Goal: Task Accomplishment & Management: Complete application form

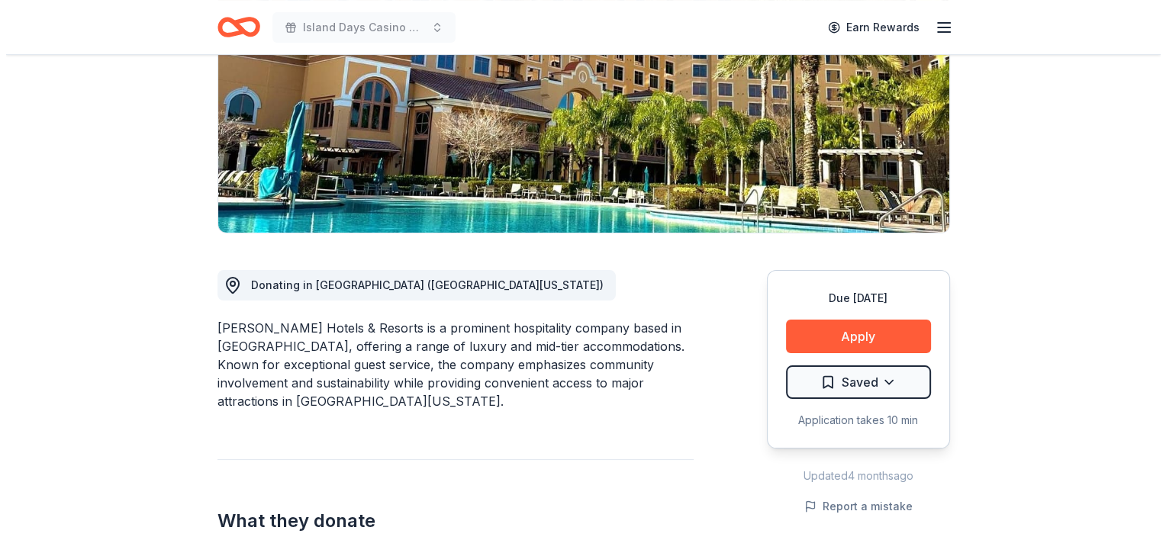
scroll to position [229, 0]
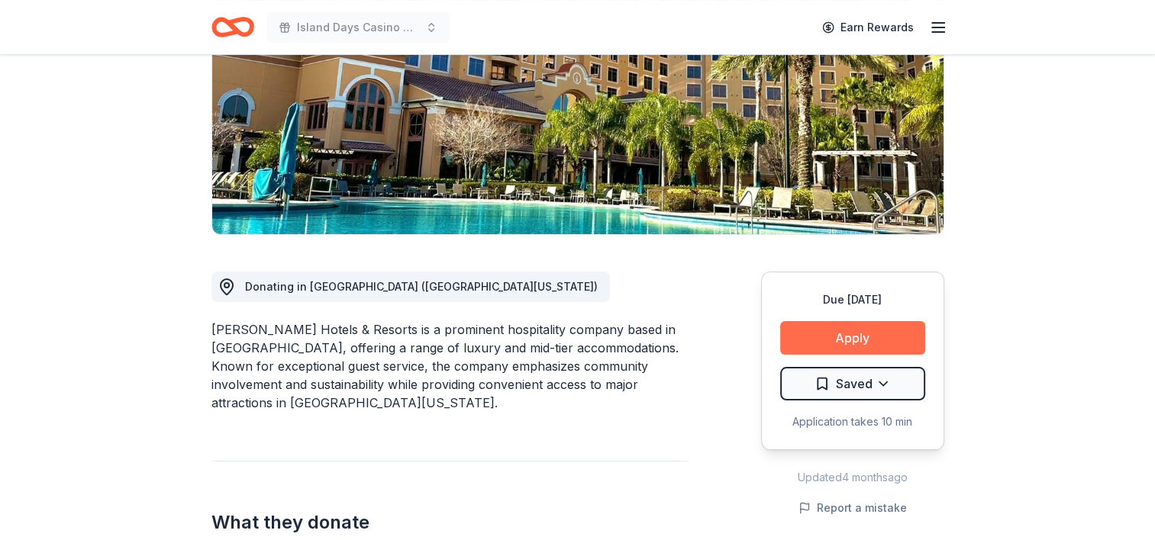
click at [861, 336] on button "Apply" at bounding box center [852, 338] width 145 height 34
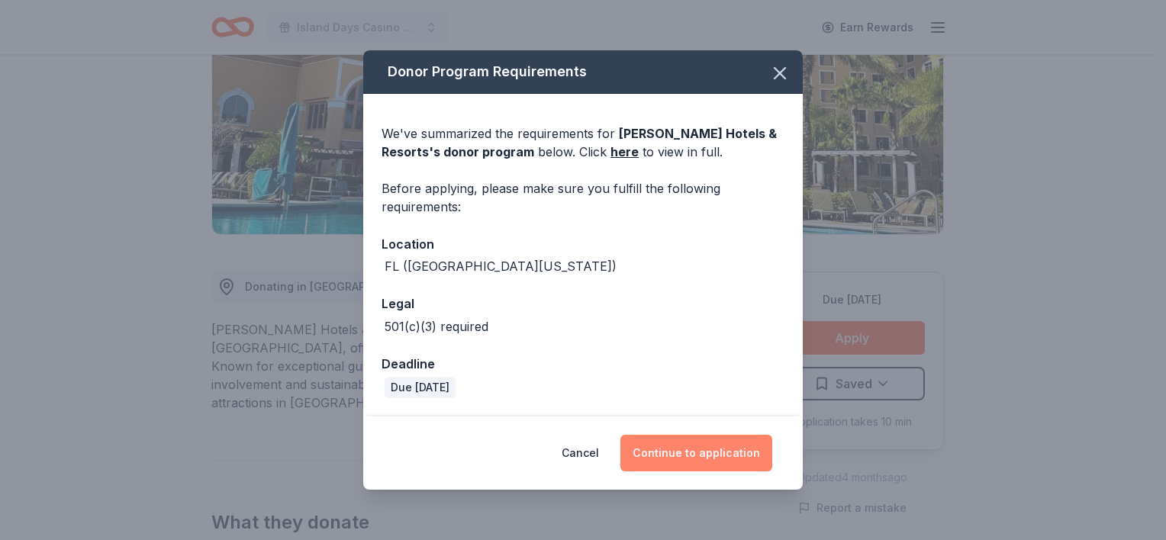
click at [702, 456] on button "Continue to application" at bounding box center [697, 453] width 152 height 37
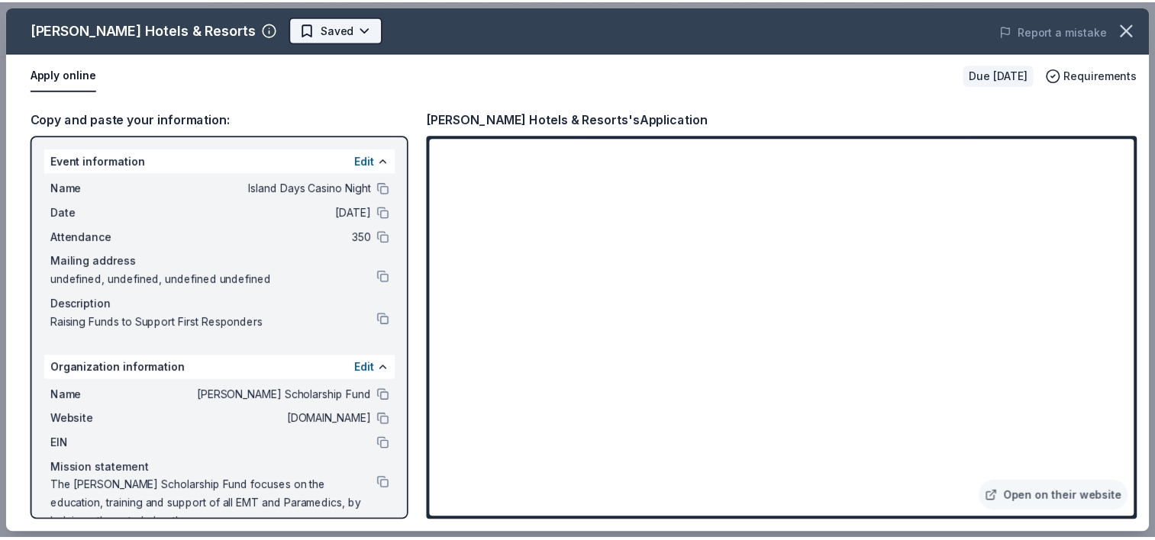
scroll to position [0, 0]
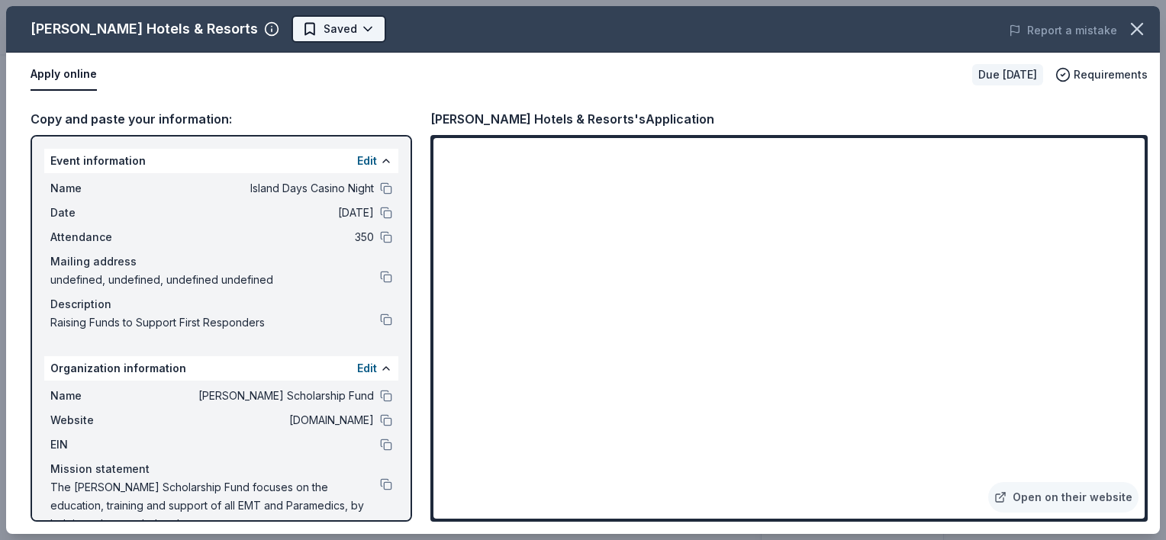
click at [302, 34] on body "Island Days Casino Night Earn Rewards Due [DATE] Share [PERSON_NAME] Hotels & R…" at bounding box center [577, 270] width 1155 height 540
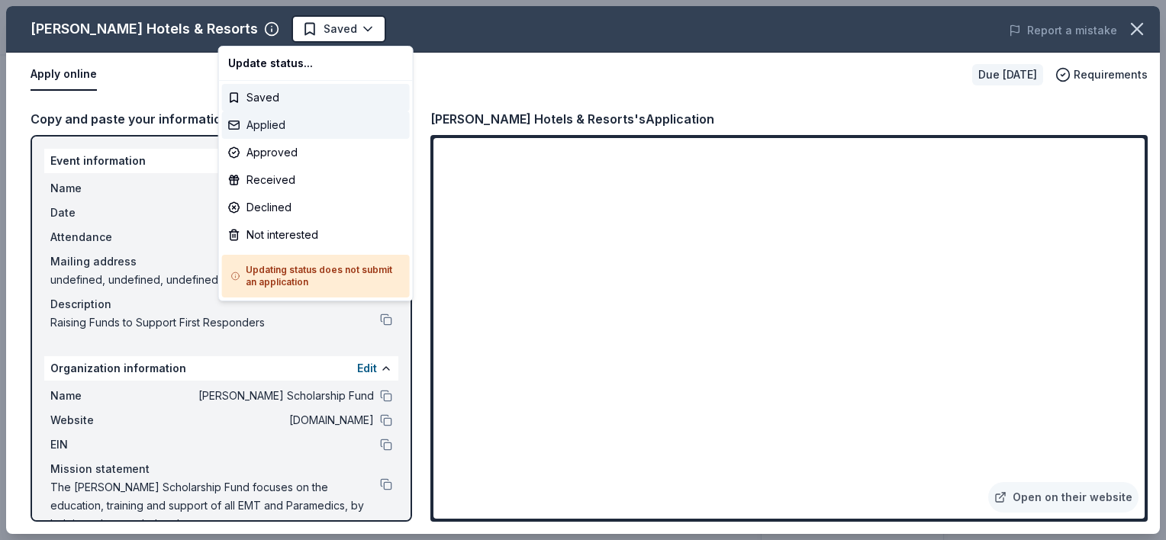
click at [275, 131] on div "Applied" at bounding box center [316, 124] width 188 height 27
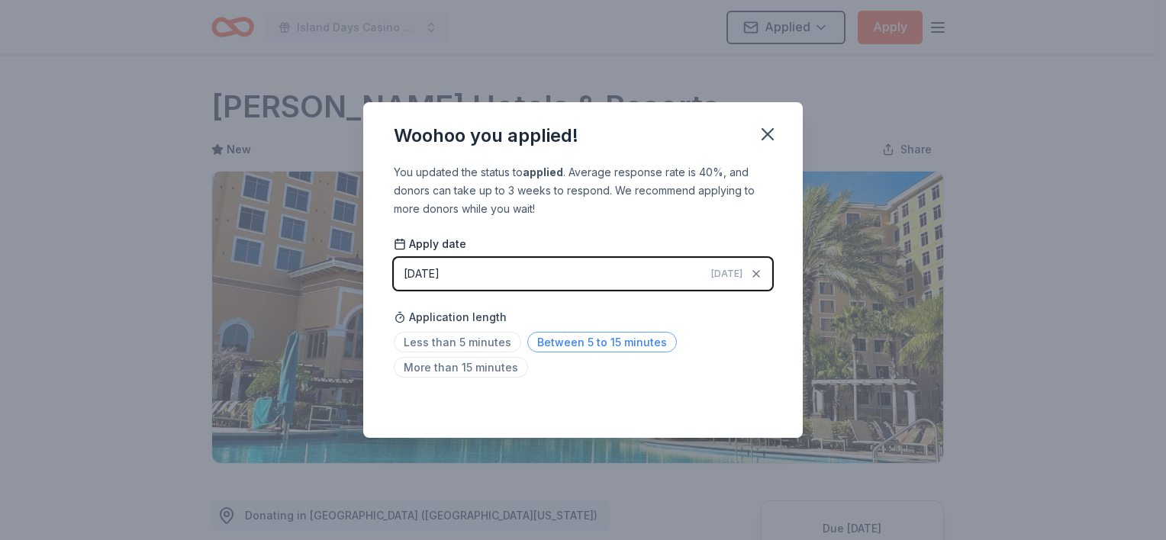
click at [592, 346] on span "Between 5 to 15 minutes" at bounding box center [602, 342] width 150 height 21
click at [766, 144] on icon "button" at bounding box center [767, 134] width 21 height 21
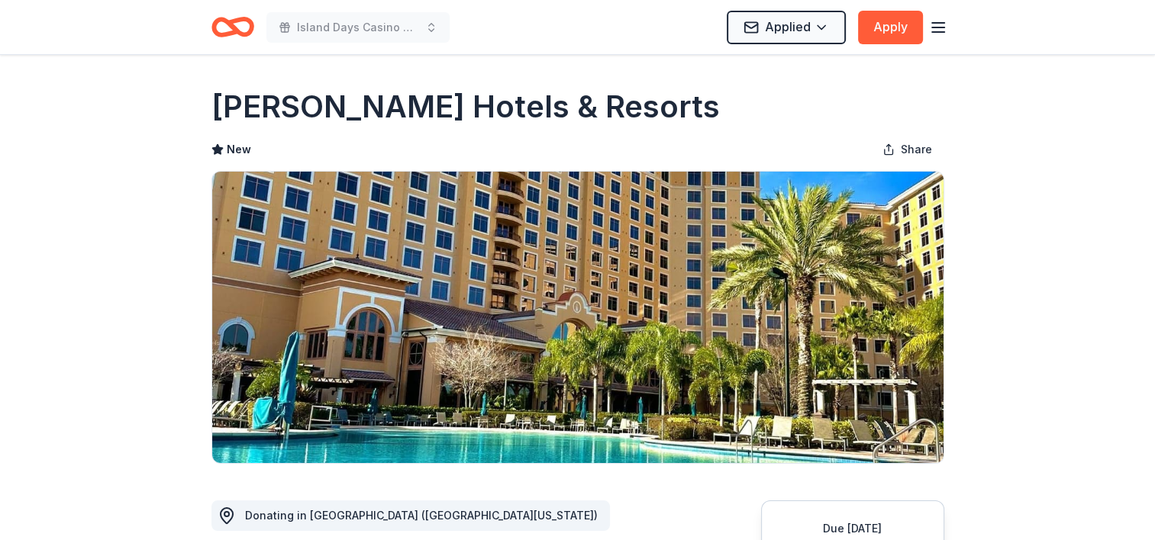
click at [225, 26] on icon "Home" at bounding box center [232, 27] width 43 height 36
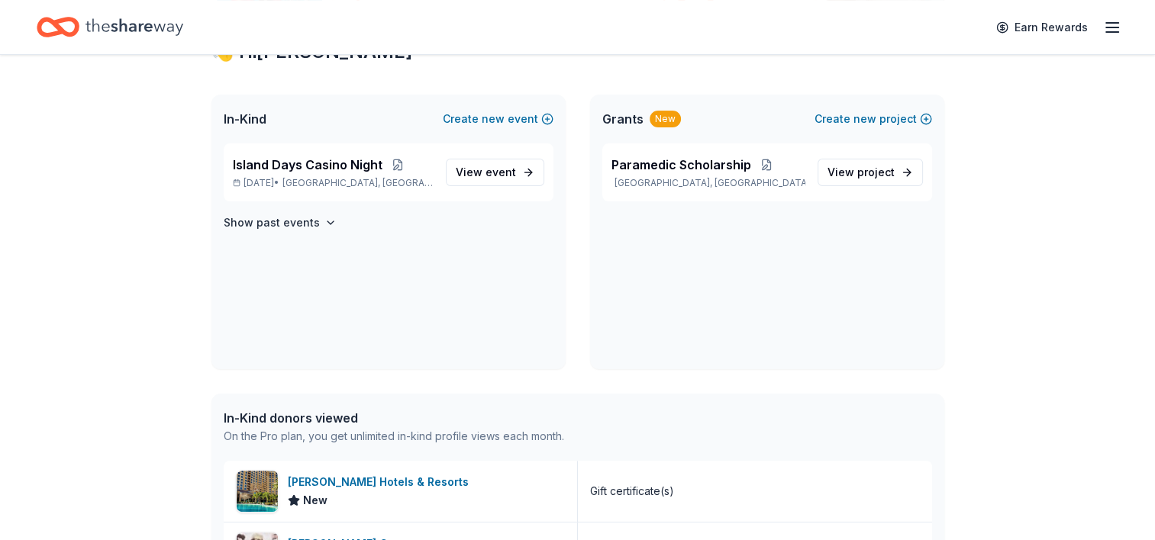
scroll to position [229, 0]
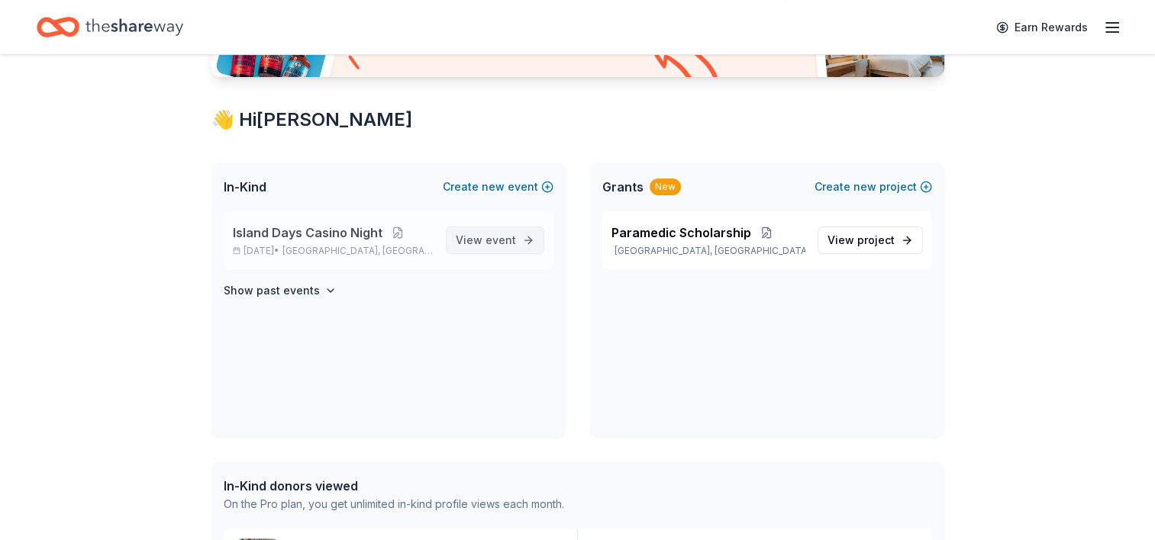
click at [491, 241] on span "event" at bounding box center [500, 240] width 31 height 13
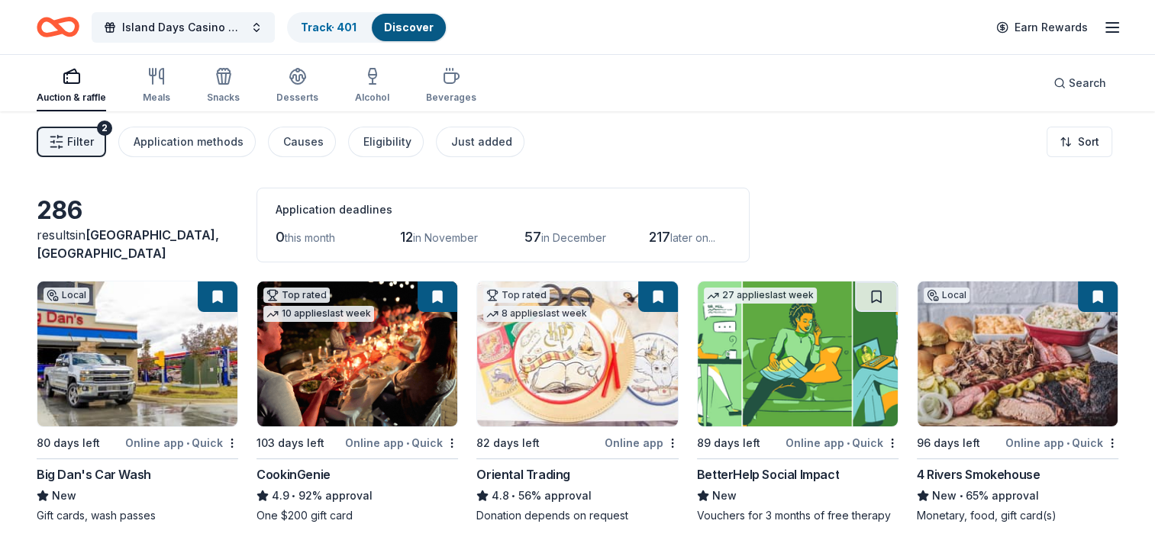
click at [67, 142] on span "Filter" at bounding box center [80, 142] width 27 height 18
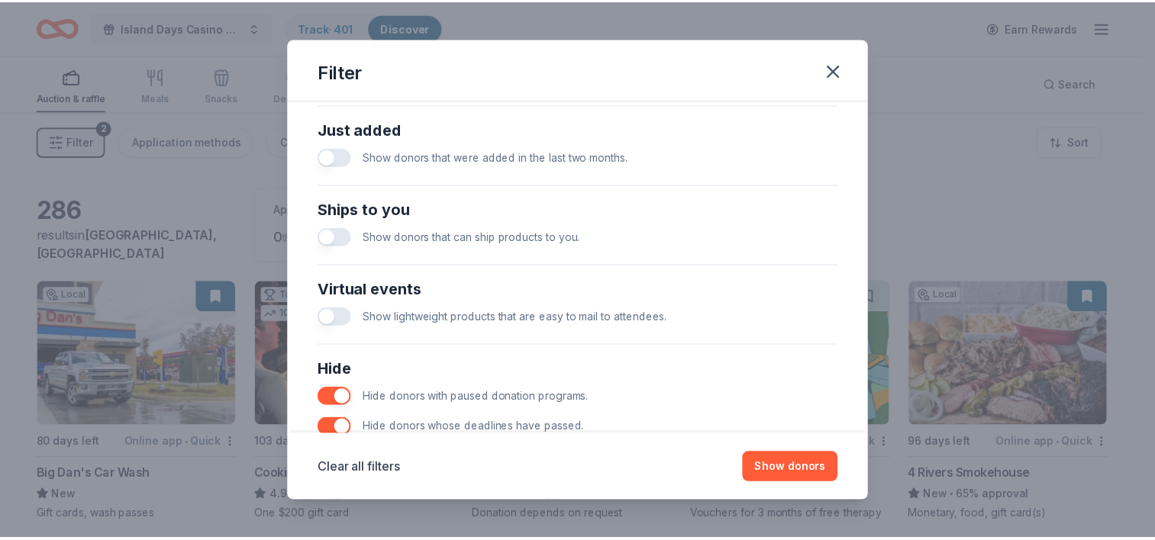
scroll to position [669, 0]
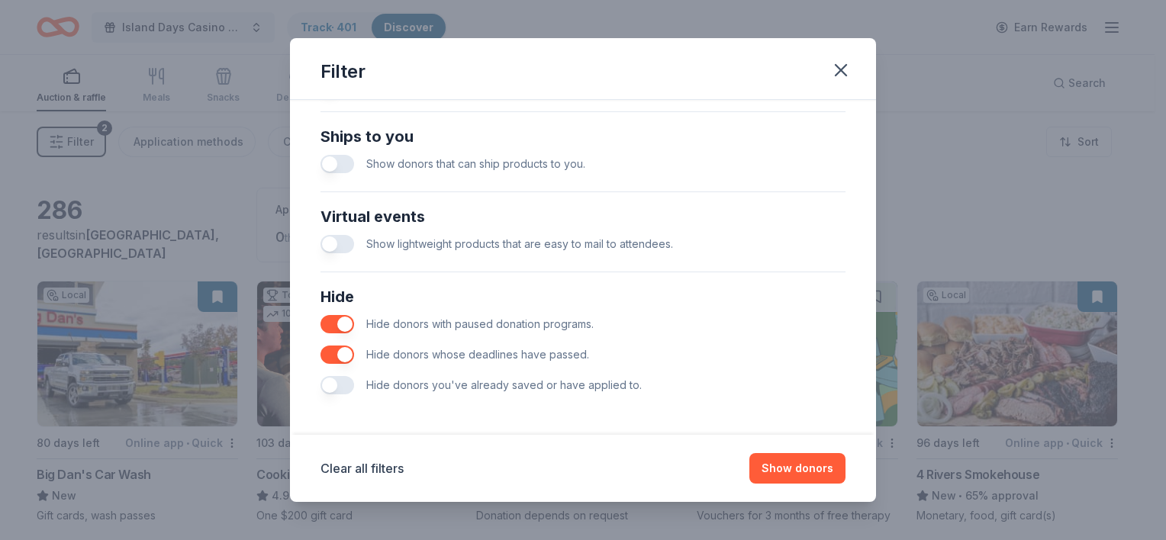
click at [342, 385] on button "button" at bounding box center [338, 385] width 34 height 18
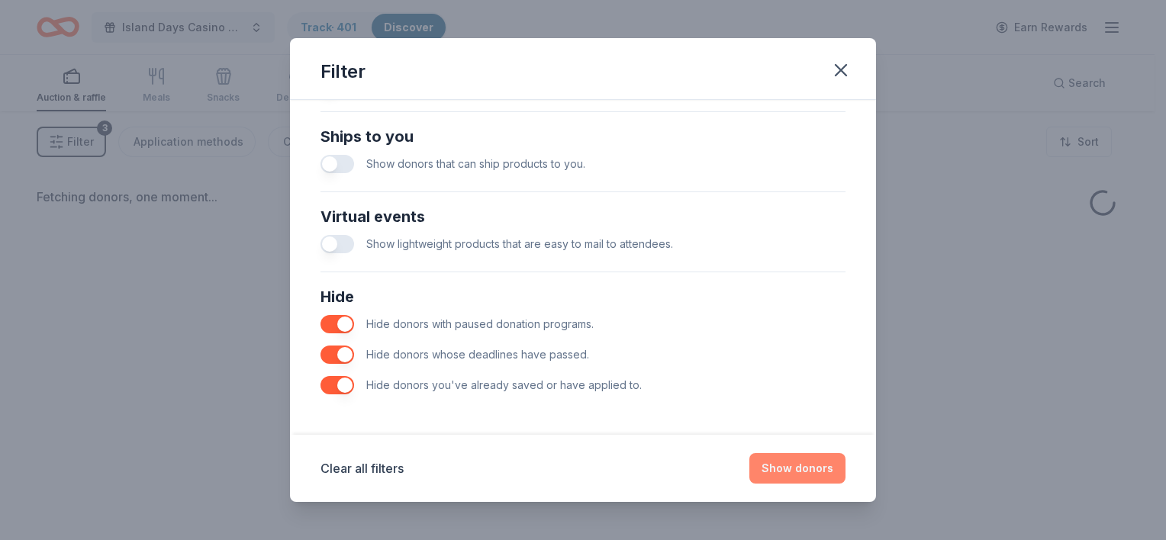
click at [801, 471] on button "Show donors" at bounding box center [798, 468] width 96 height 31
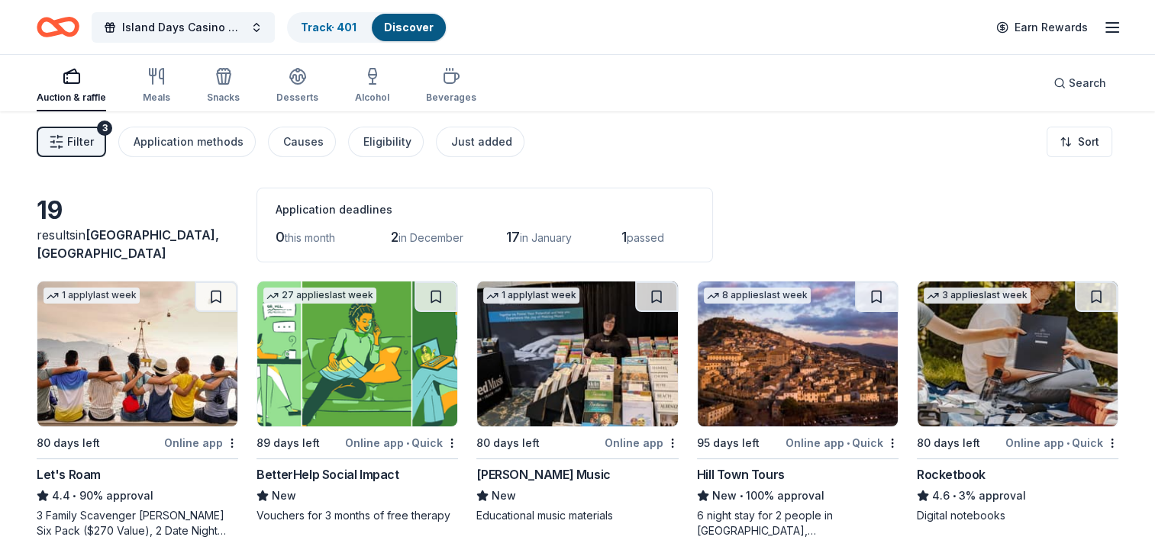
scroll to position [76, 0]
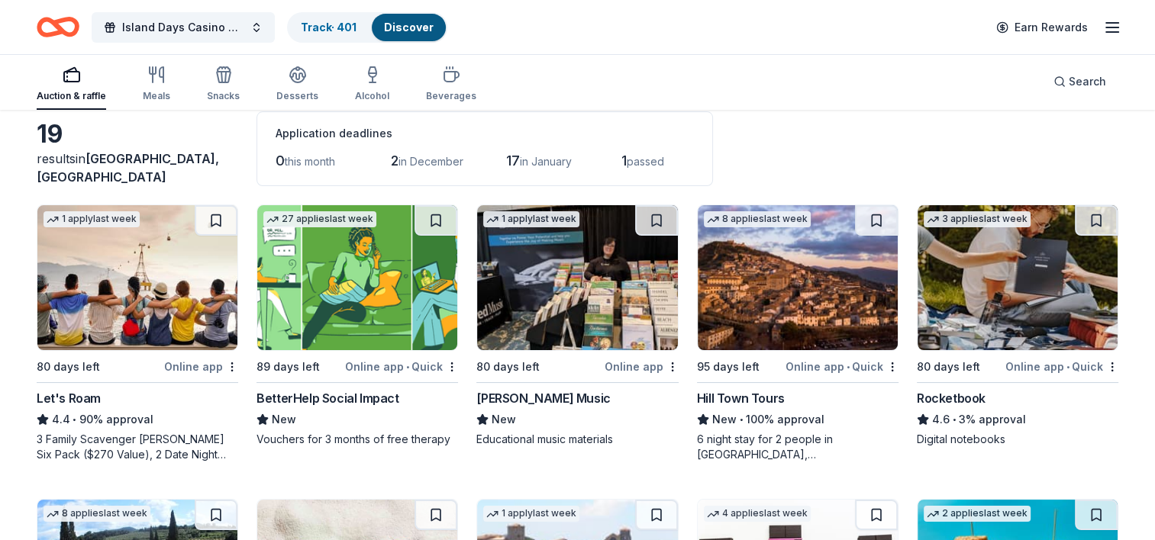
click at [377, 316] on img at bounding box center [357, 277] width 200 height 145
click at [588, 279] on img at bounding box center [577, 277] width 200 height 145
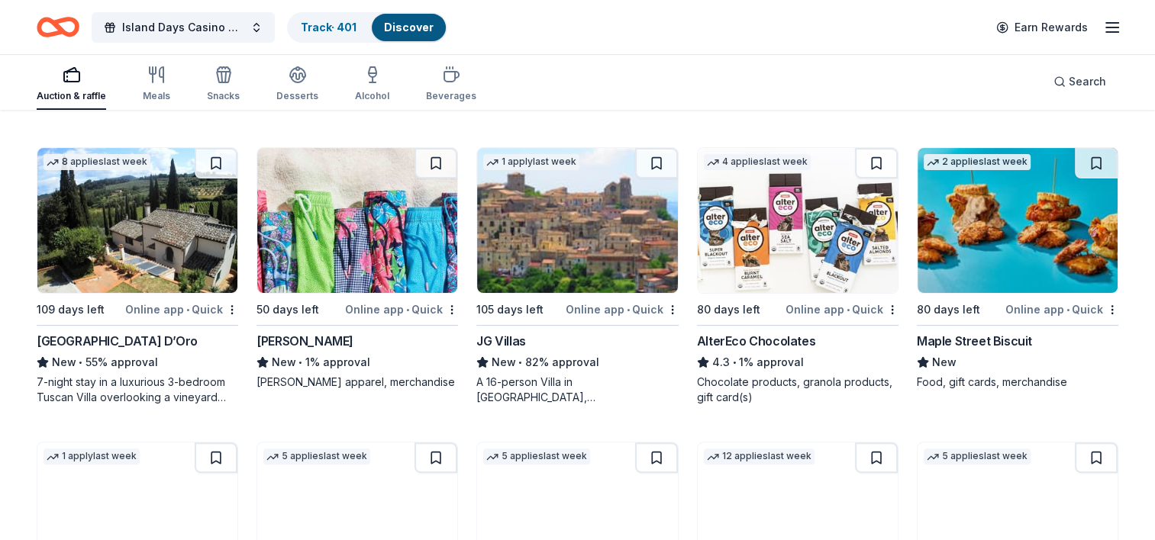
scroll to position [458, 0]
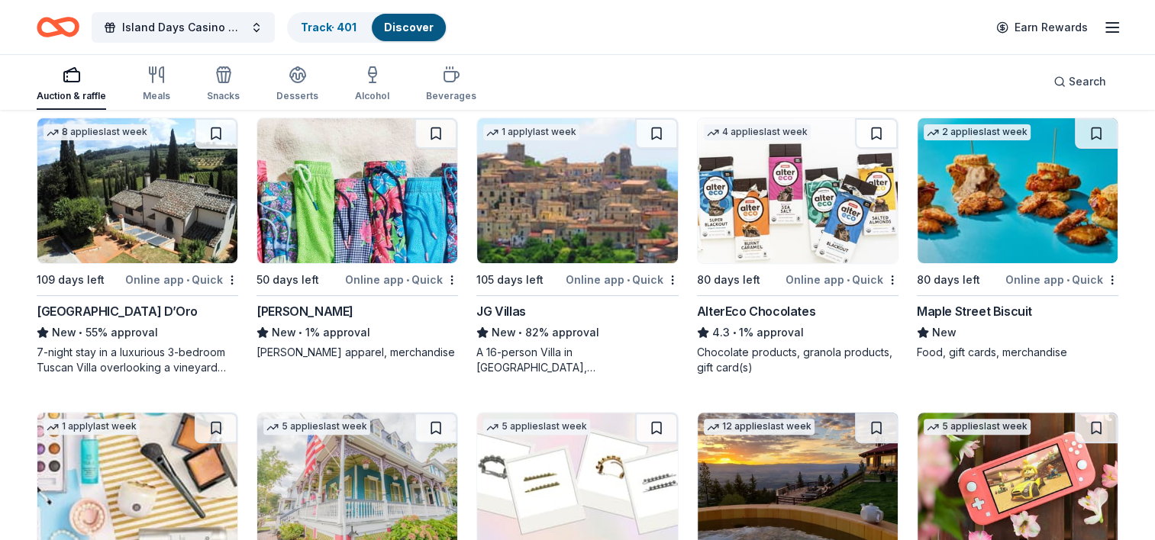
click at [564, 222] on img at bounding box center [577, 190] width 200 height 145
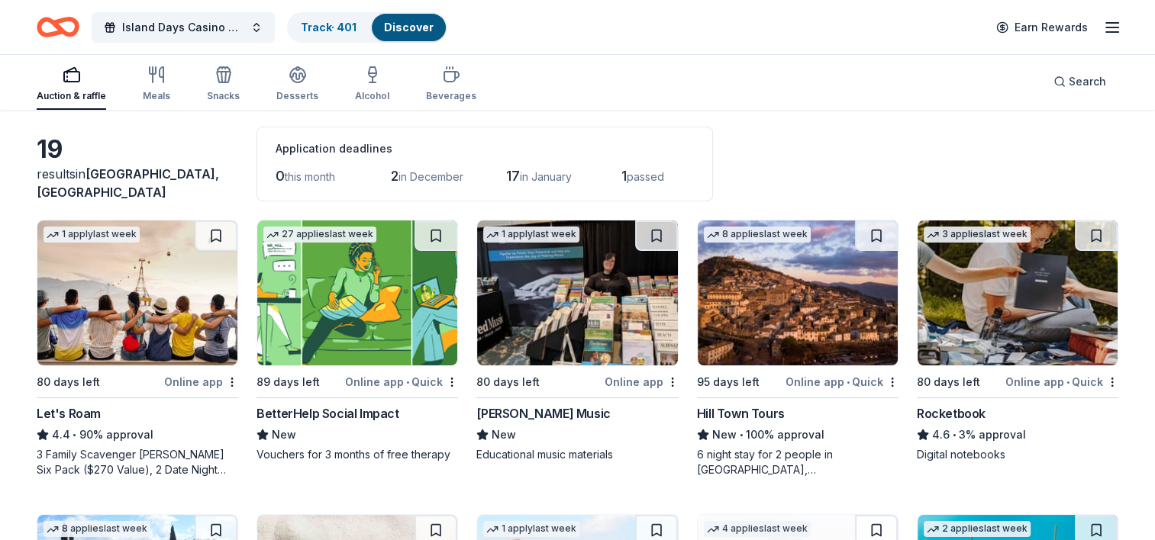
scroll to position [0, 0]
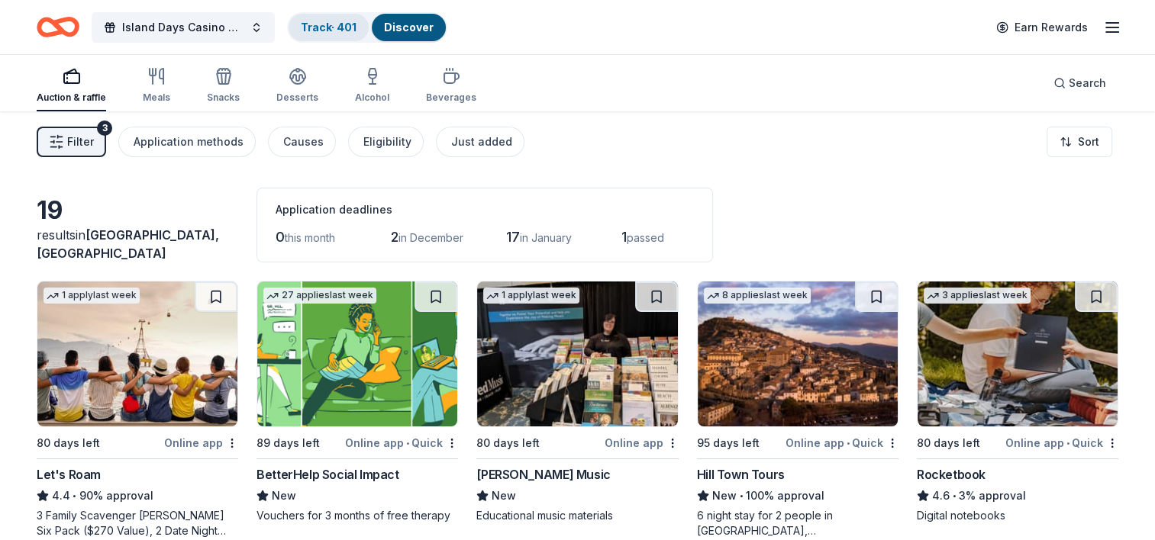
click at [336, 29] on link "Track · 401" at bounding box center [329, 27] width 56 height 13
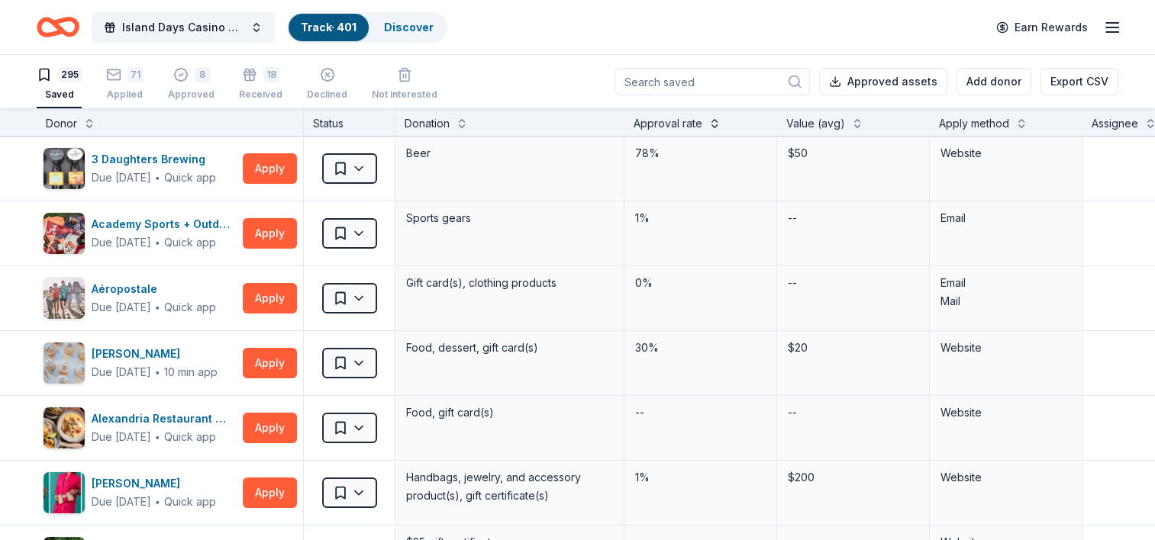
click at [714, 124] on button at bounding box center [714, 121] width 12 height 15
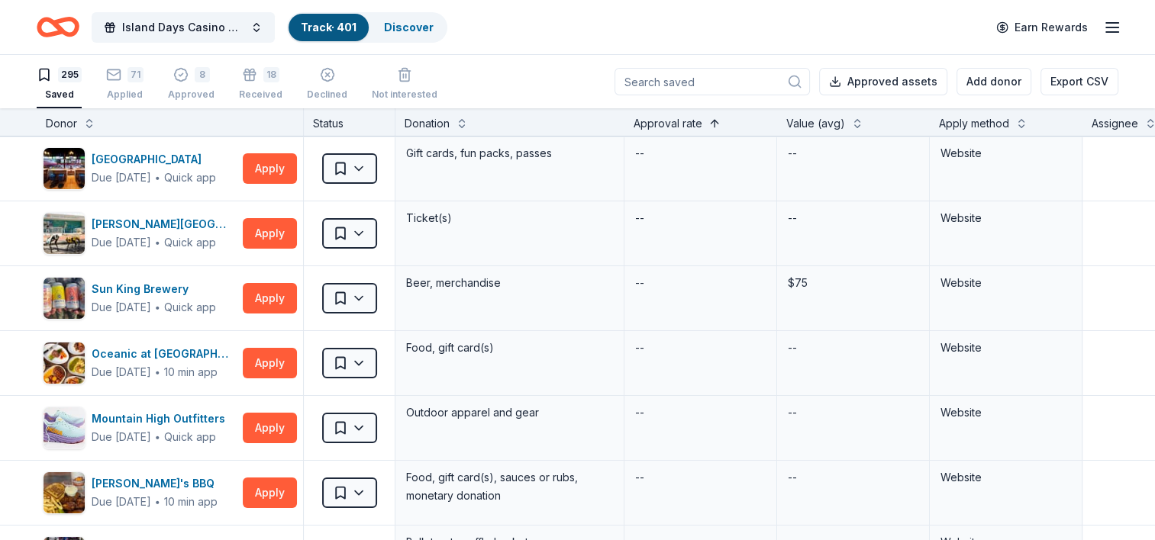
click at [714, 124] on button at bounding box center [714, 121] width 12 height 15
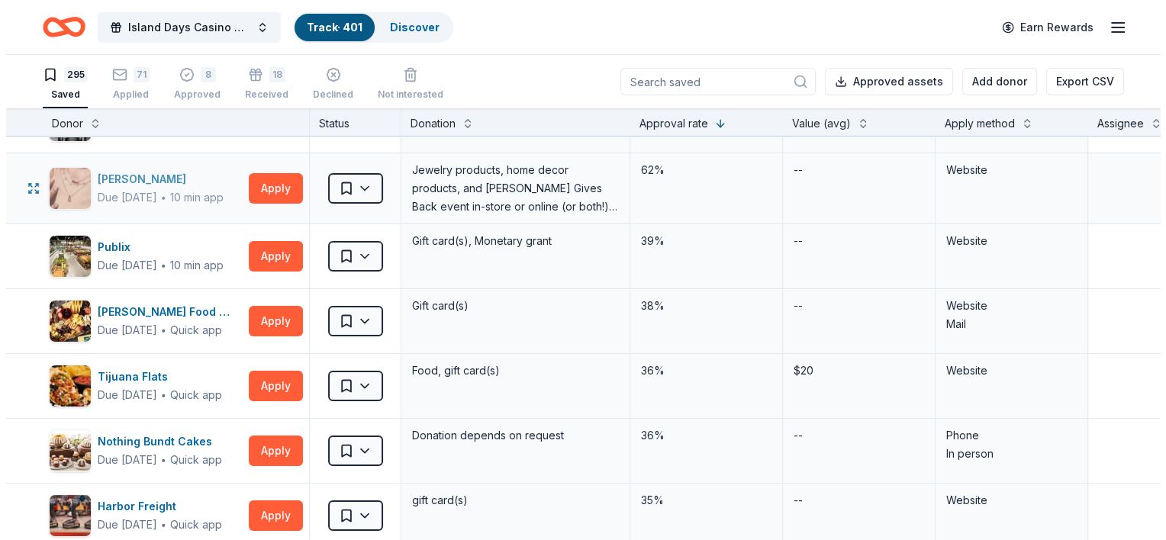
scroll to position [76, 0]
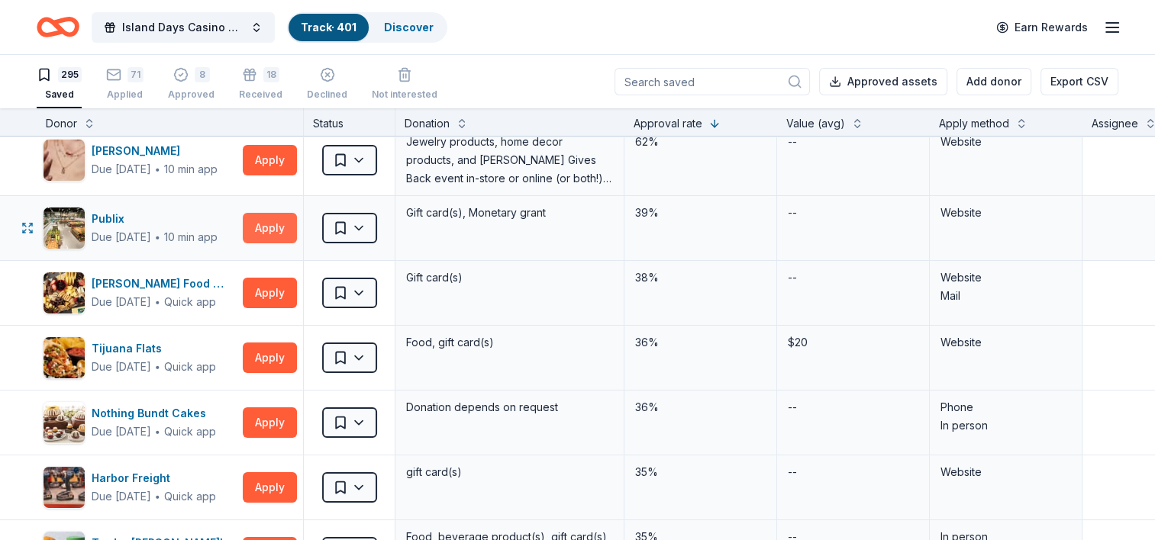
click at [285, 222] on button "Apply" at bounding box center [270, 228] width 54 height 31
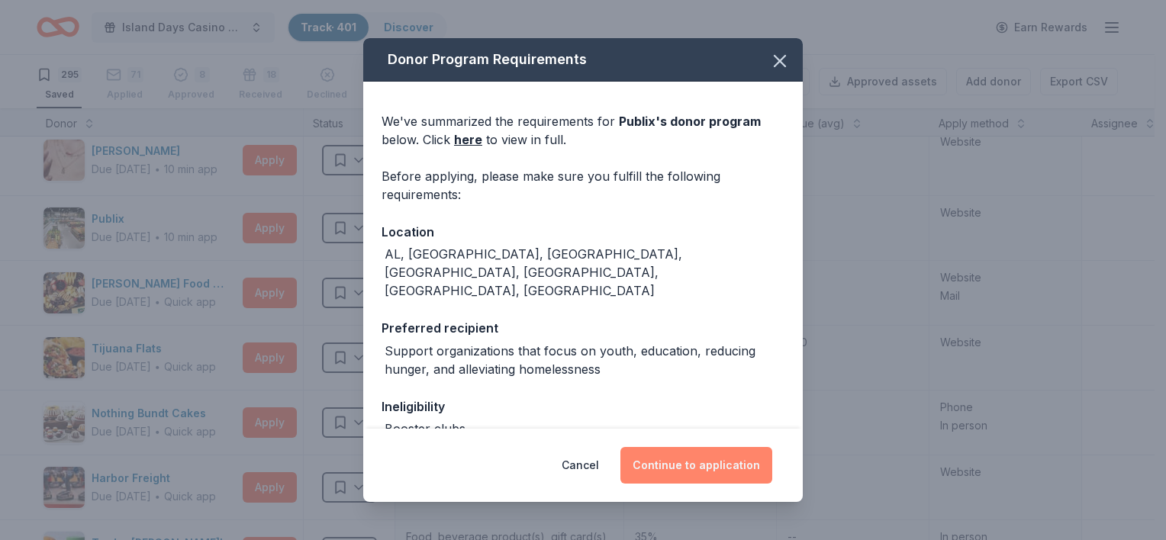
click at [708, 470] on button "Continue to application" at bounding box center [697, 465] width 152 height 37
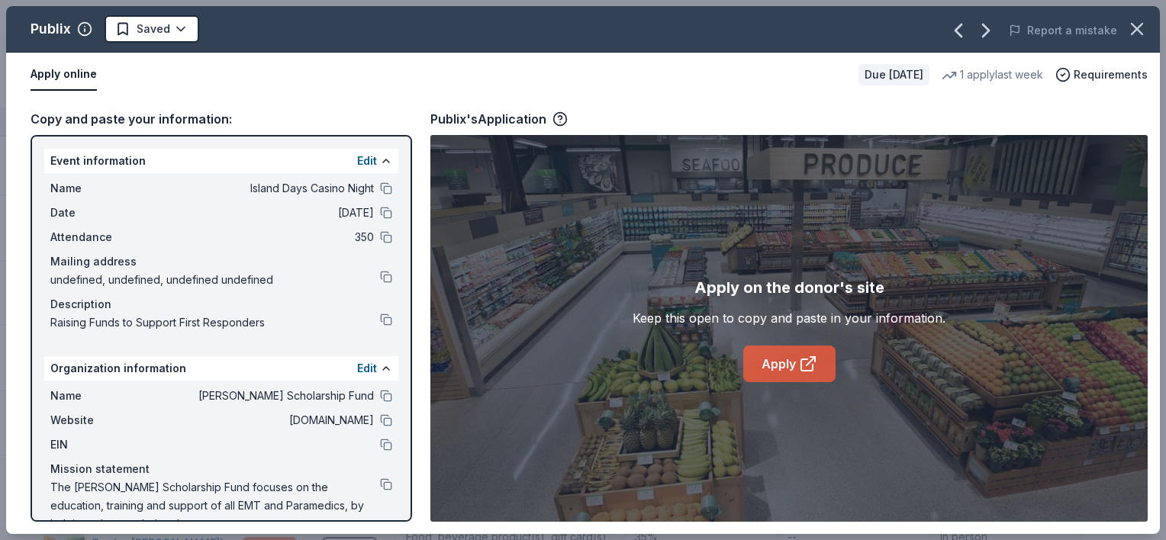
click at [798, 363] on link "Apply" at bounding box center [789, 364] width 92 height 37
click at [797, 367] on link "Apply" at bounding box center [789, 364] width 92 height 37
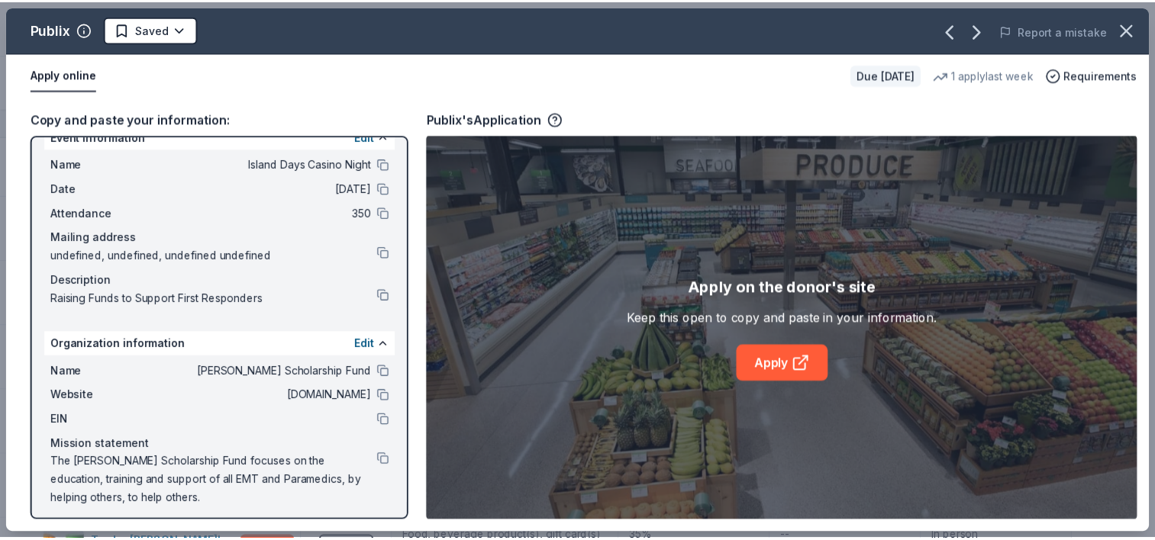
scroll to position [31, 0]
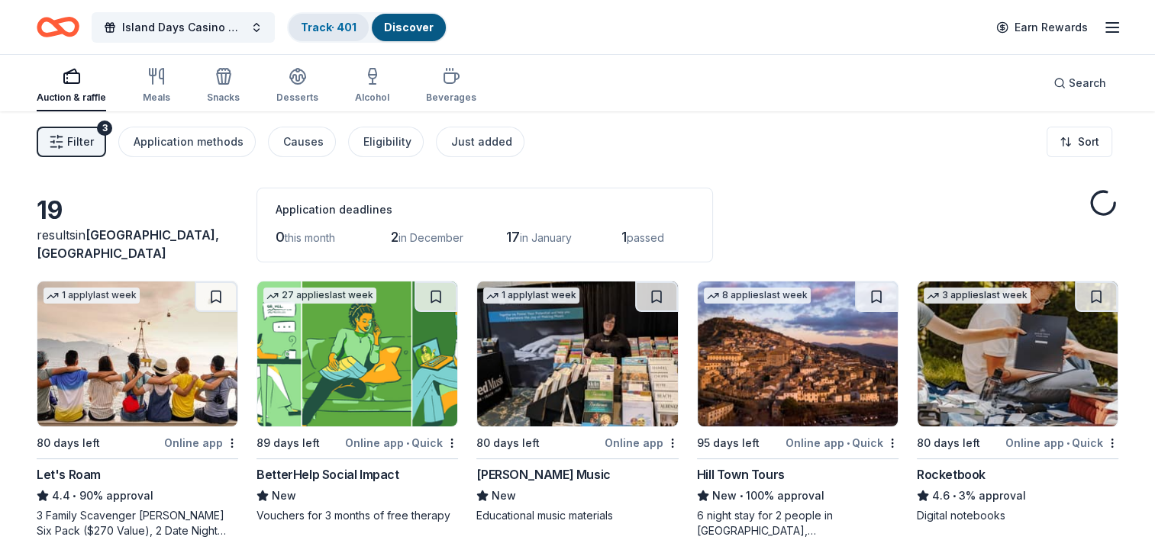
click at [321, 28] on link "Track · 401" at bounding box center [329, 27] width 56 height 13
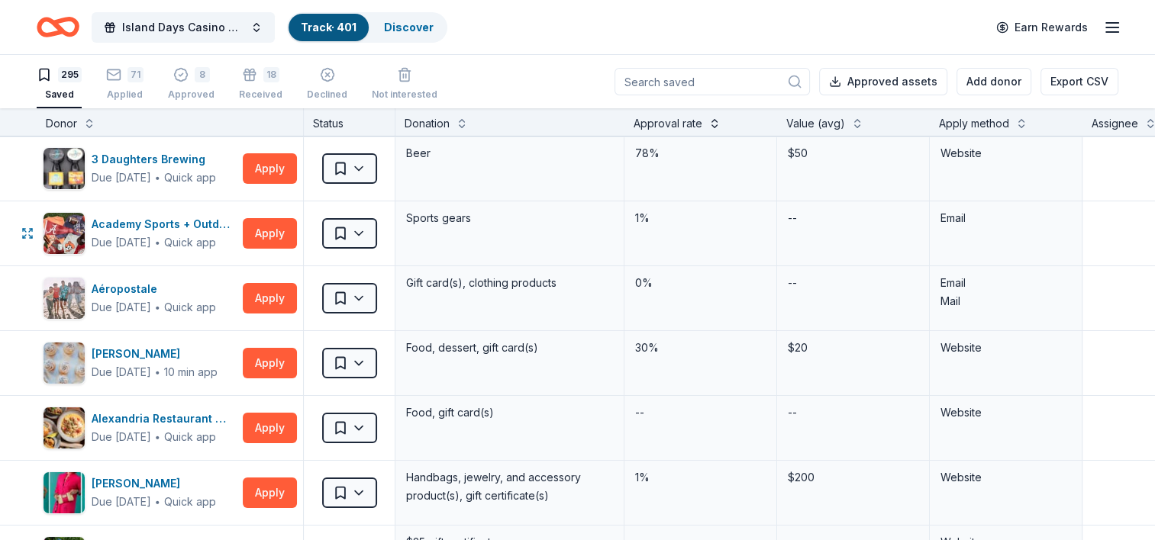
click at [714, 122] on button at bounding box center [714, 121] width 12 height 15
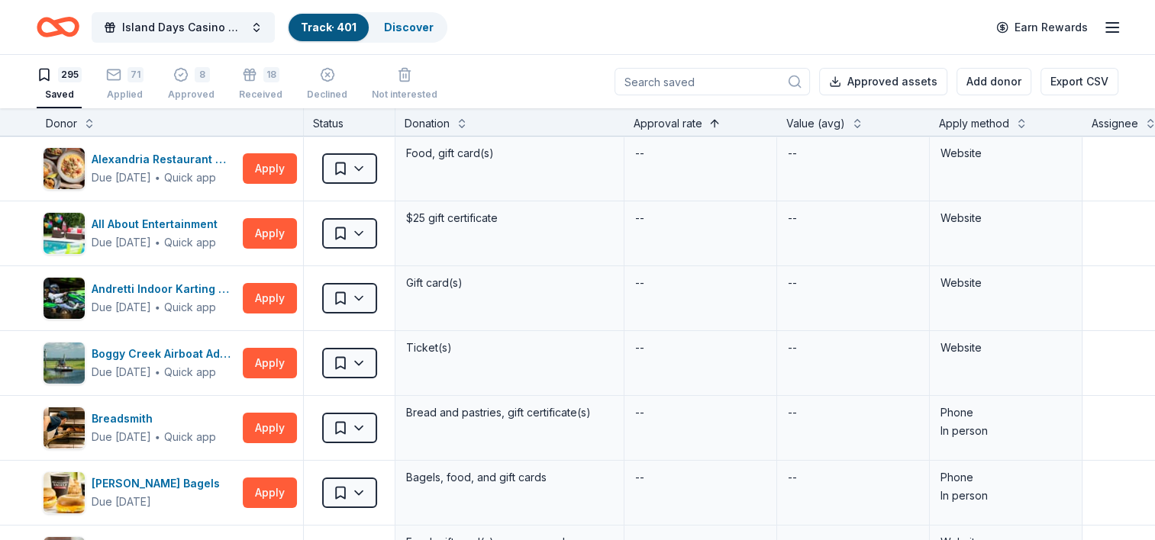
click at [714, 122] on button at bounding box center [714, 121] width 12 height 15
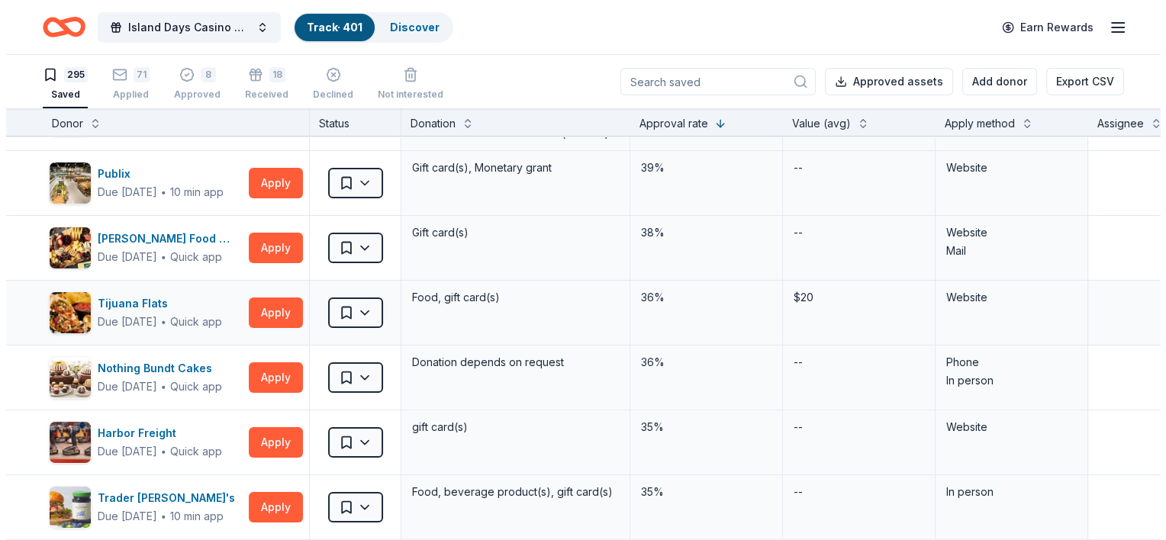
scroll to position [153, 0]
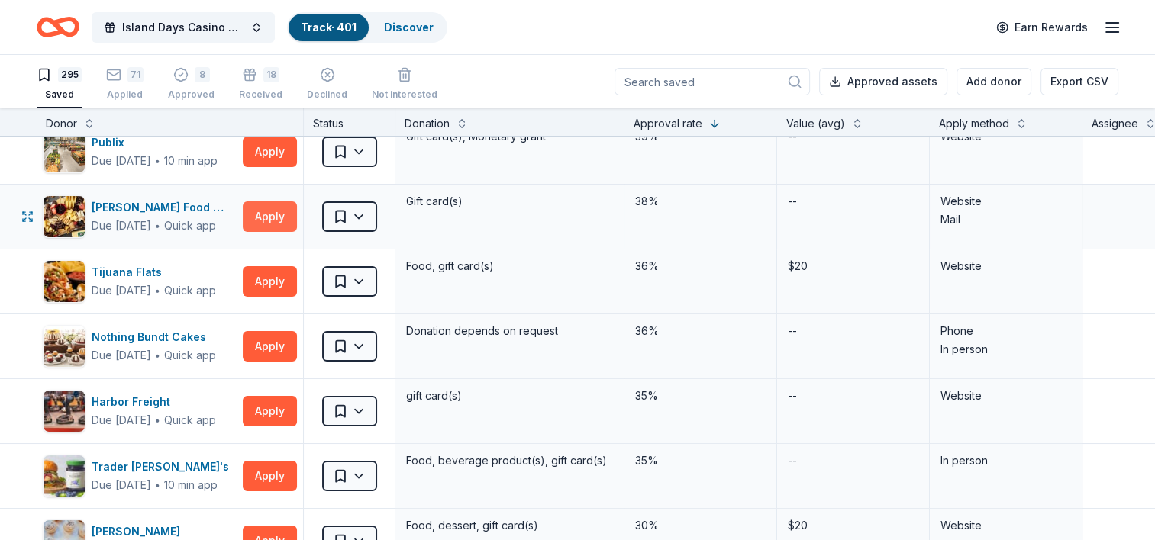
click at [273, 214] on button "Apply" at bounding box center [270, 217] width 54 height 31
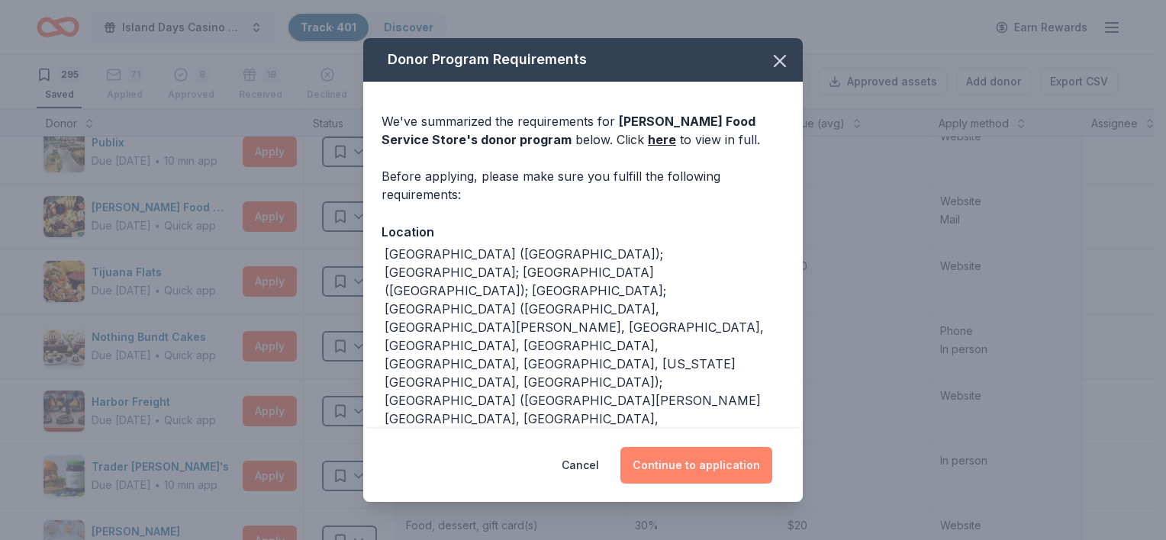
drag, startPoint x: 711, startPoint y: 468, endPoint x: 714, endPoint y: 460, distance: 8.9
click at [713, 468] on button "Continue to application" at bounding box center [697, 465] width 152 height 37
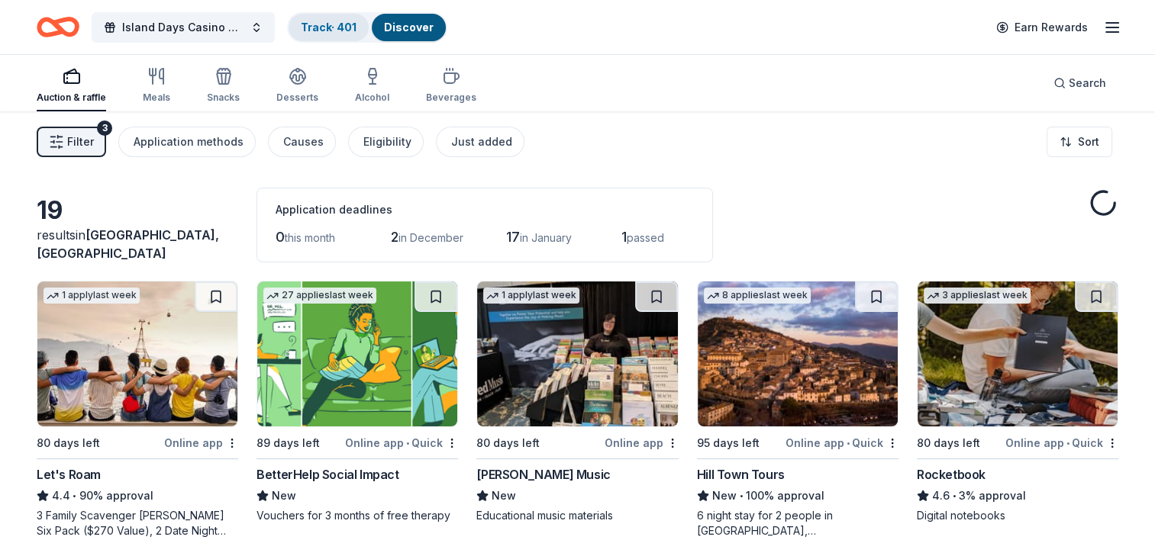
click at [337, 27] on link "Track · 401" at bounding box center [329, 27] width 56 height 13
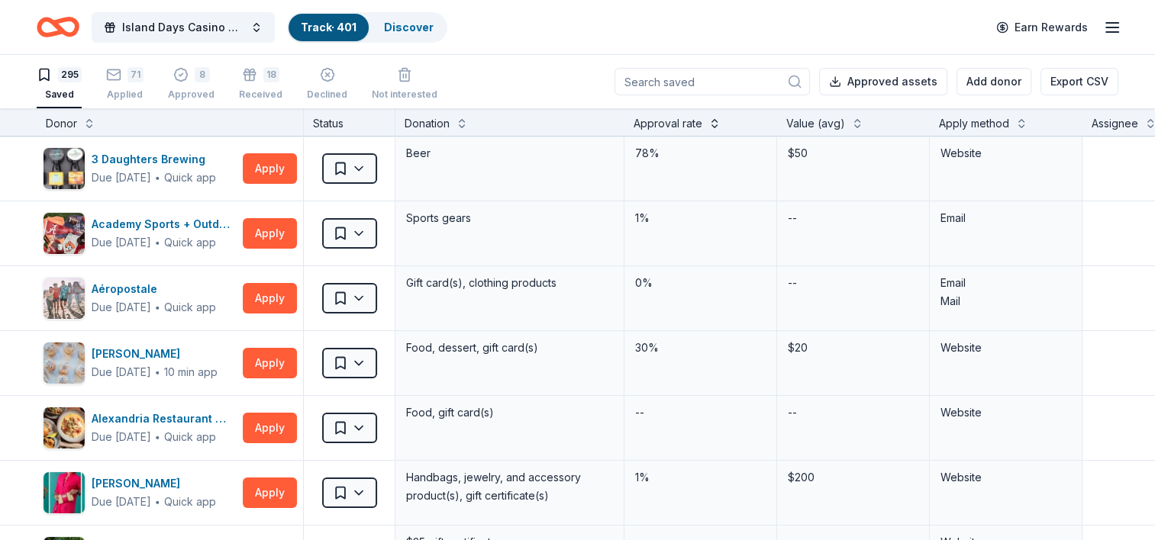
click at [689, 125] on div "Approval rate" at bounding box center [668, 123] width 69 height 18
click at [713, 121] on button at bounding box center [714, 121] width 12 height 15
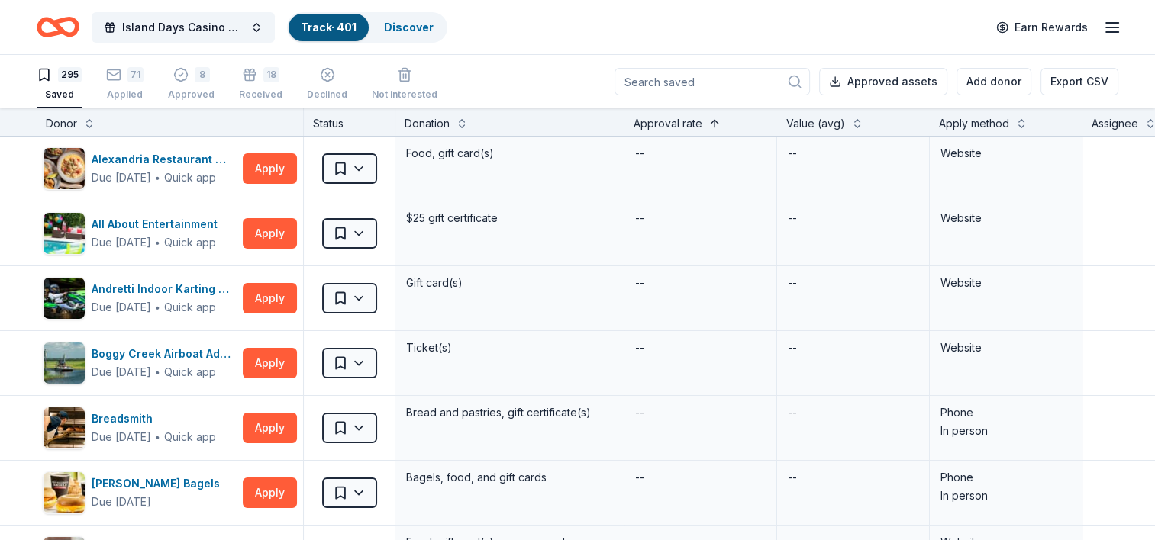
click at [713, 121] on button at bounding box center [714, 121] width 12 height 15
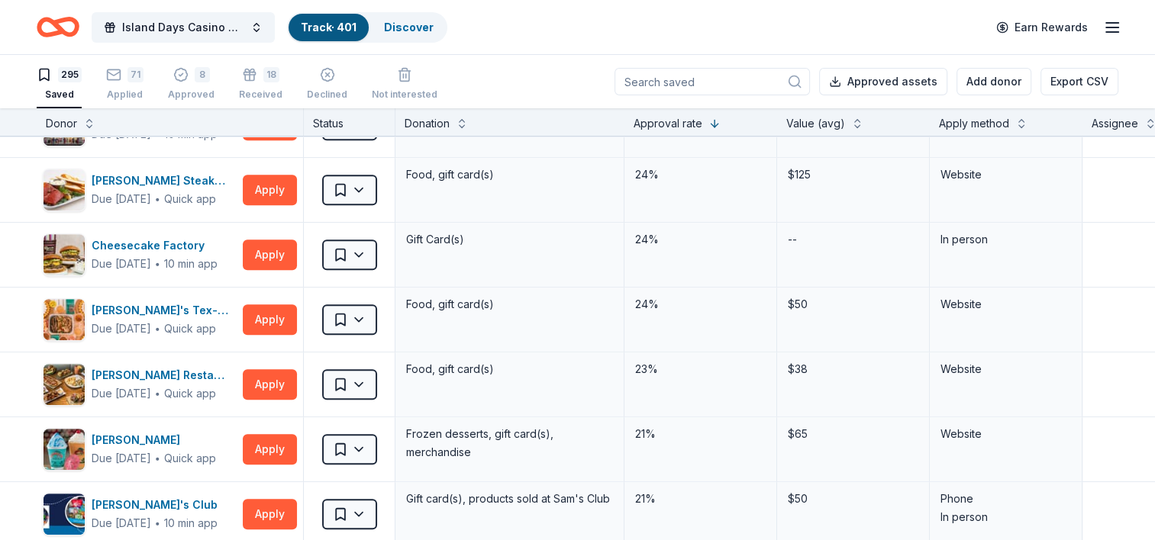
click at [686, 82] on input at bounding box center [711, 81] width 195 height 27
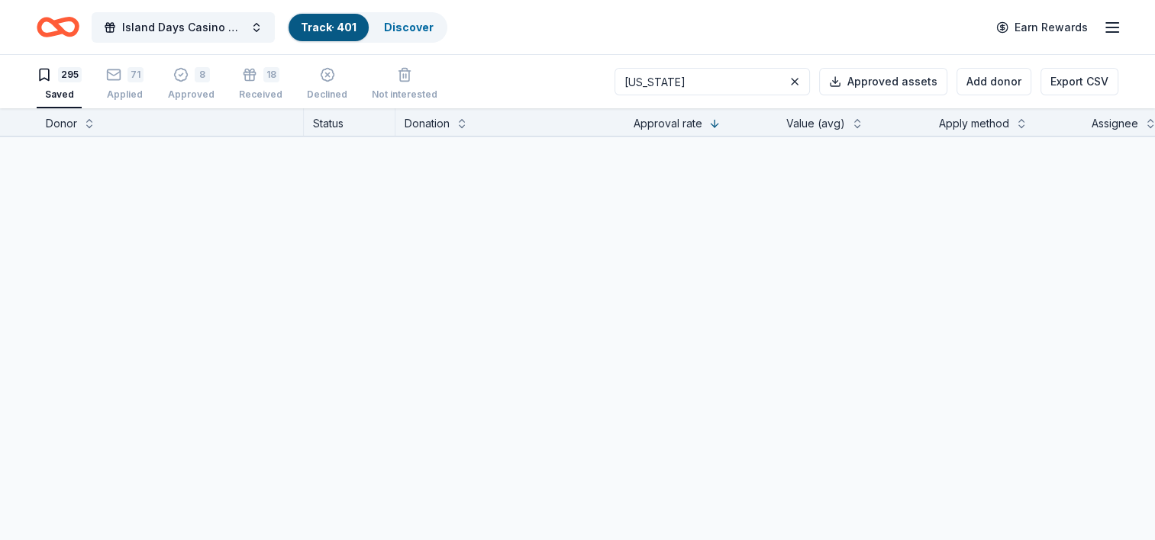
type input "florida"
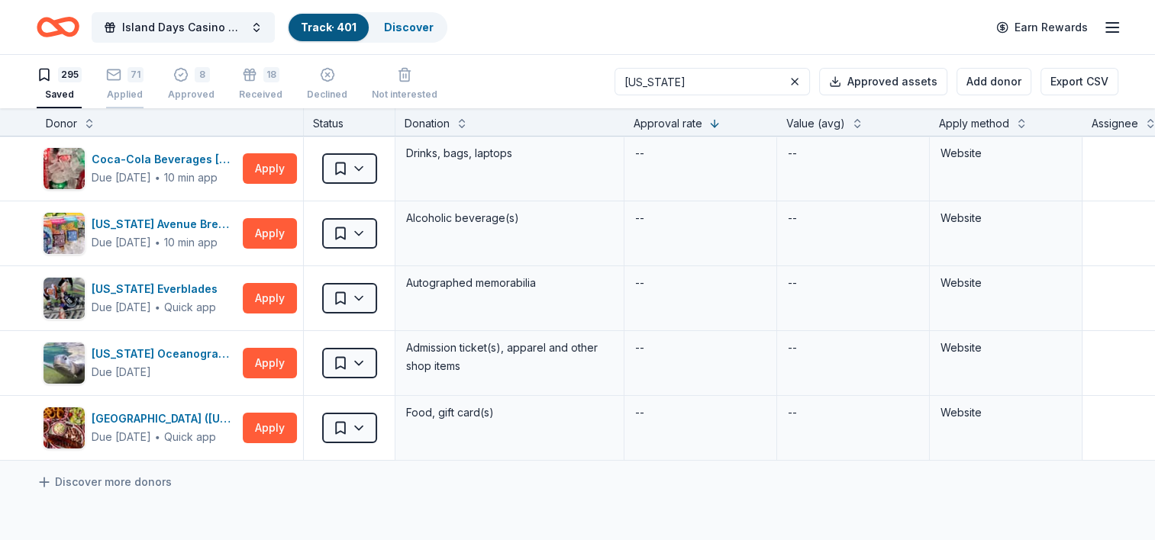
click at [124, 84] on div "71 Applied" at bounding box center [124, 84] width 37 height 34
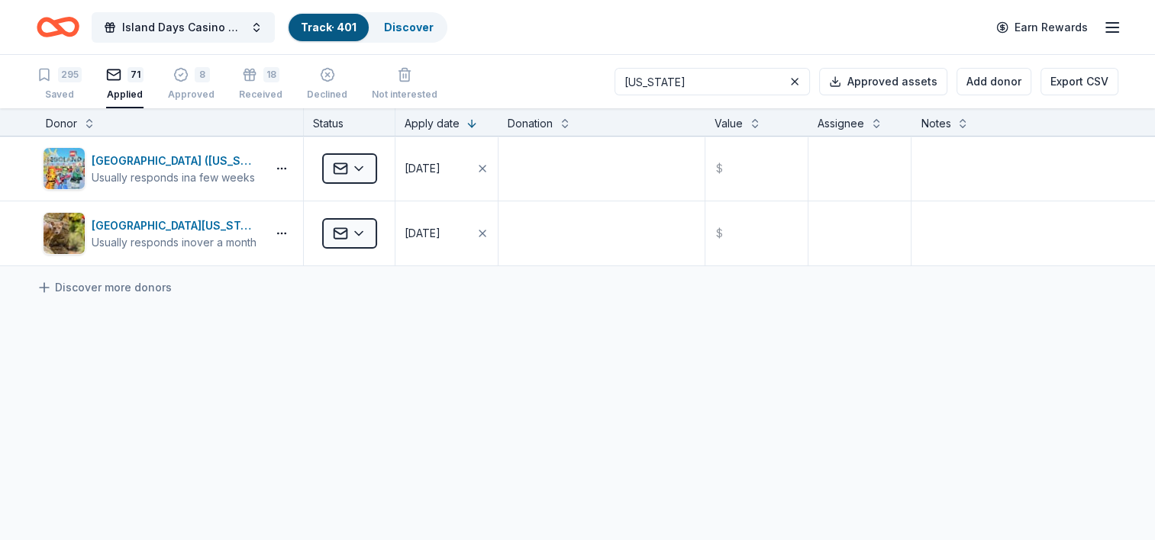
click at [711, 81] on input "florida" at bounding box center [711, 81] width 195 height 27
click at [183, 89] on div "Approved" at bounding box center [191, 95] width 47 height 12
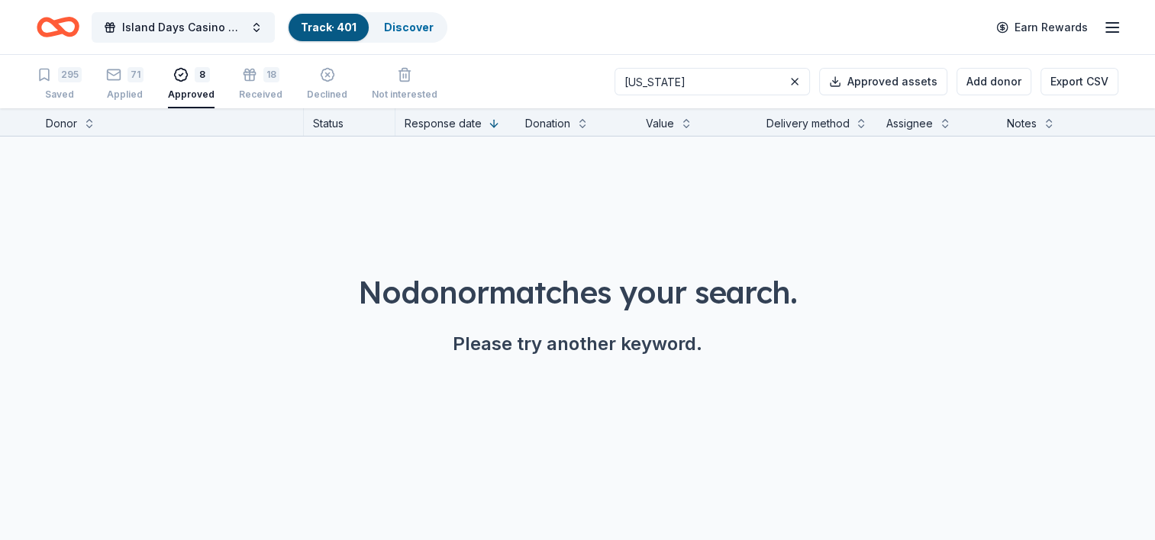
click at [198, 94] on div "Approved" at bounding box center [191, 95] width 47 height 12
click at [274, 85] on div "18 Received" at bounding box center [261, 84] width 44 height 34
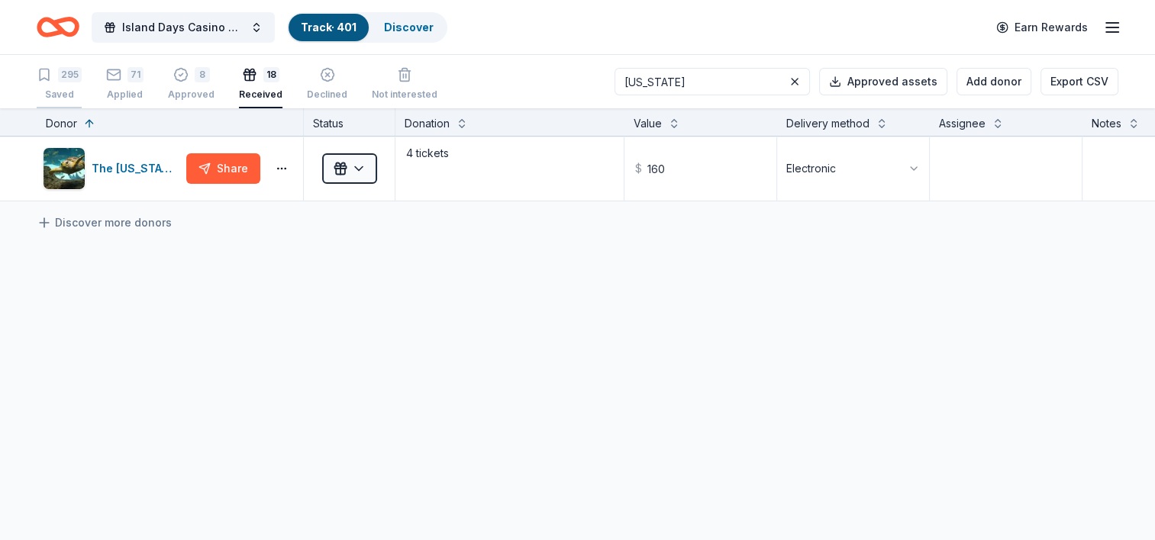
click at [70, 86] on div "295 Saved" at bounding box center [59, 84] width 45 height 34
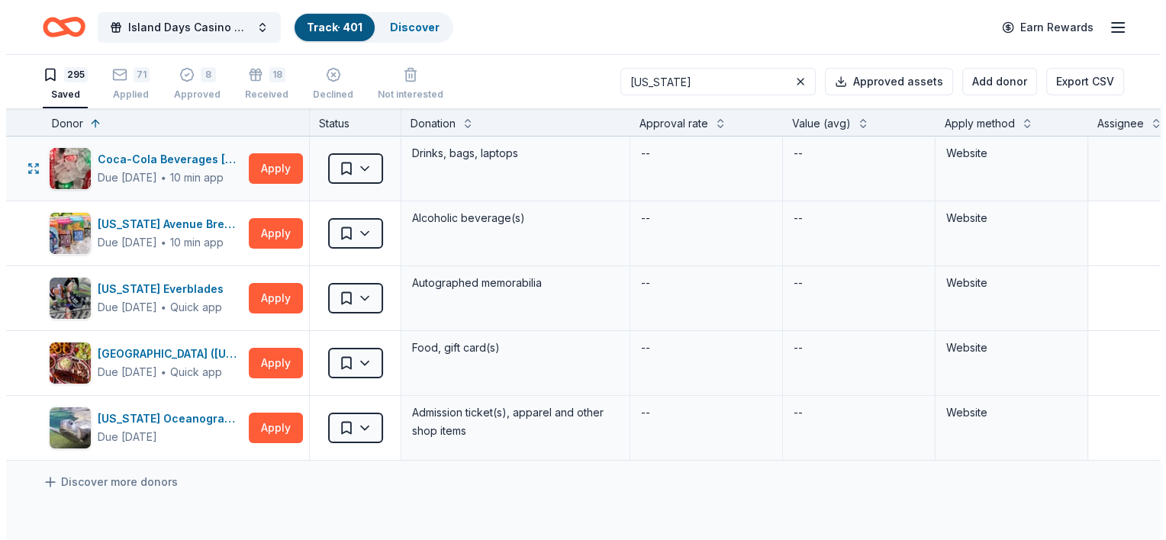
scroll to position [76, 0]
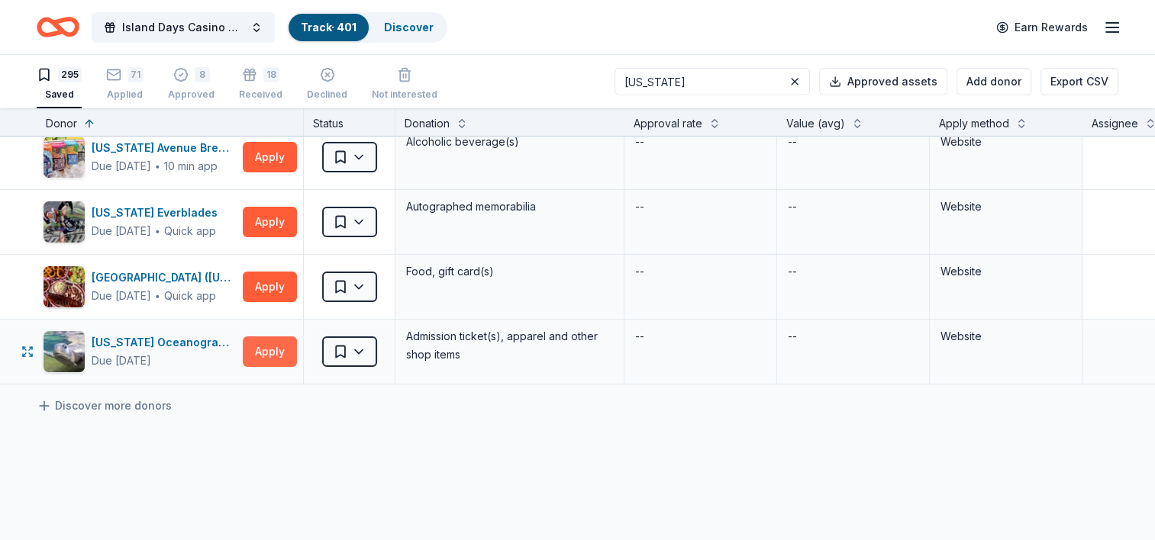
click at [277, 349] on button "Apply" at bounding box center [270, 352] width 54 height 31
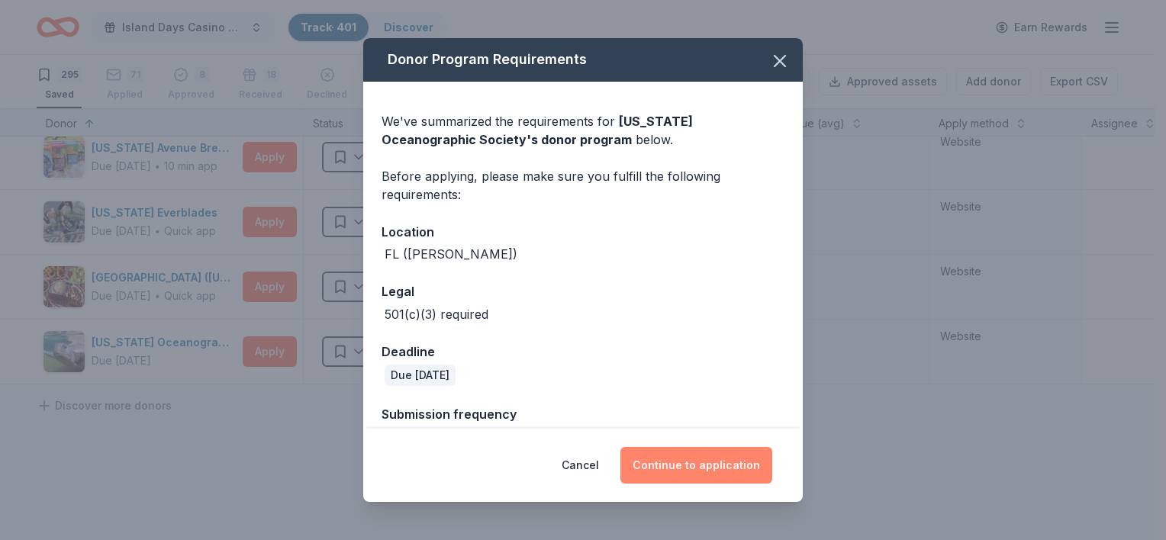
click at [697, 466] on button "Continue to application" at bounding box center [697, 465] width 152 height 37
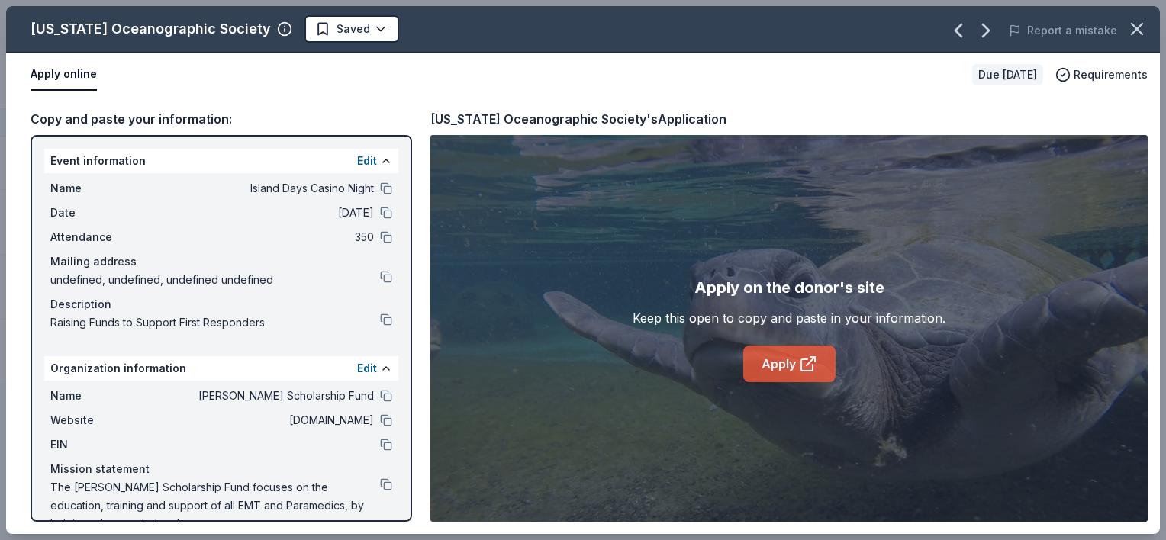
click at [779, 369] on link "Apply" at bounding box center [789, 364] width 92 height 37
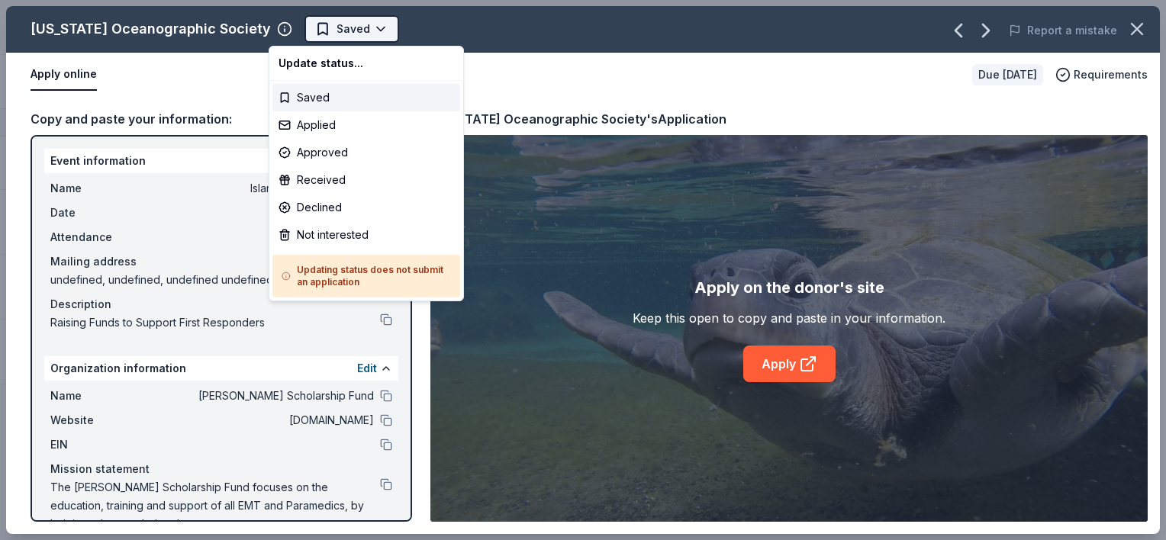
click at [342, 31] on html "Island Days Casino Night Track · 401 Discover Earn Rewards 295 Saved 71 Applied…" at bounding box center [583, 270] width 1166 height 540
click at [314, 124] on div "Applied" at bounding box center [367, 124] width 188 height 27
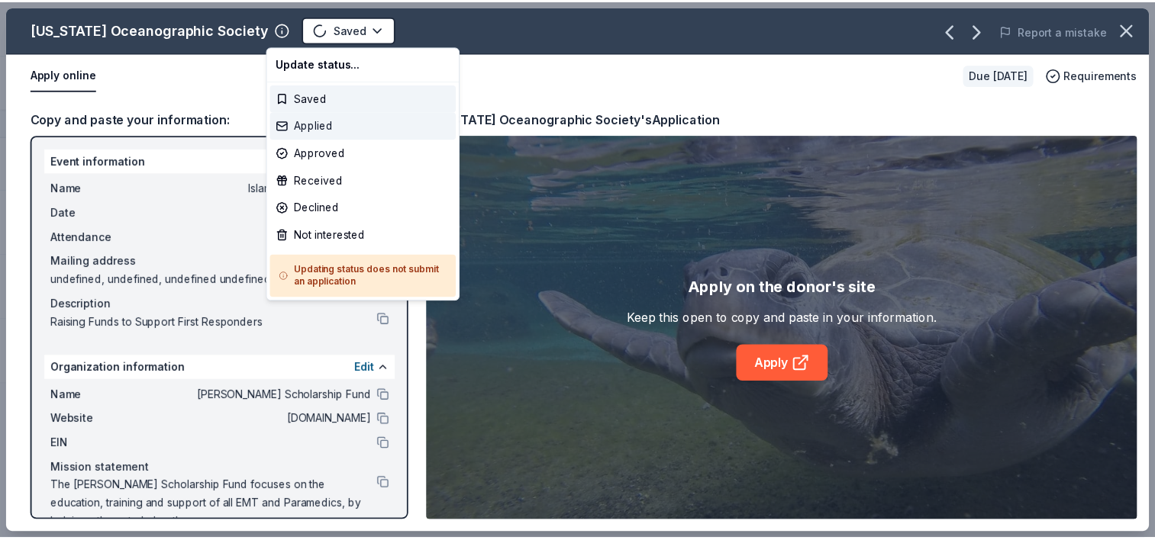
scroll to position [11, 0]
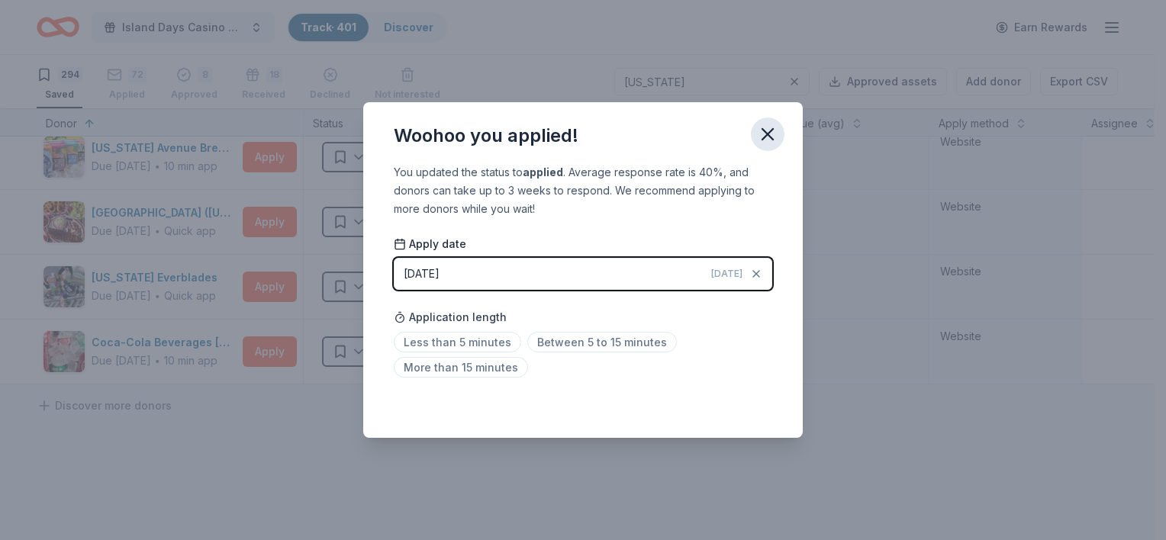
click at [774, 137] on icon "button" at bounding box center [767, 134] width 21 height 21
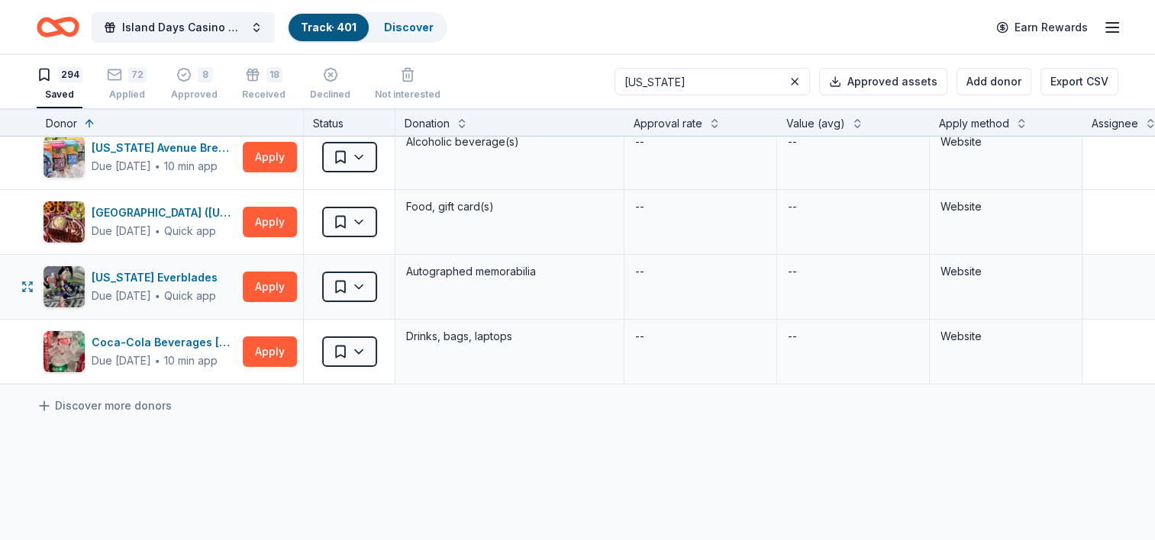
scroll to position [0, 0]
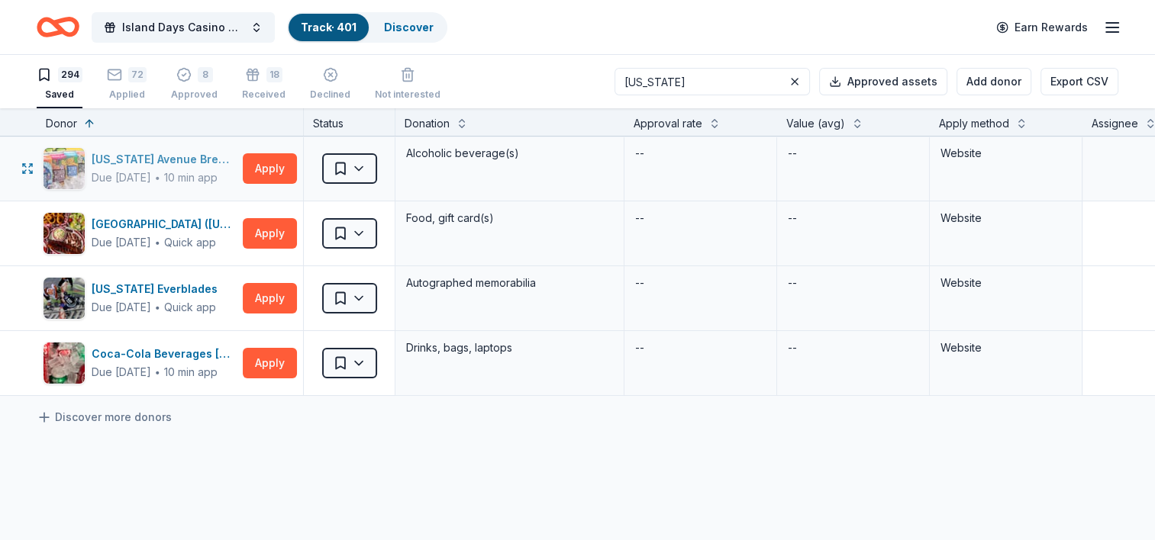
click at [128, 167] on div "[US_STATE] Avenue Brewing" at bounding box center [164, 159] width 145 height 18
click at [401, 31] on link "Discover" at bounding box center [409, 27] width 50 height 13
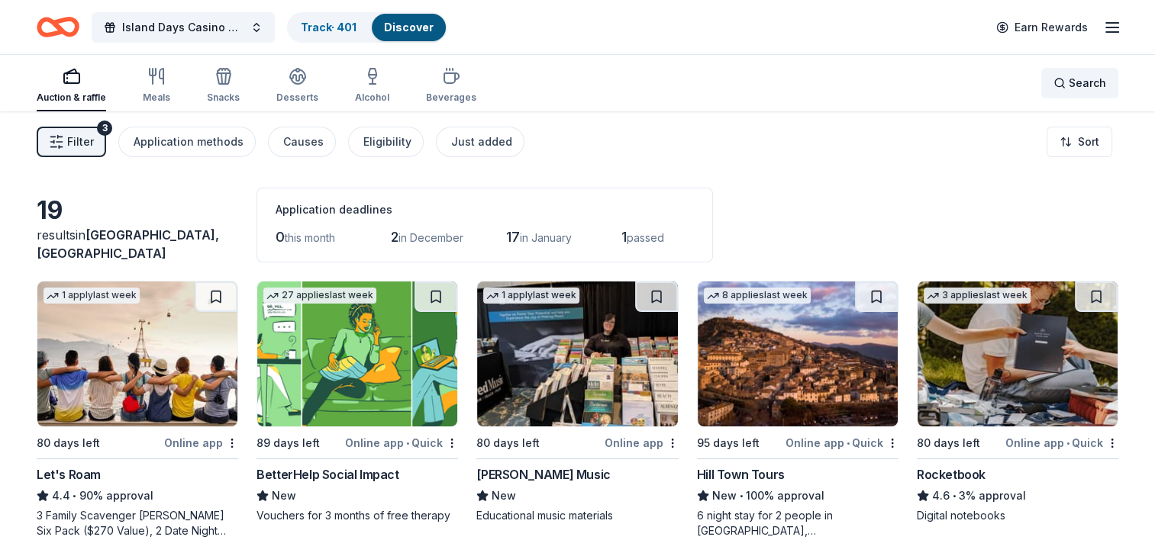
click at [1070, 86] on span "Search" at bounding box center [1087, 83] width 37 height 18
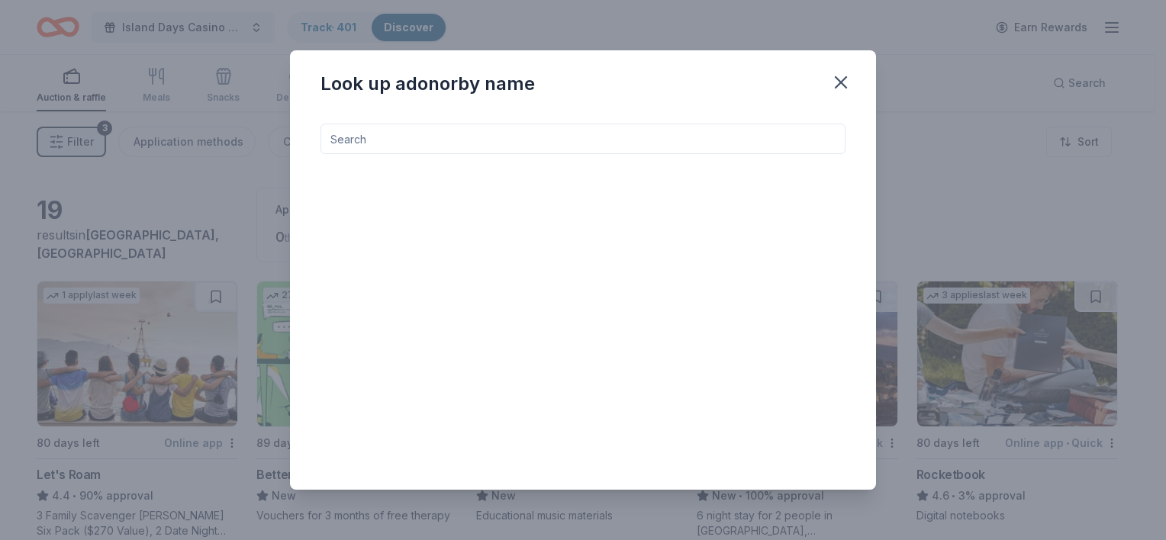
click at [338, 129] on input at bounding box center [583, 139] width 525 height 31
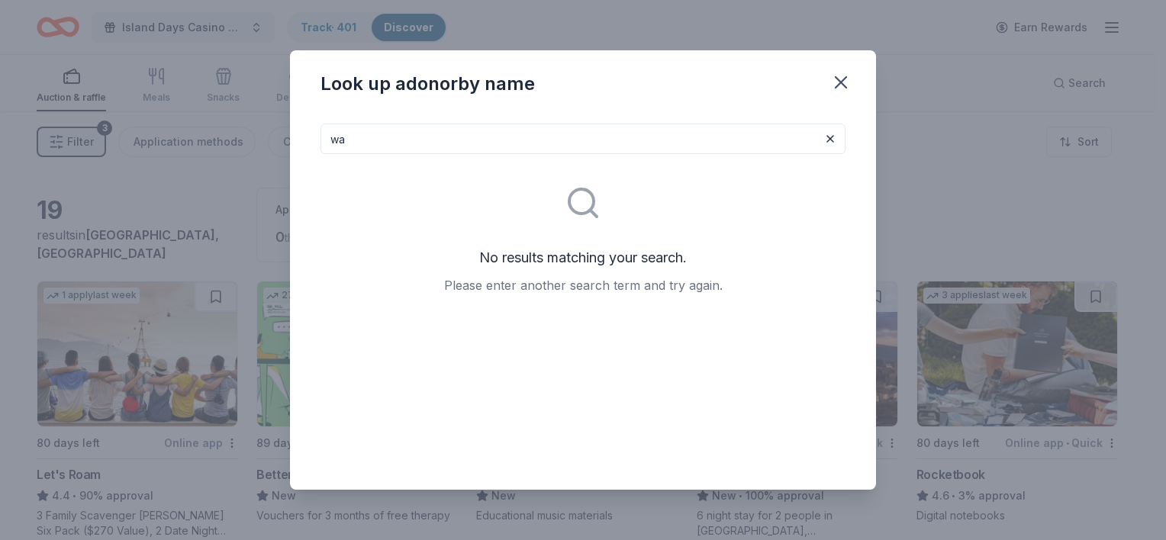
type input "w"
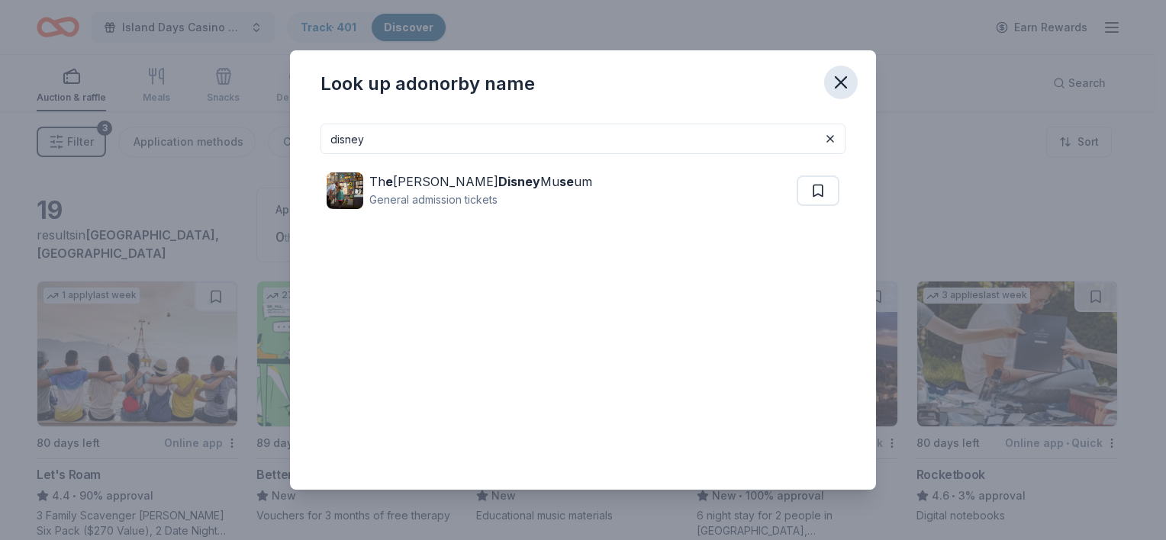
type input "disney"
click at [838, 84] on icon "button" at bounding box center [841, 82] width 11 height 11
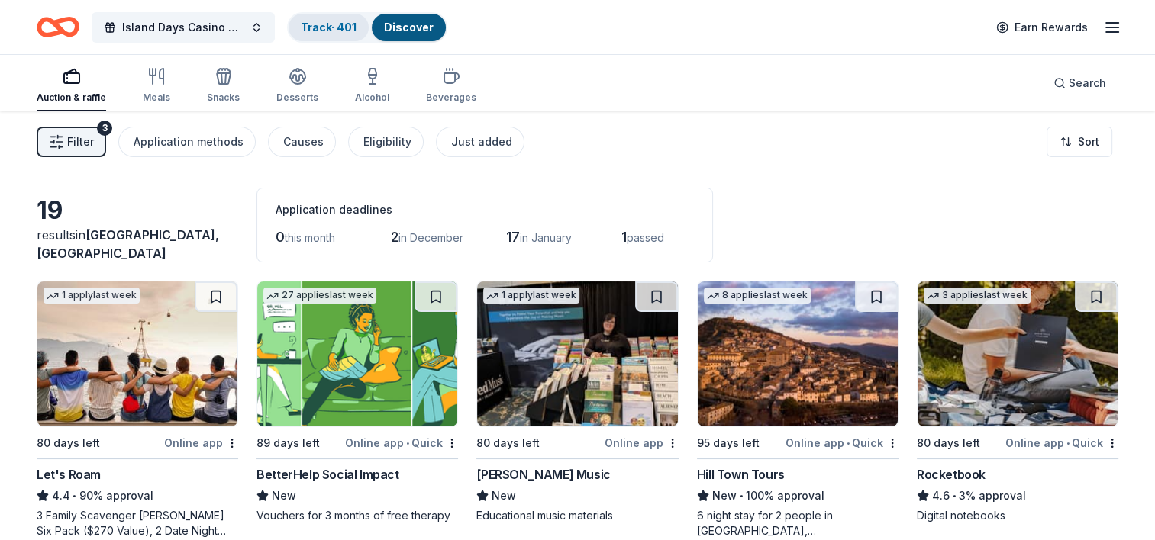
click at [334, 26] on link "Track · 401" at bounding box center [329, 27] width 56 height 13
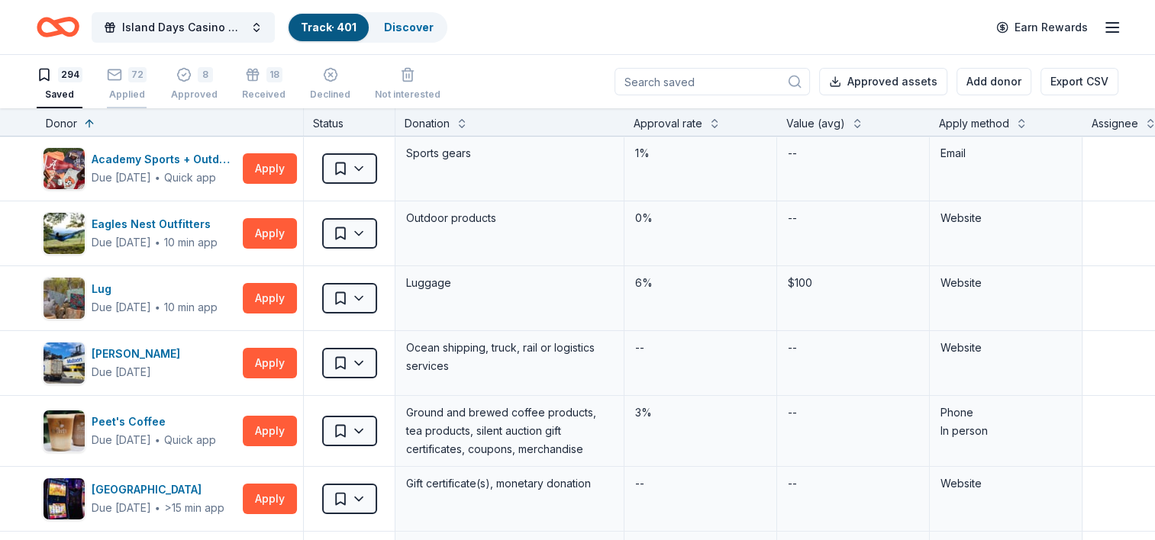
click at [114, 82] on div "72 Applied" at bounding box center [127, 84] width 40 height 34
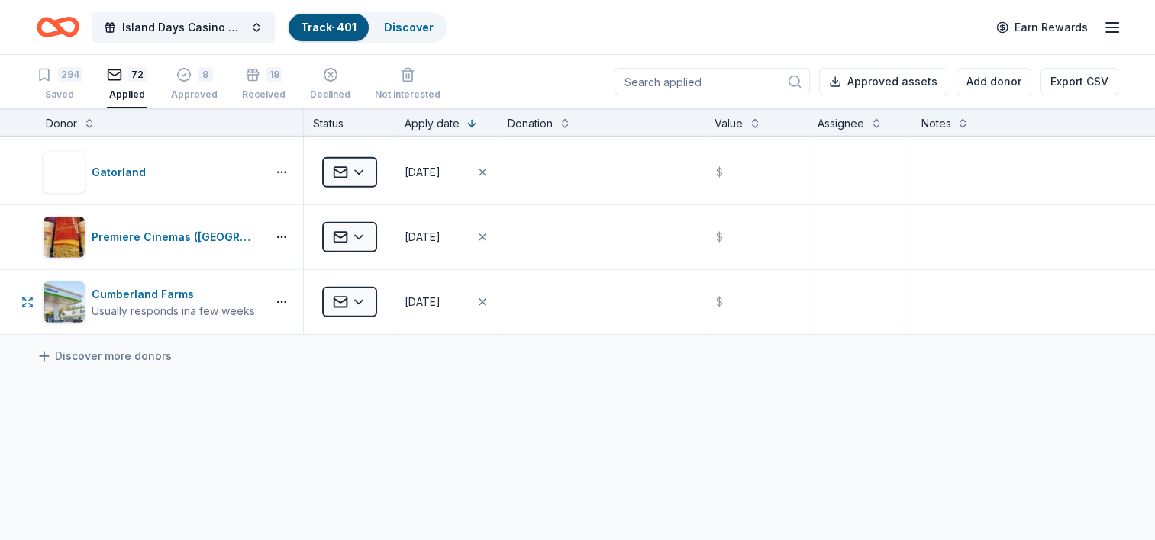
scroll to position [4504, 0]
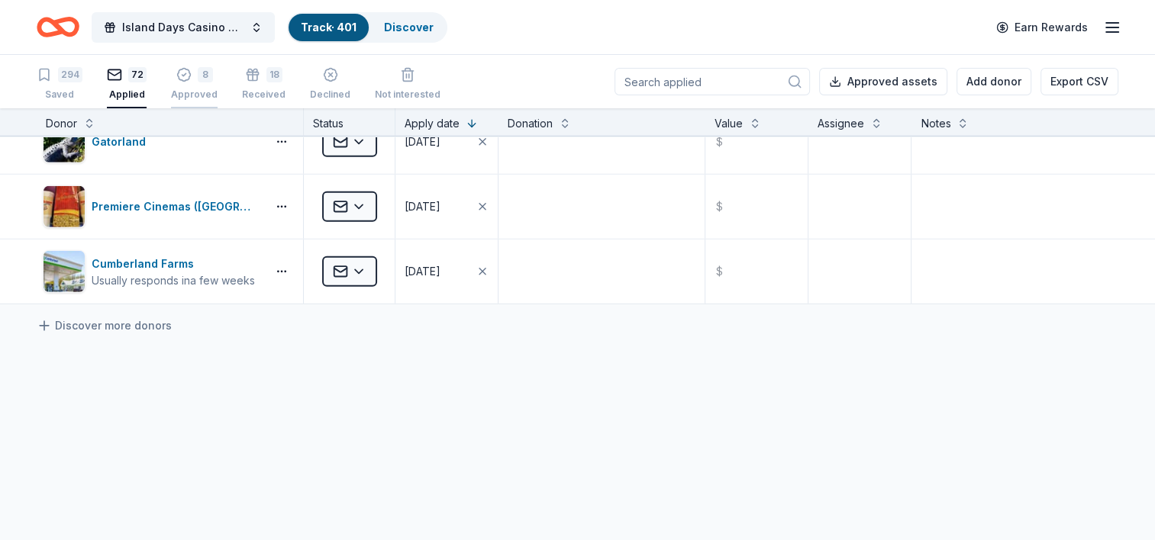
click at [192, 90] on div "Approved" at bounding box center [194, 95] width 47 height 12
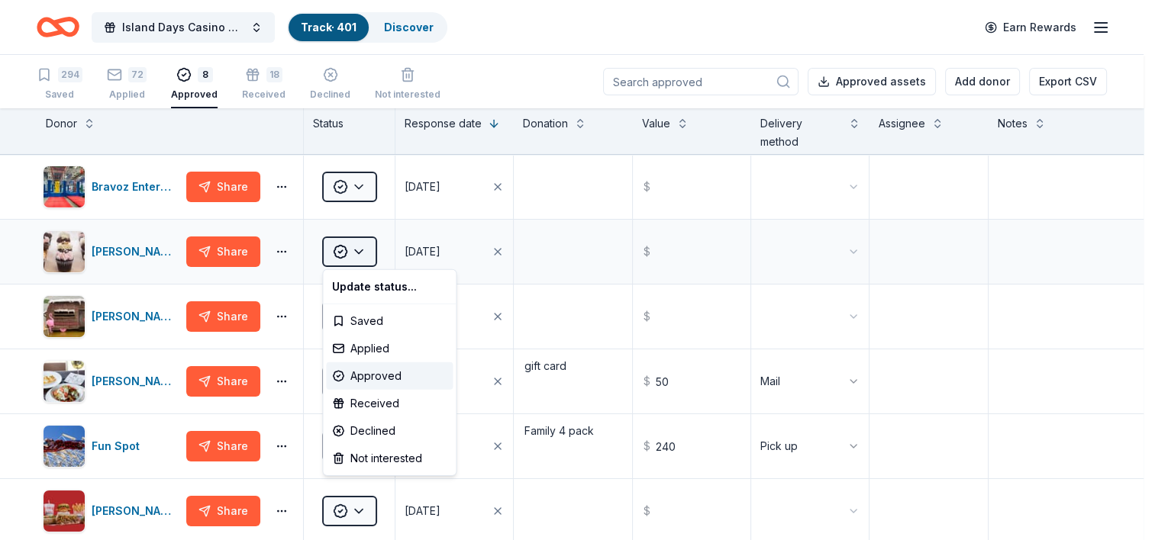
click at [360, 250] on html "Island Days Casino Night Track · 401 Discover Earn Rewards 294 Saved 72 Applied…" at bounding box center [577, 270] width 1155 height 540
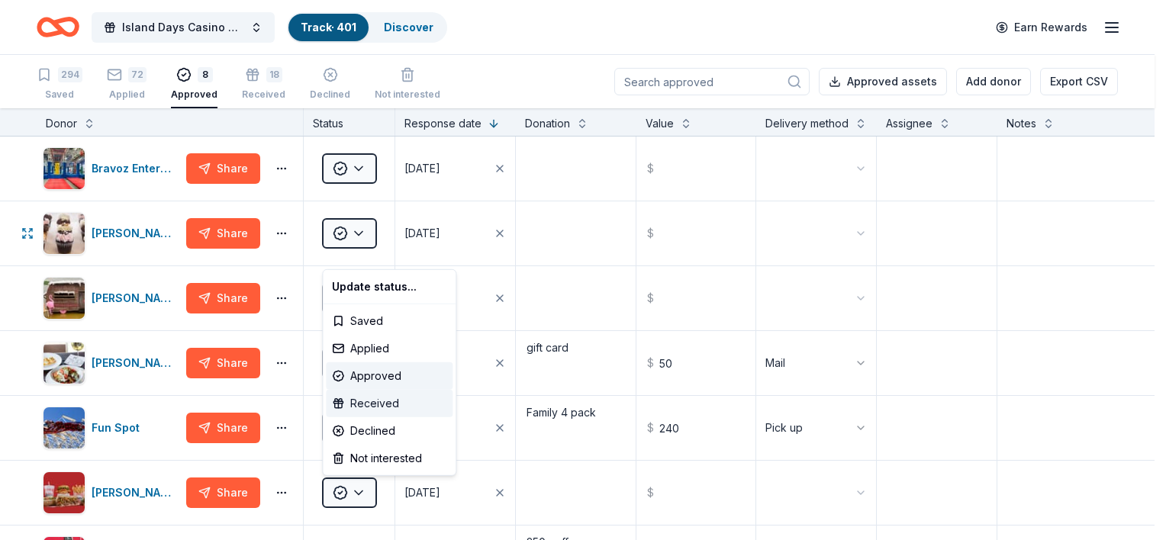
click at [382, 405] on div "Received" at bounding box center [389, 403] width 127 height 27
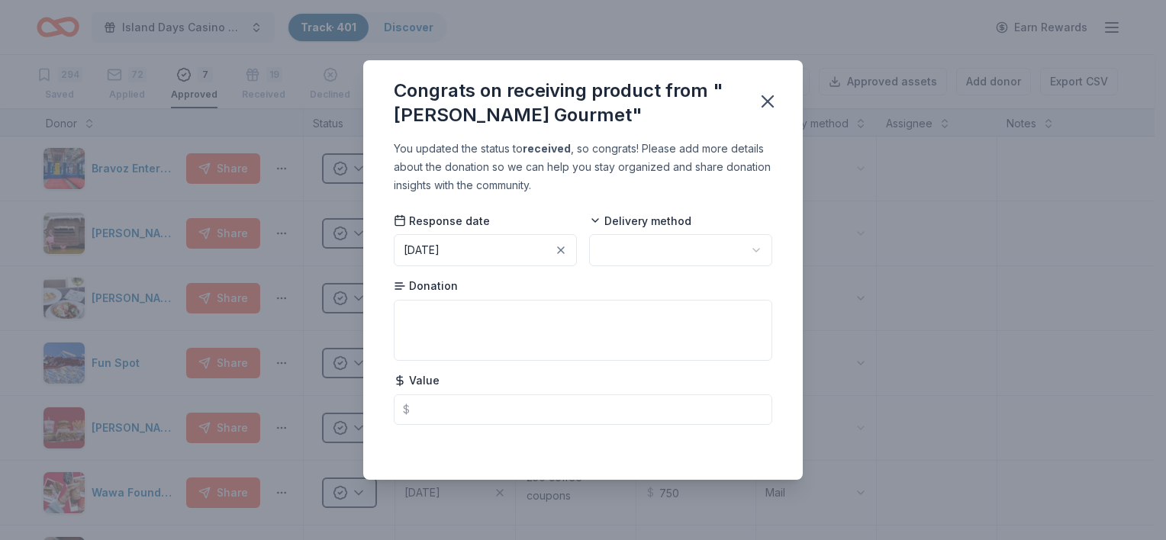
click at [647, 258] on html "Island Days Casino Night Track · 401 Discover Earn Rewards 294 Saved 72 Applied…" at bounding box center [583, 270] width 1166 height 540
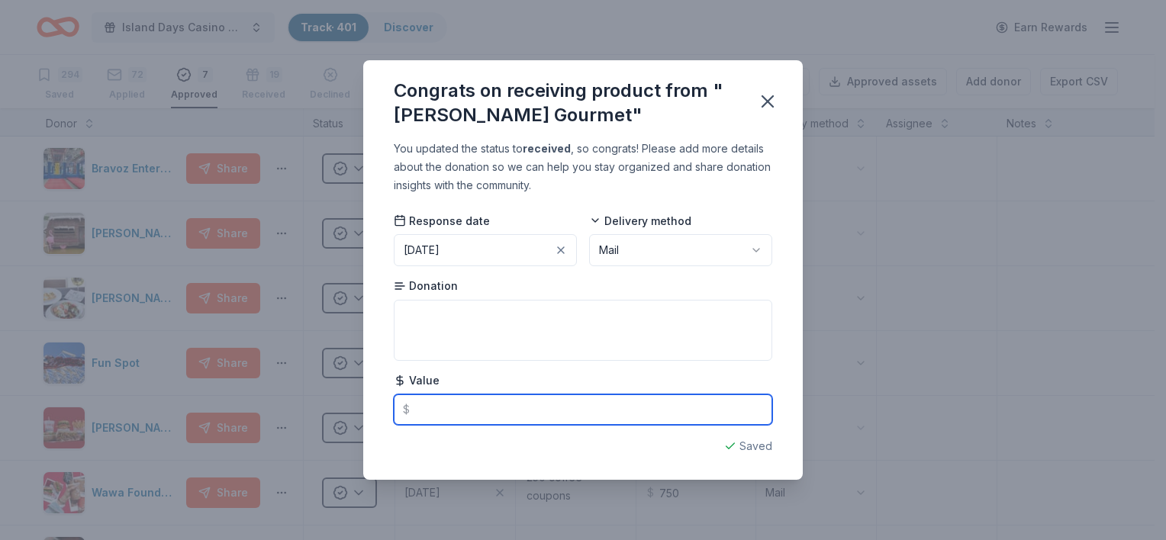
click at [430, 412] on input "text" at bounding box center [583, 410] width 379 height 31
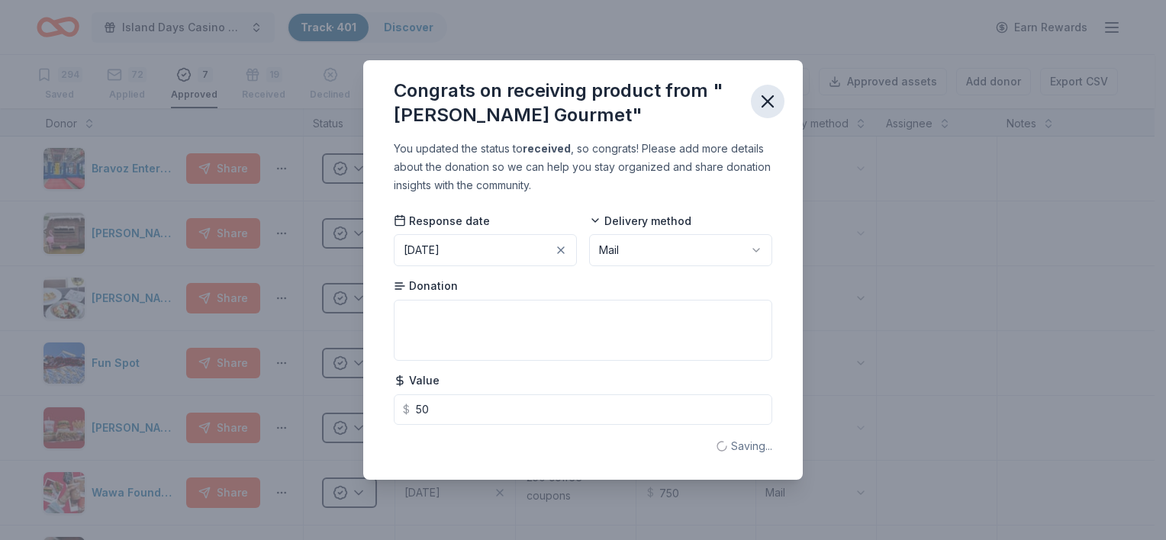
type input "50.00"
click at [769, 104] on icon "button" at bounding box center [768, 101] width 11 height 11
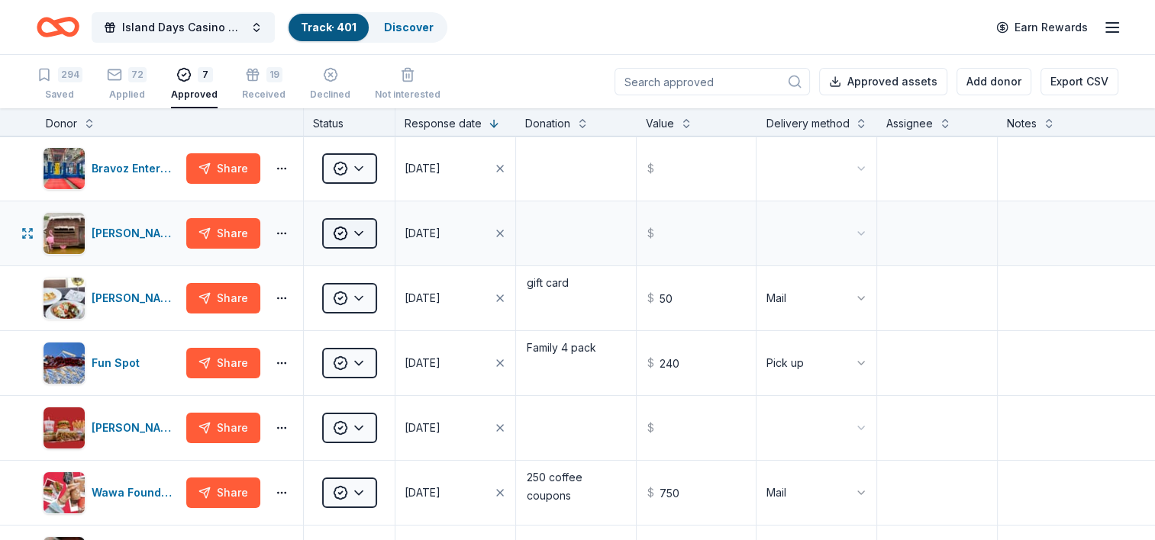
click at [363, 247] on html "Island Days Casino Night Track · 401 Discover Earn Rewards 294 Saved 72 Applied…" at bounding box center [577, 270] width 1155 height 540
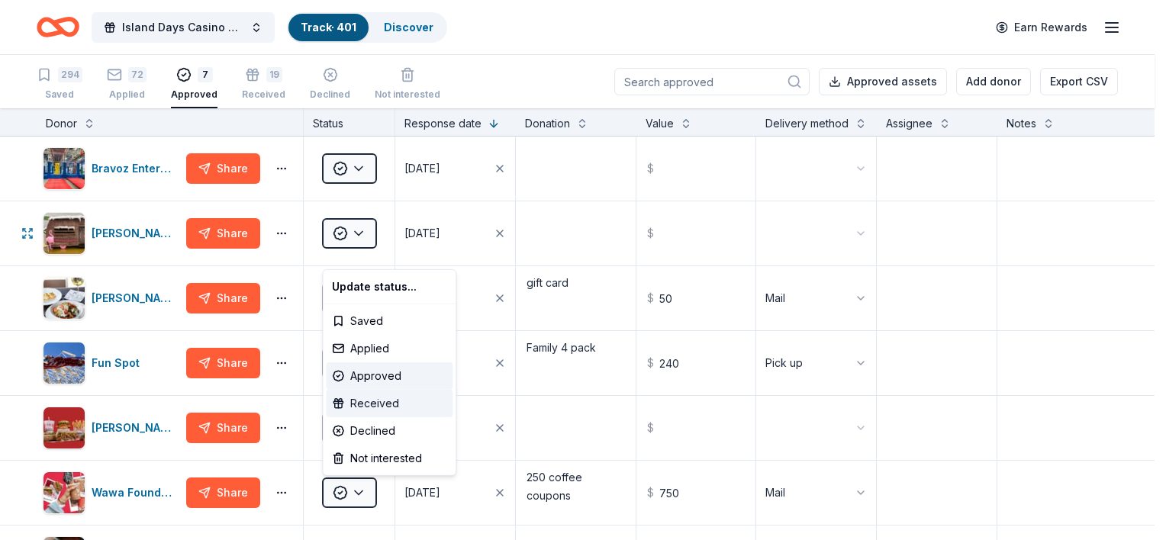
click at [376, 403] on div "Received" at bounding box center [389, 403] width 127 height 27
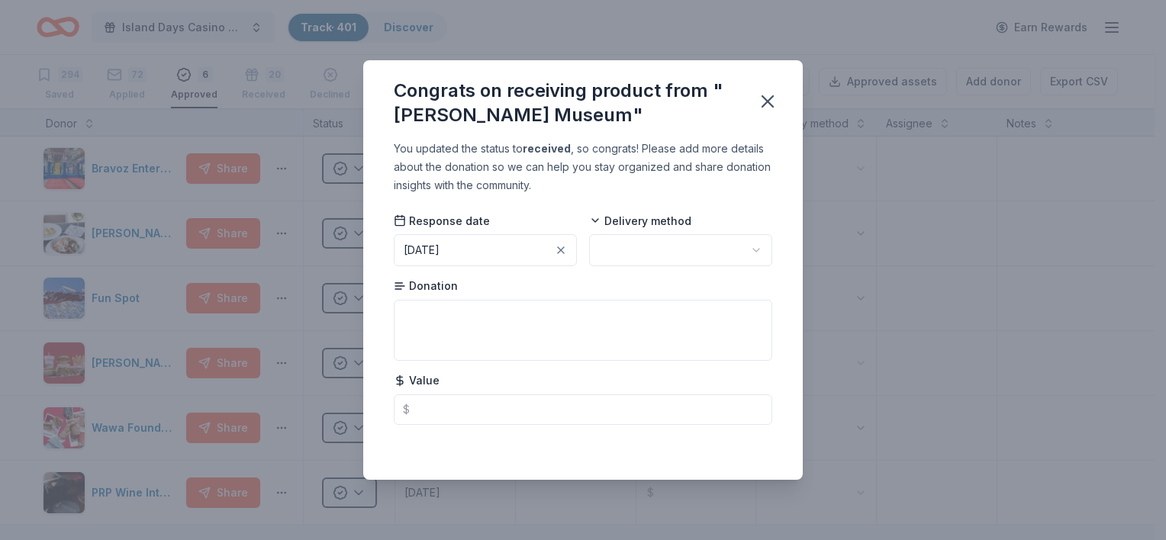
click at [627, 254] on html "Island Days Casino Night Track · 401 Discover Earn Rewards 294 Saved 72 Applied…" at bounding box center [583, 270] width 1166 height 540
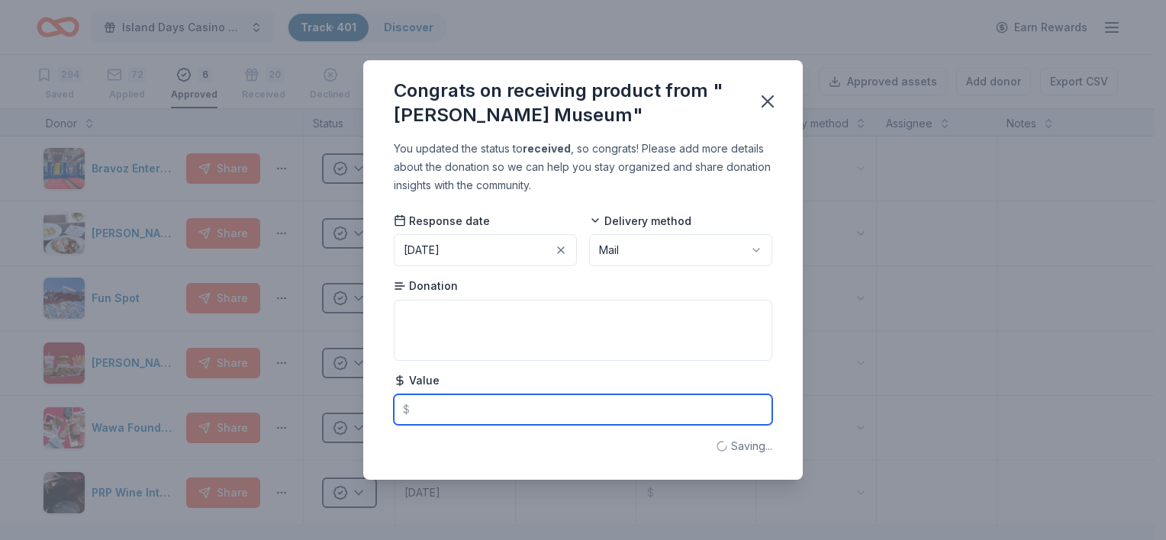
click at [440, 406] on input "text" at bounding box center [583, 410] width 379 height 31
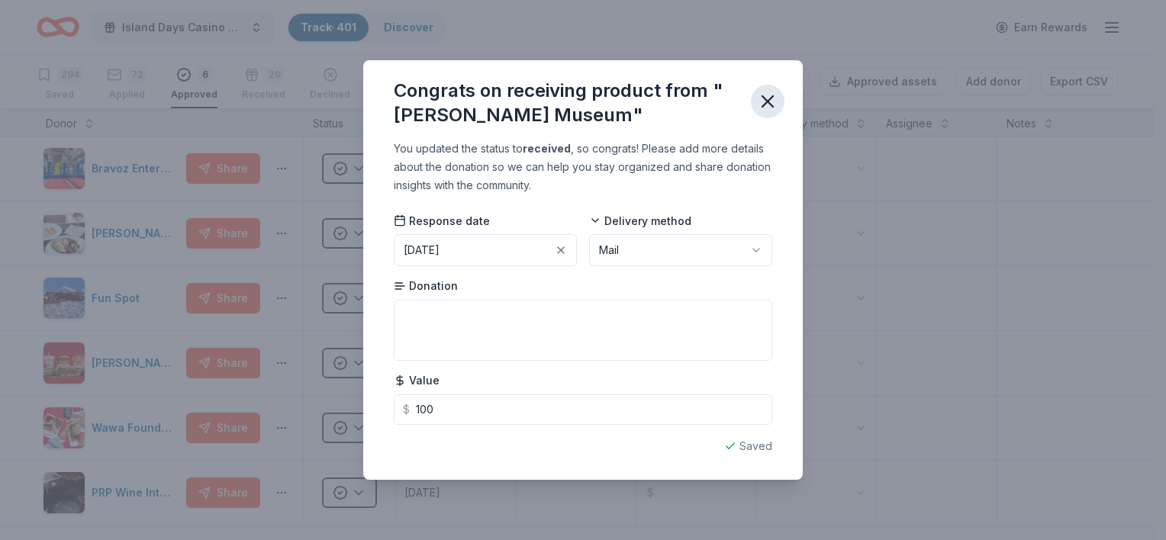
type input "100.00"
click at [774, 97] on icon "button" at bounding box center [767, 101] width 21 height 21
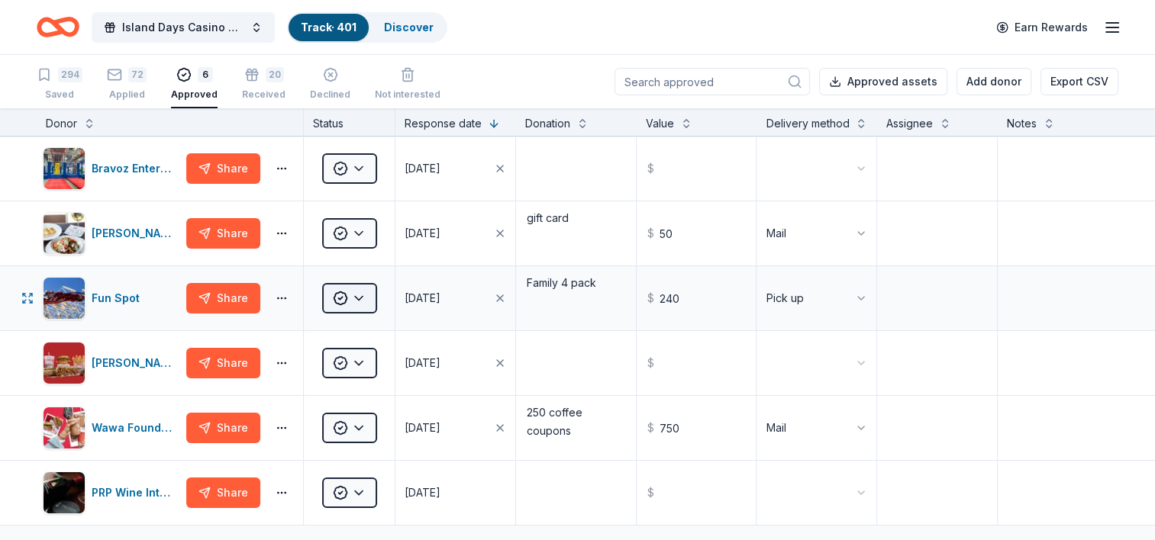
click at [369, 311] on html "Island Days Casino Night Track · 401 Discover Earn Rewards 294 Saved 72 Applied…" at bounding box center [577, 270] width 1155 height 540
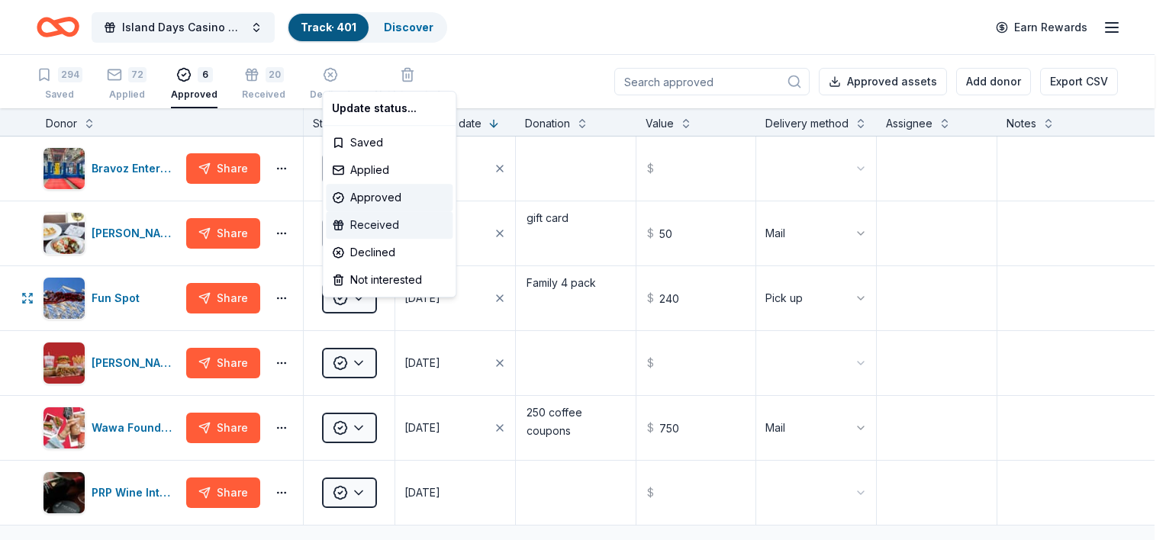
click at [371, 227] on div "Received" at bounding box center [389, 224] width 127 height 27
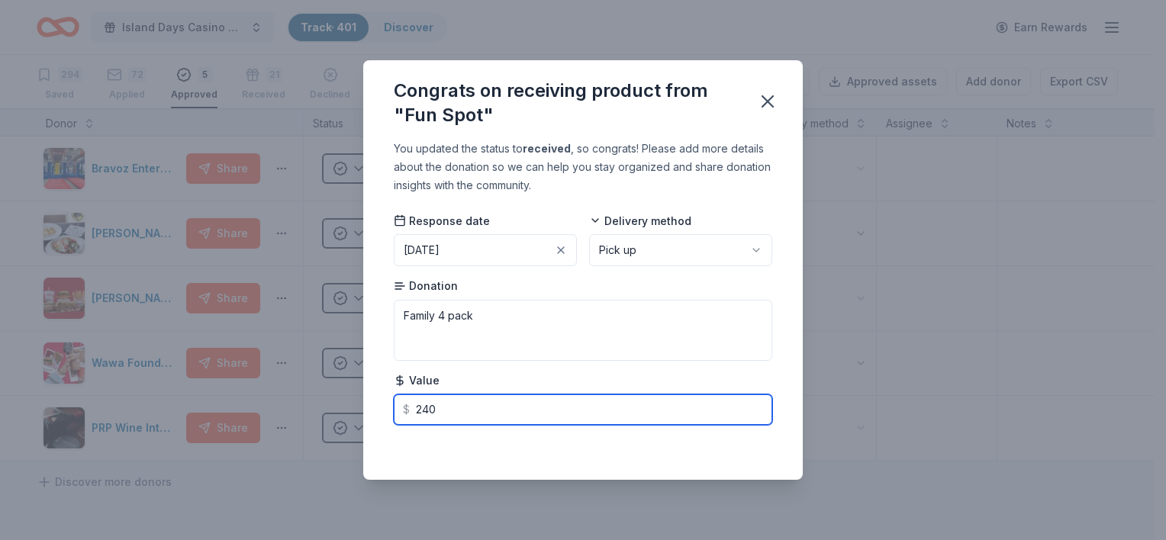
click at [461, 414] on input "240" at bounding box center [583, 410] width 379 height 31
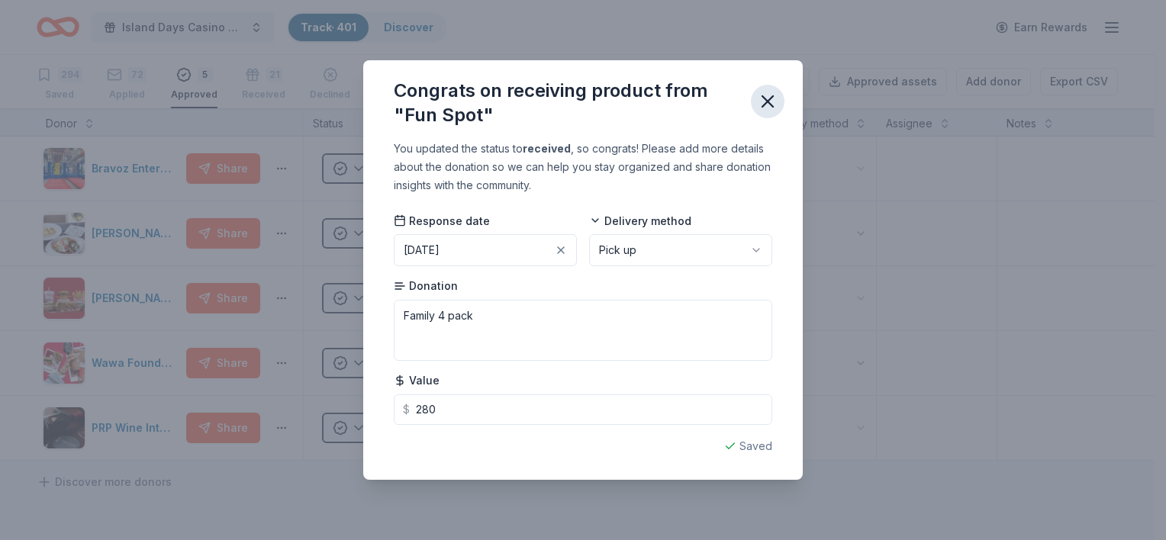
type input "280.00"
click at [767, 104] on icon "button" at bounding box center [767, 101] width 21 height 21
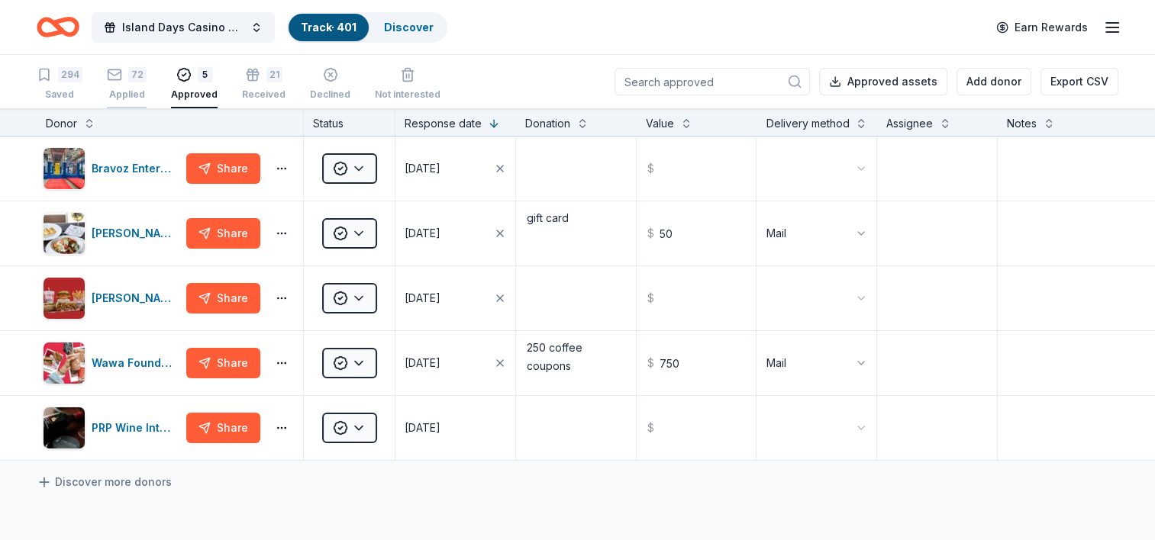
click at [131, 95] on div "Applied" at bounding box center [127, 95] width 40 height 12
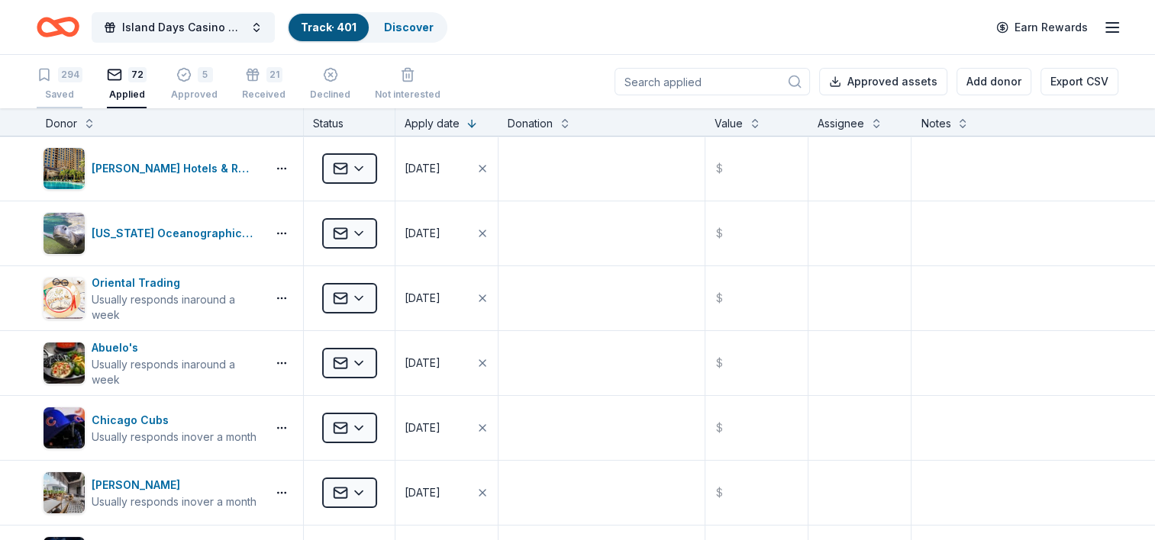
click at [54, 79] on div "294" at bounding box center [60, 74] width 46 height 15
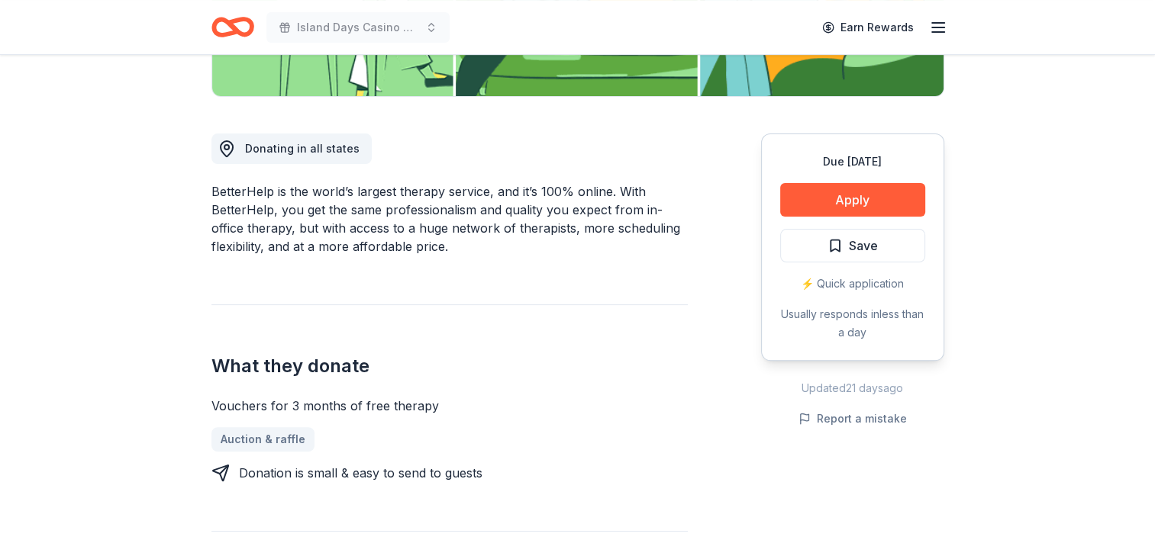
scroll to position [382, 0]
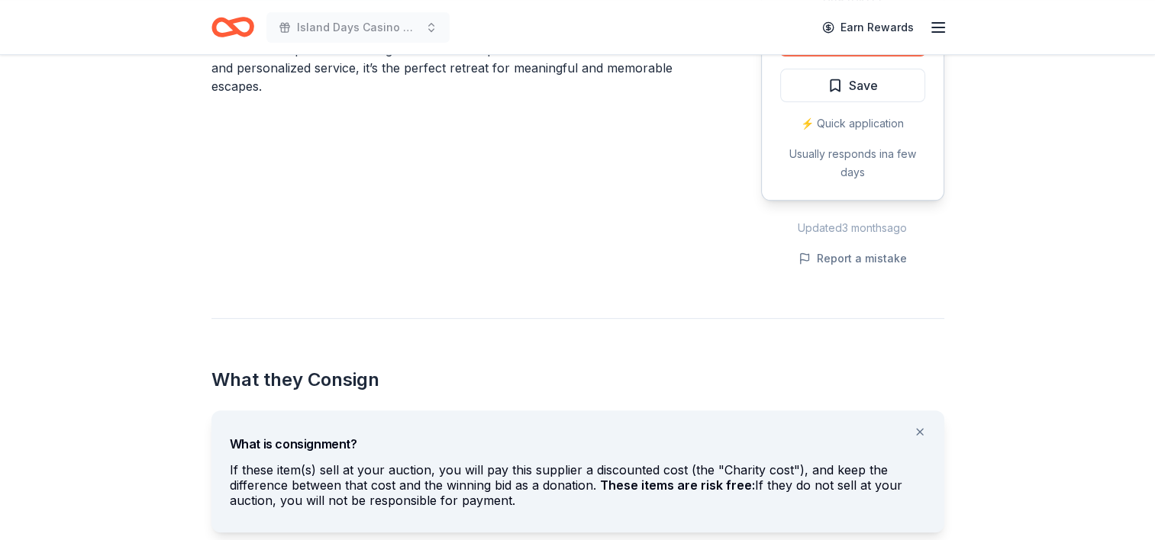
scroll to position [534, 0]
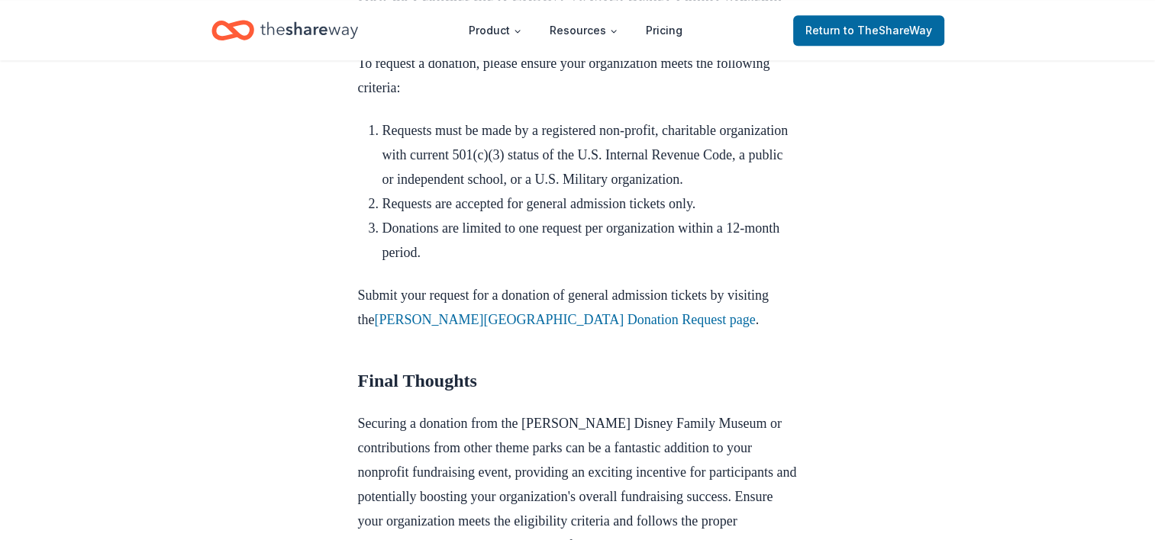
scroll to position [1985, 0]
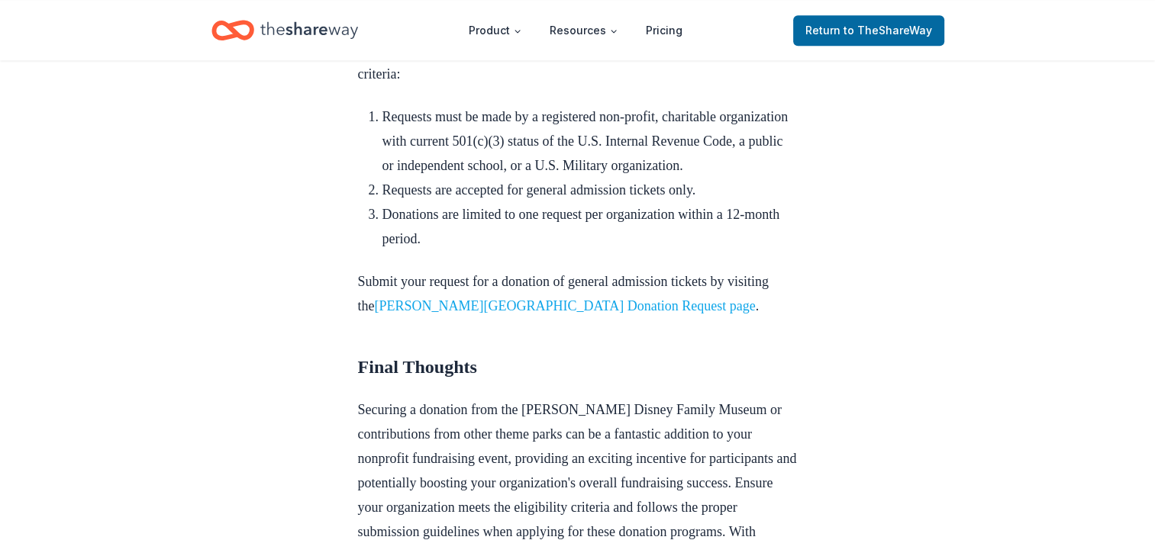
click at [568, 298] on link "Walt Disney Family Museum Donation Request page" at bounding box center [565, 305] width 381 height 15
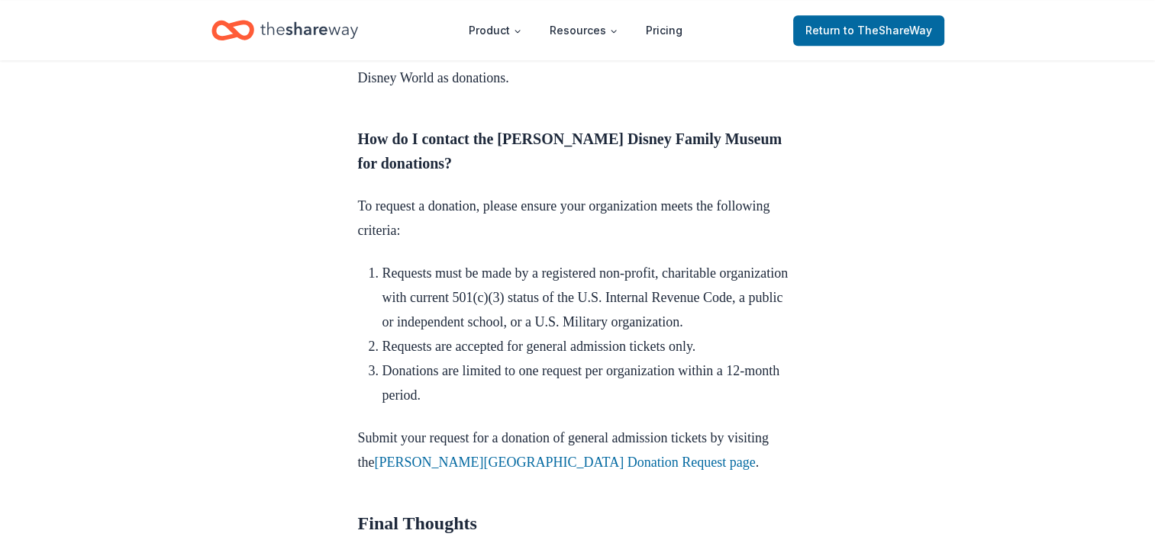
scroll to position [1856, 0]
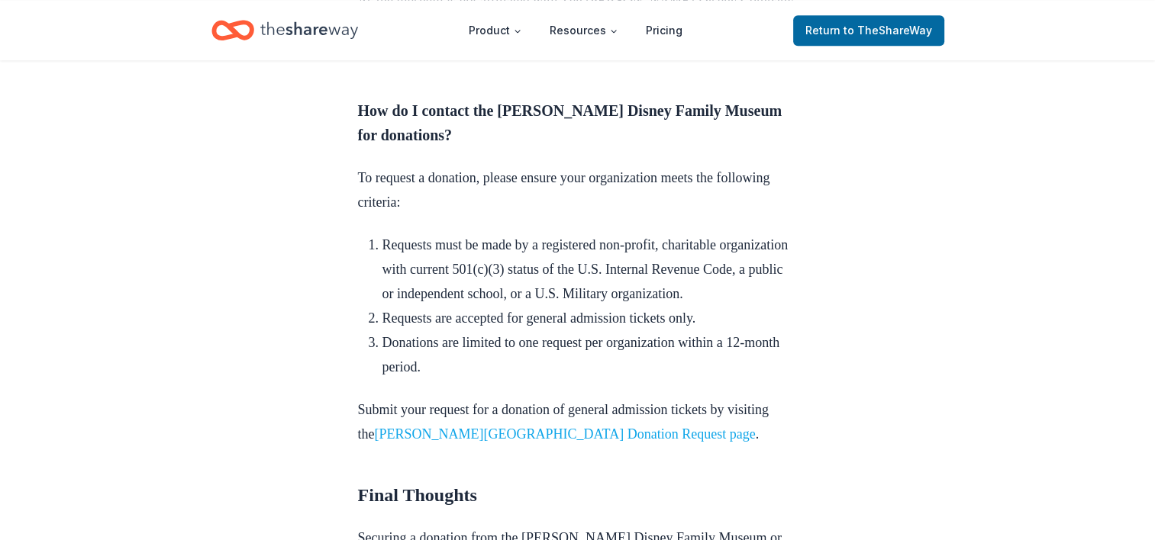
click at [544, 427] on link "Walt Disney Family Museum Donation Request page" at bounding box center [565, 434] width 381 height 15
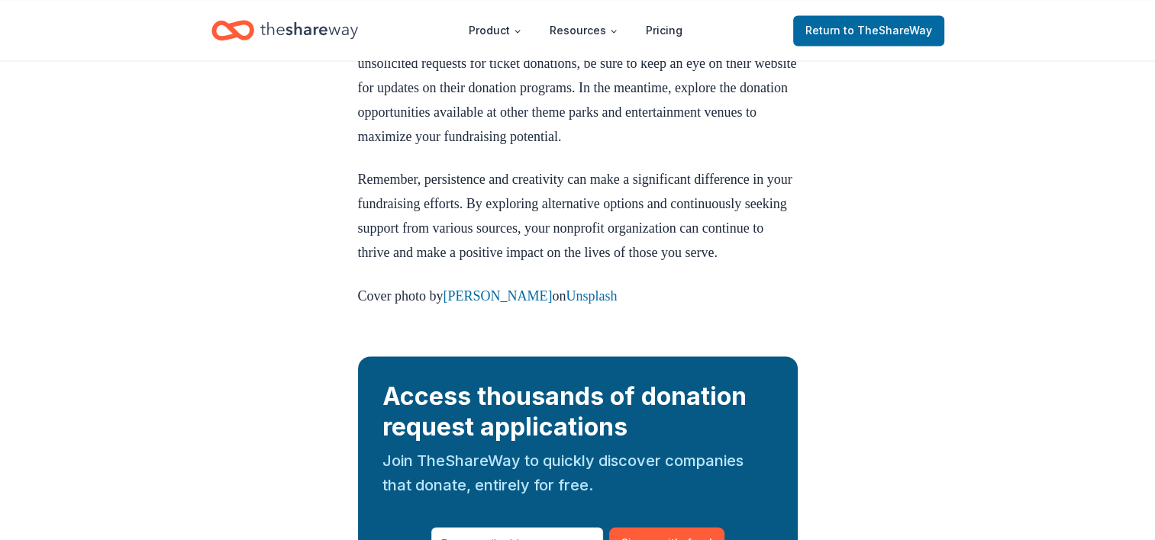
scroll to position [2543, 0]
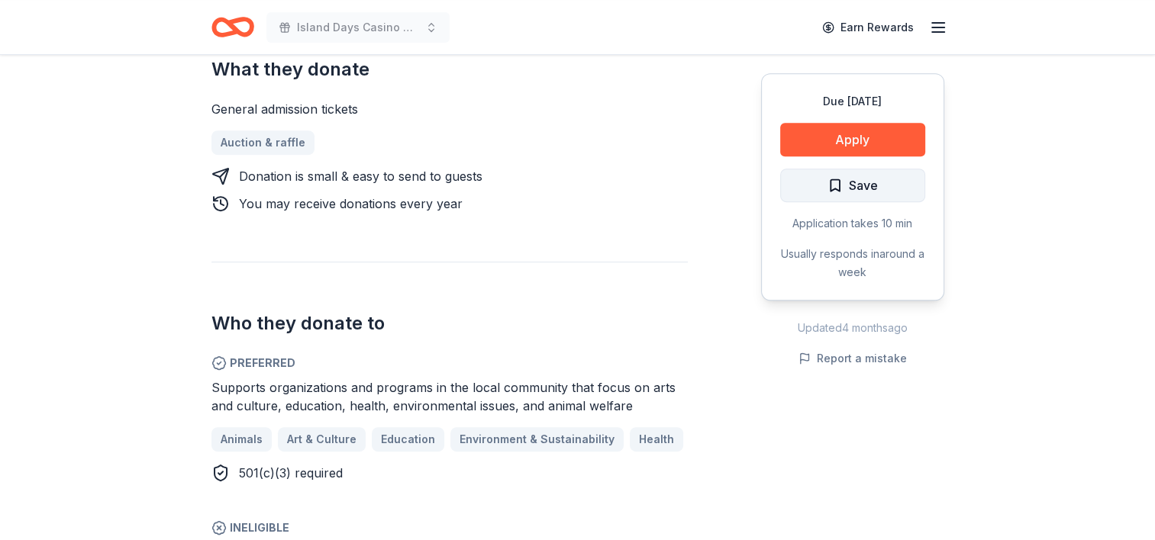
scroll to position [611, 0]
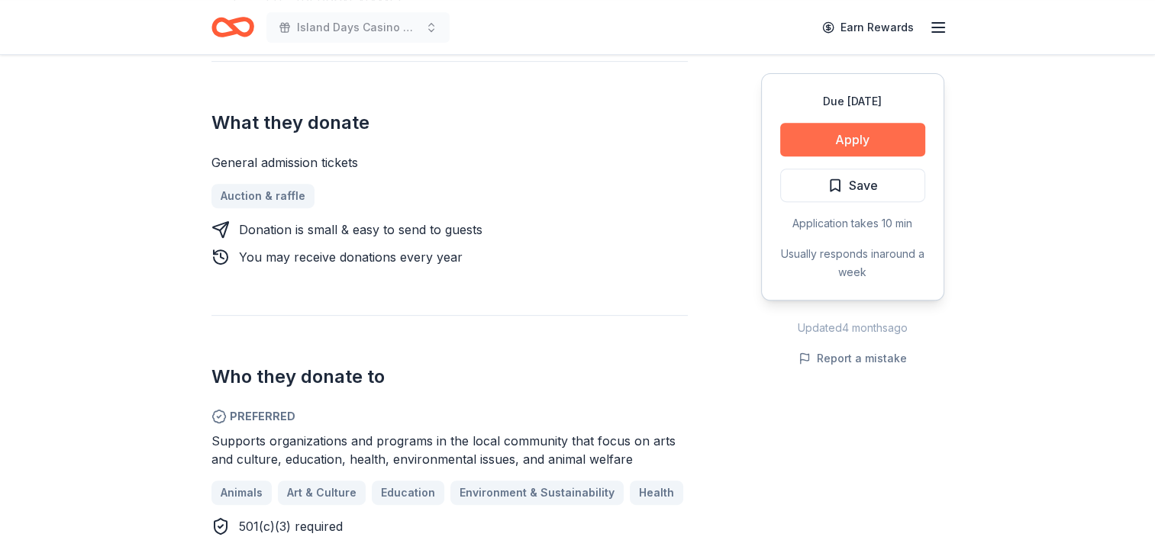
click at [861, 134] on button "Apply" at bounding box center [852, 140] width 145 height 34
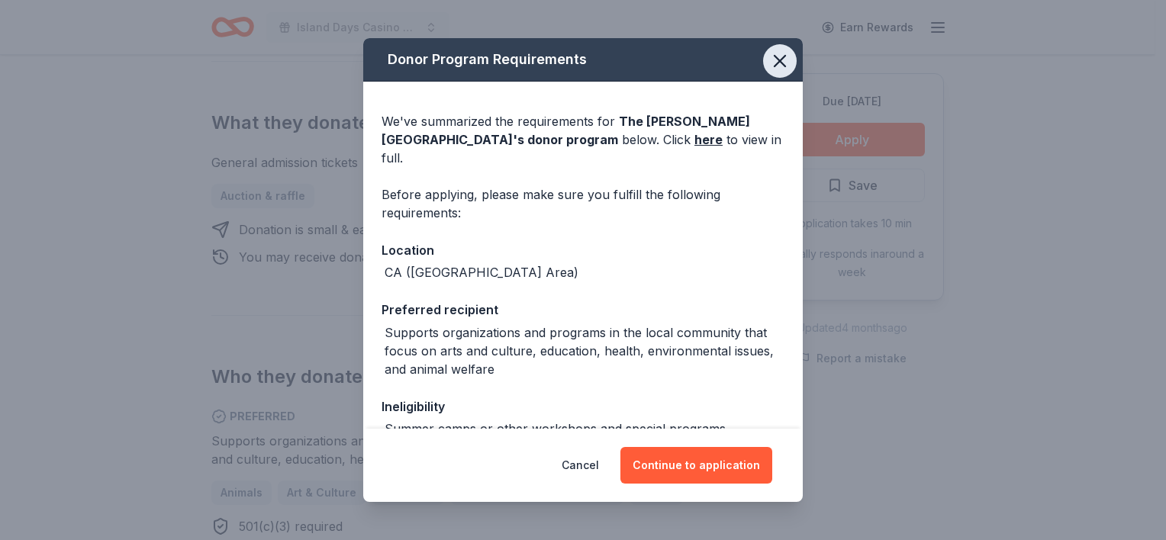
click at [772, 56] on icon "button" at bounding box center [779, 60] width 21 height 21
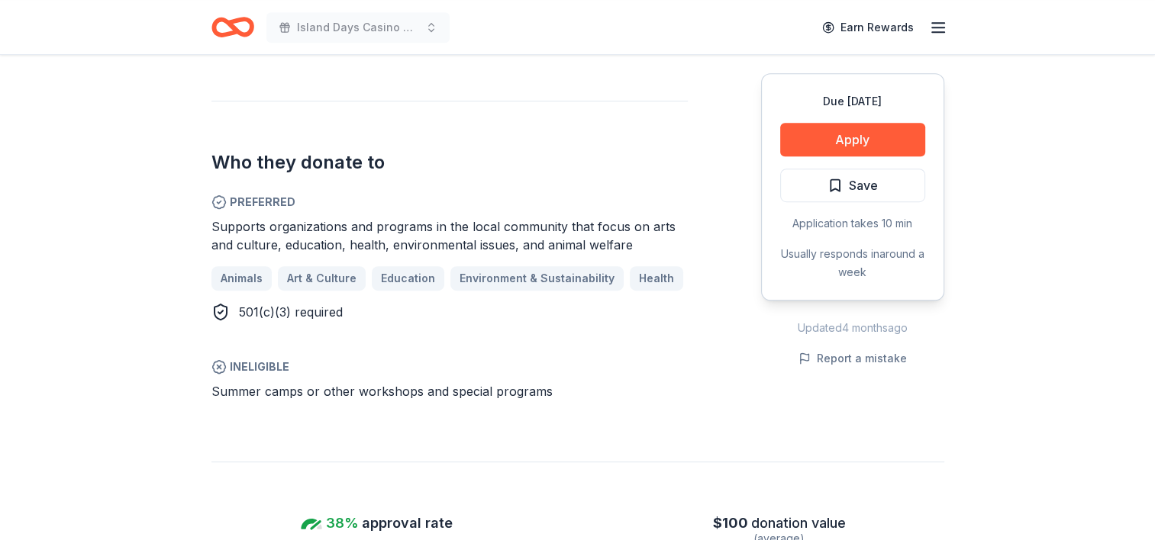
scroll to position [840, 0]
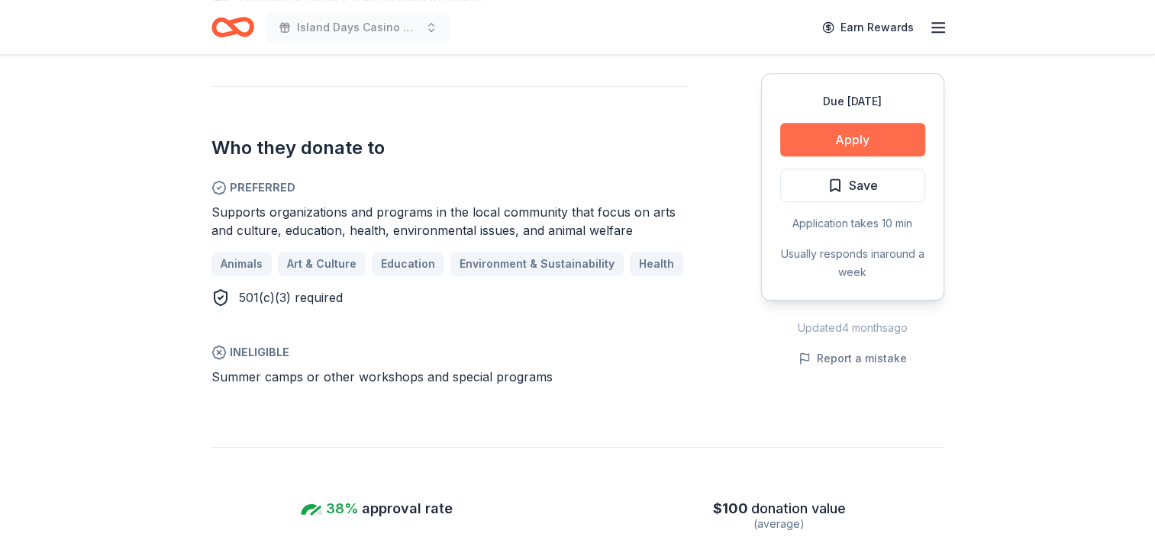
click at [847, 139] on button "Apply" at bounding box center [852, 140] width 145 height 34
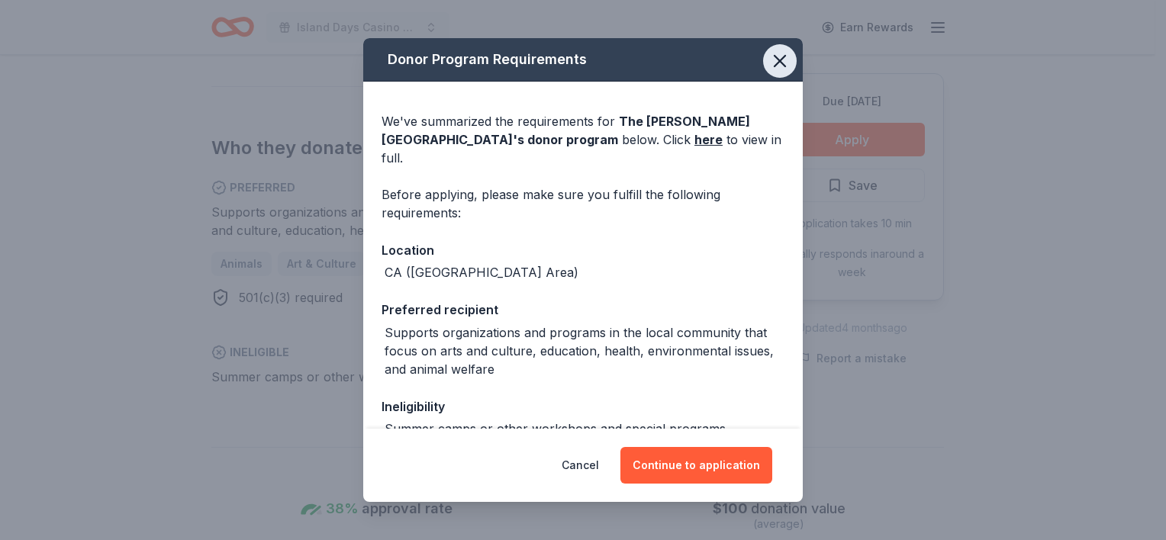
click at [771, 66] on icon "button" at bounding box center [779, 60] width 21 height 21
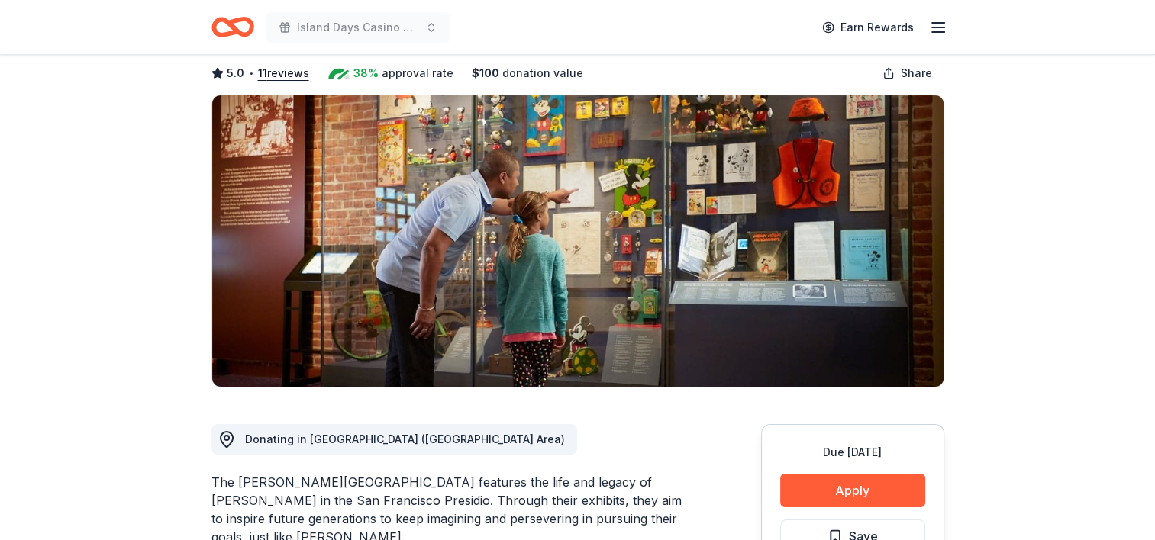
scroll to position [0, 0]
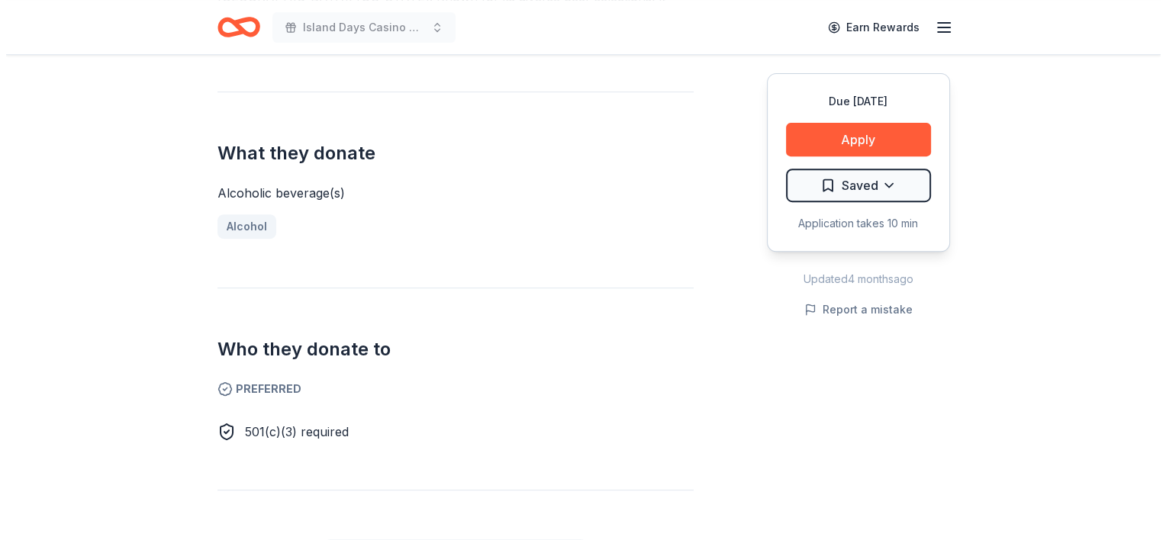
scroll to position [382, 0]
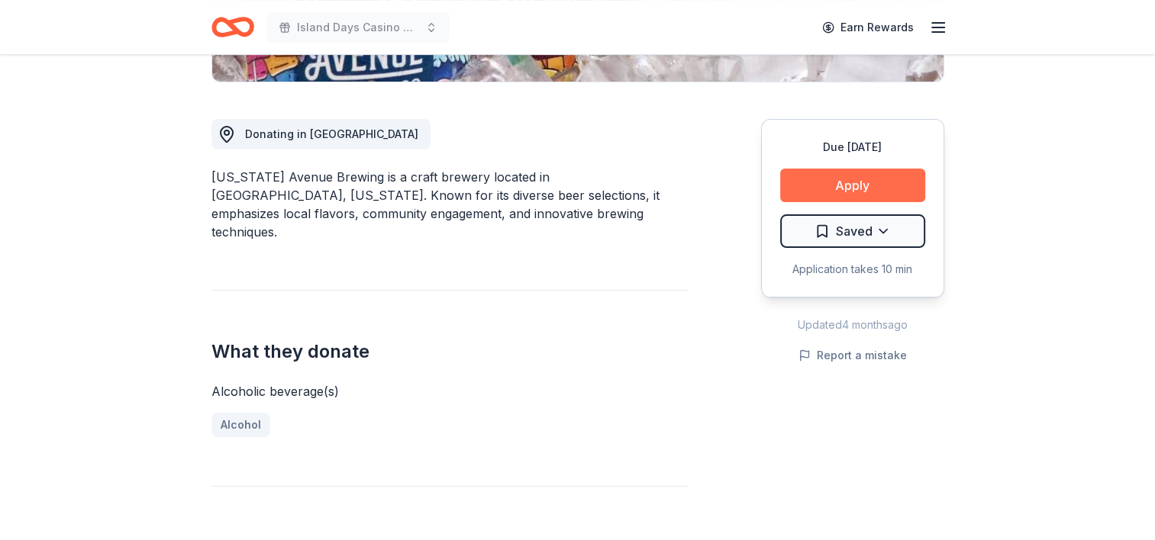
click at [850, 184] on button "Apply" at bounding box center [852, 186] width 145 height 34
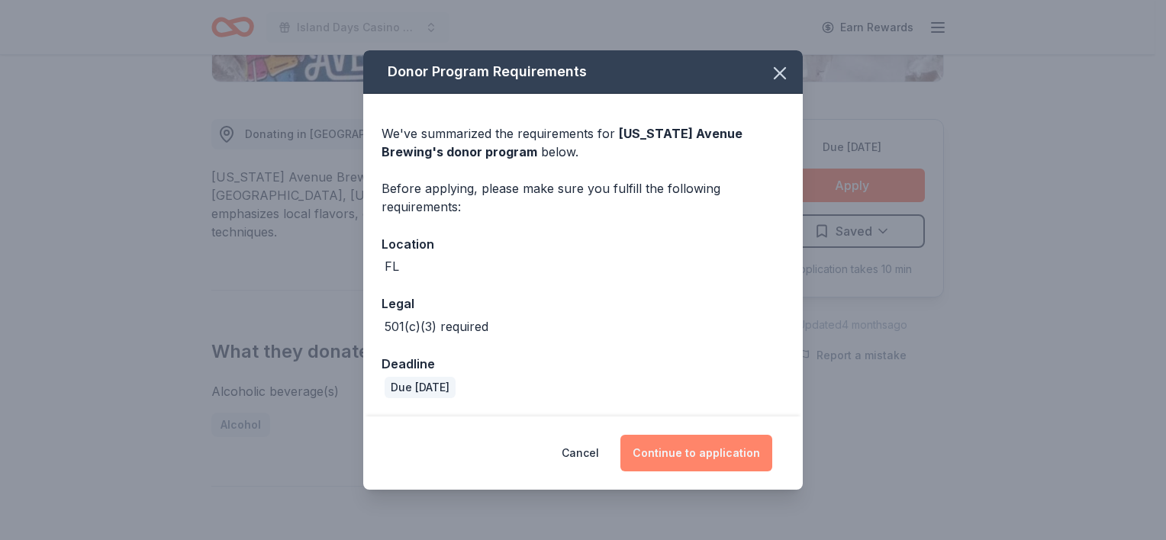
click at [710, 451] on button "Continue to application" at bounding box center [697, 453] width 152 height 37
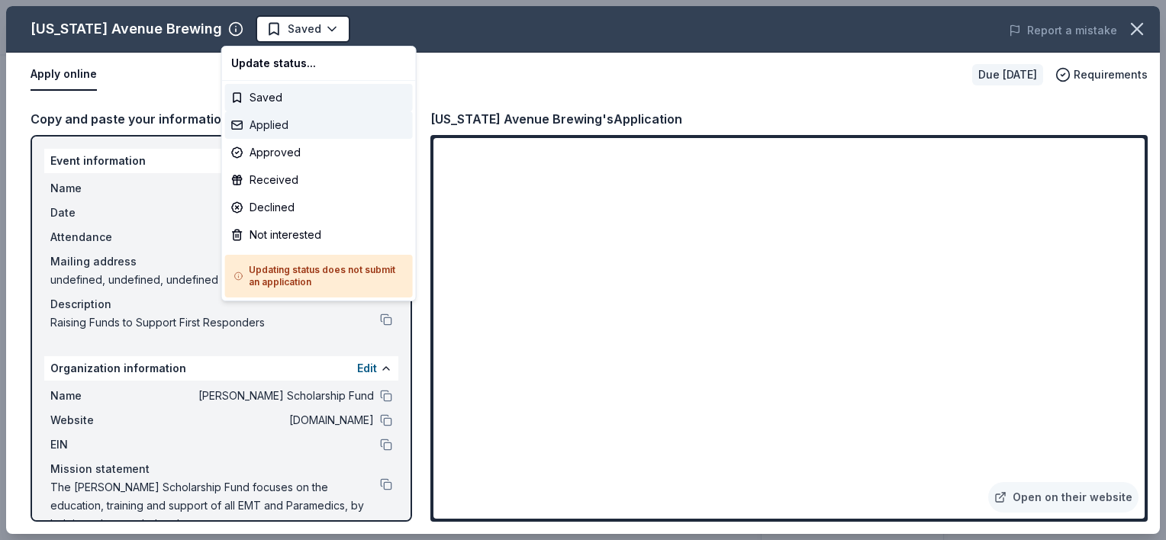
click at [275, 125] on div "Applied" at bounding box center [319, 124] width 188 height 27
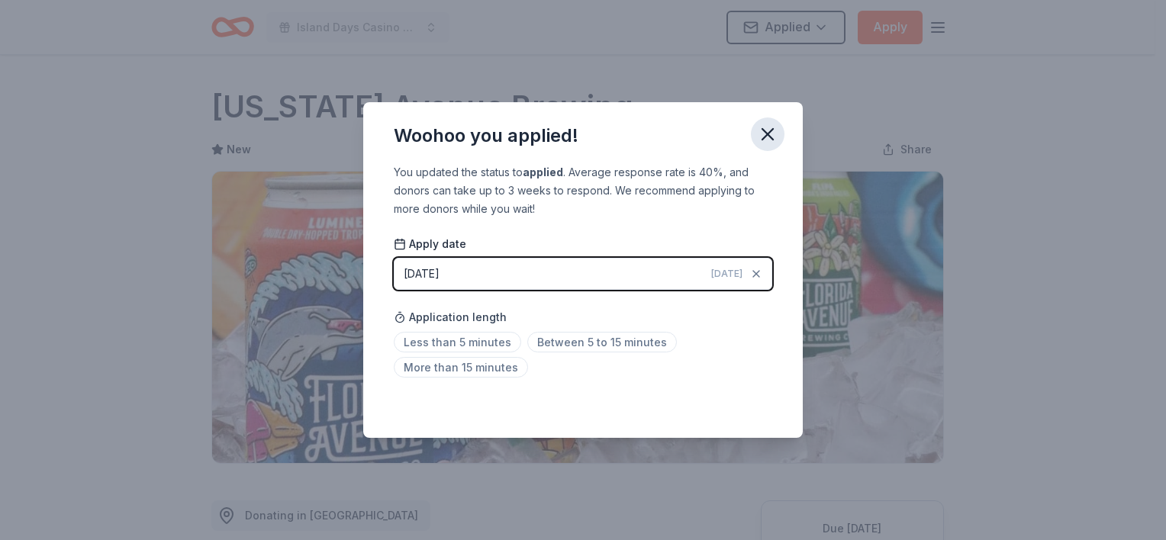
click at [772, 133] on icon "button" at bounding box center [767, 134] width 21 height 21
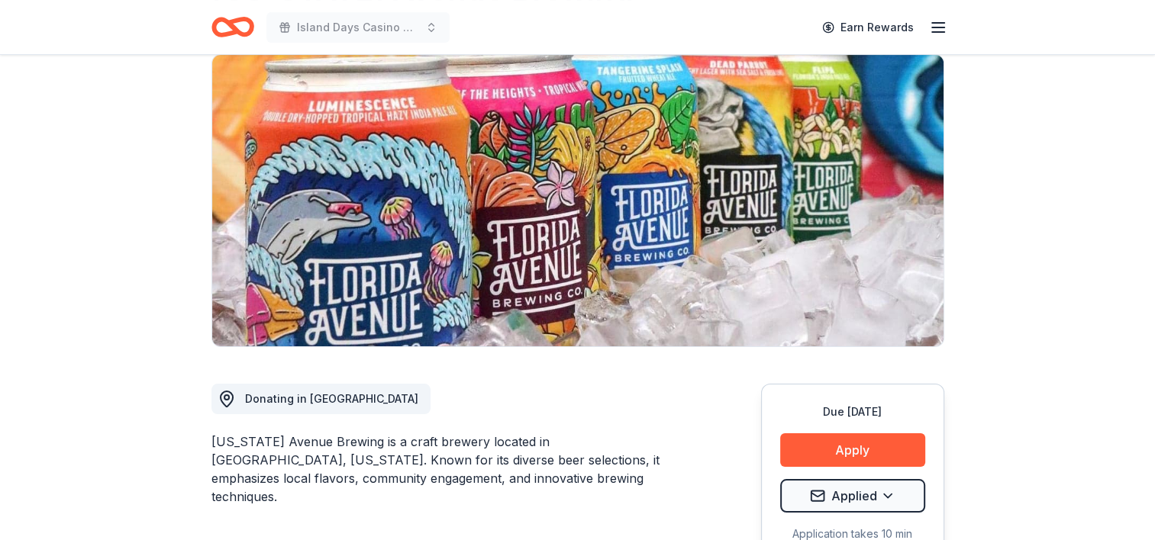
scroll to position [118, 0]
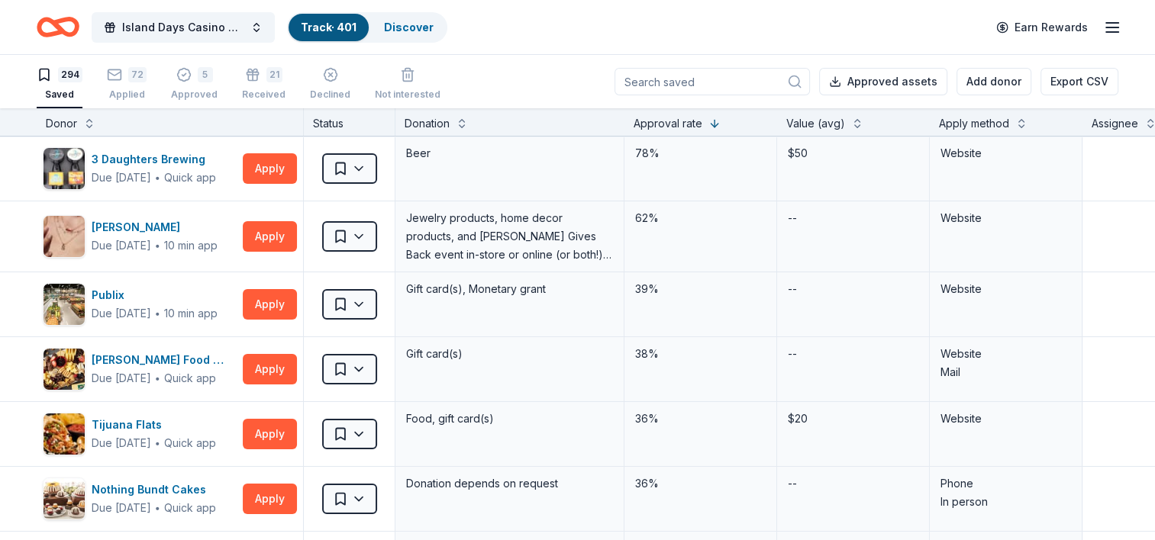
drag, startPoint x: 92, startPoint y: 127, endPoint x: 107, endPoint y: 127, distance: 14.5
click at [92, 127] on button at bounding box center [89, 121] width 12 height 15
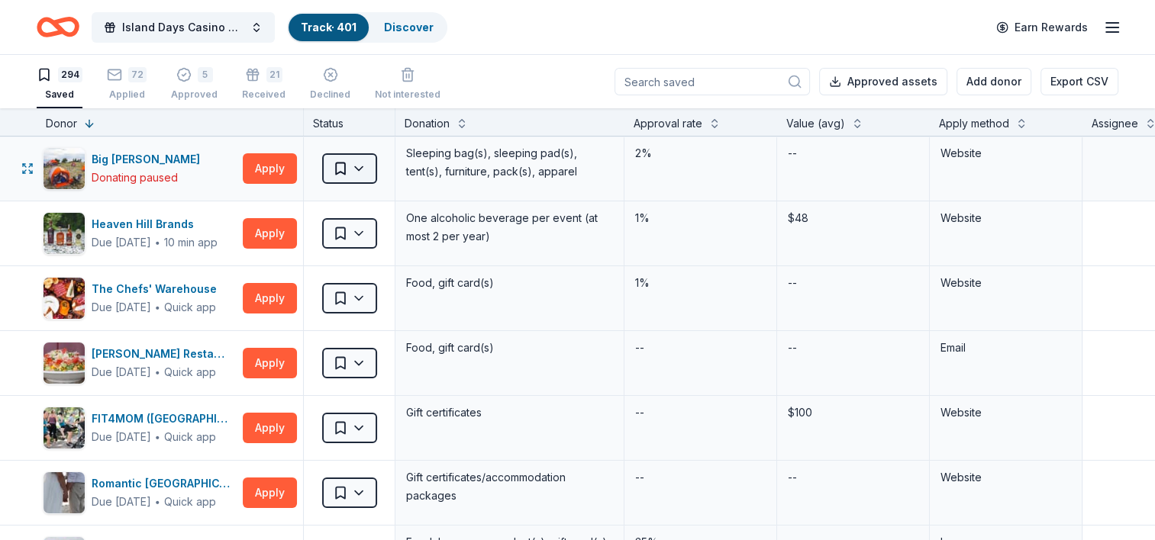
click at [356, 169] on html "Island Days Casino Night Track · 401 Discover Earn Rewards 294 Saved 72 Applied…" at bounding box center [577, 270] width 1155 height 540
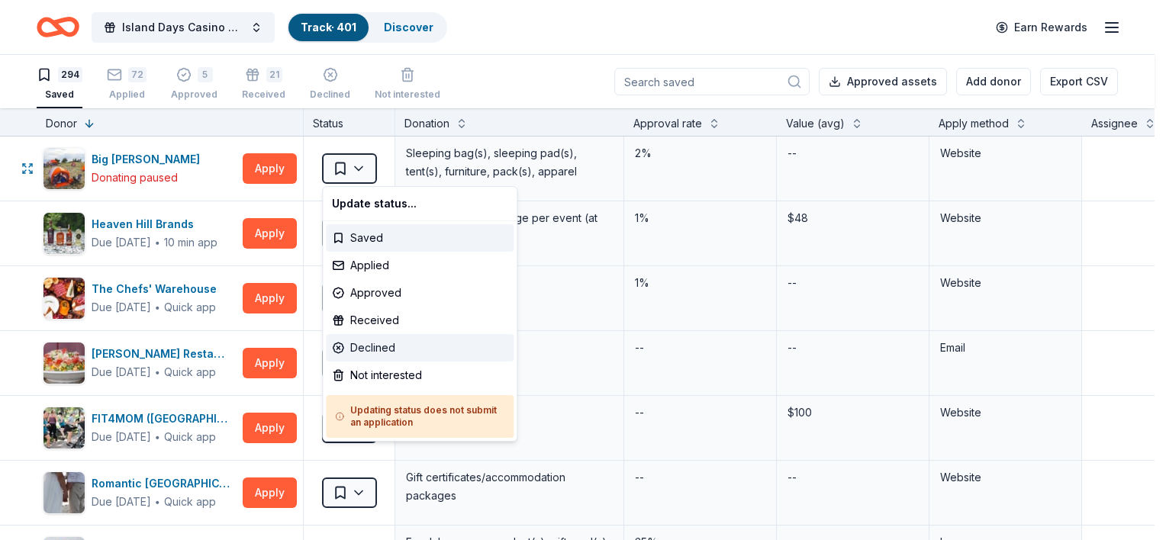
click at [373, 349] on div "Declined" at bounding box center [420, 347] width 188 height 27
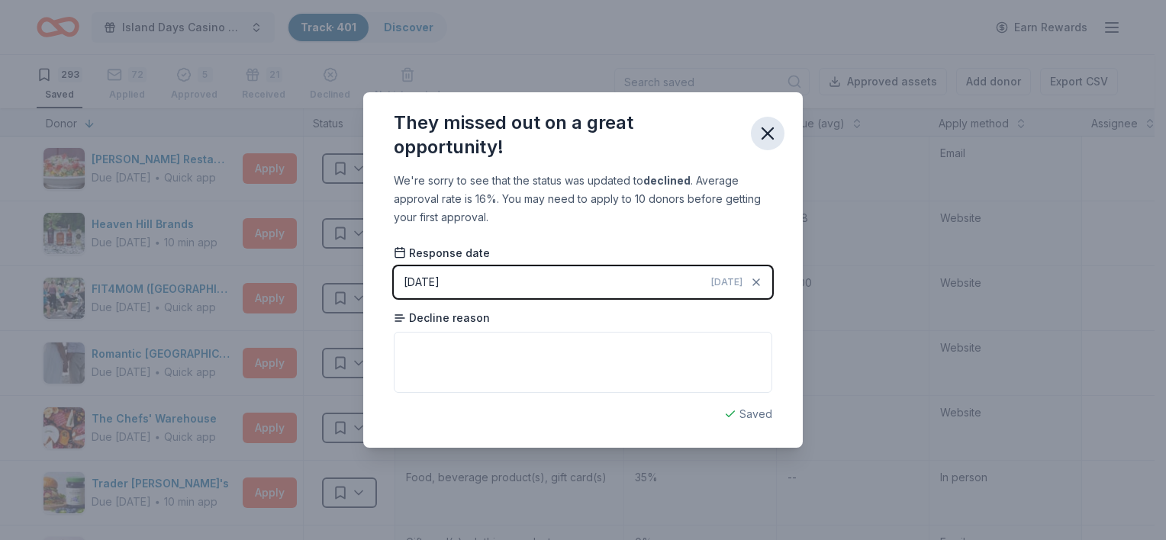
click at [774, 132] on icon "button" at bounding box center [767, 133] width 21 height 21
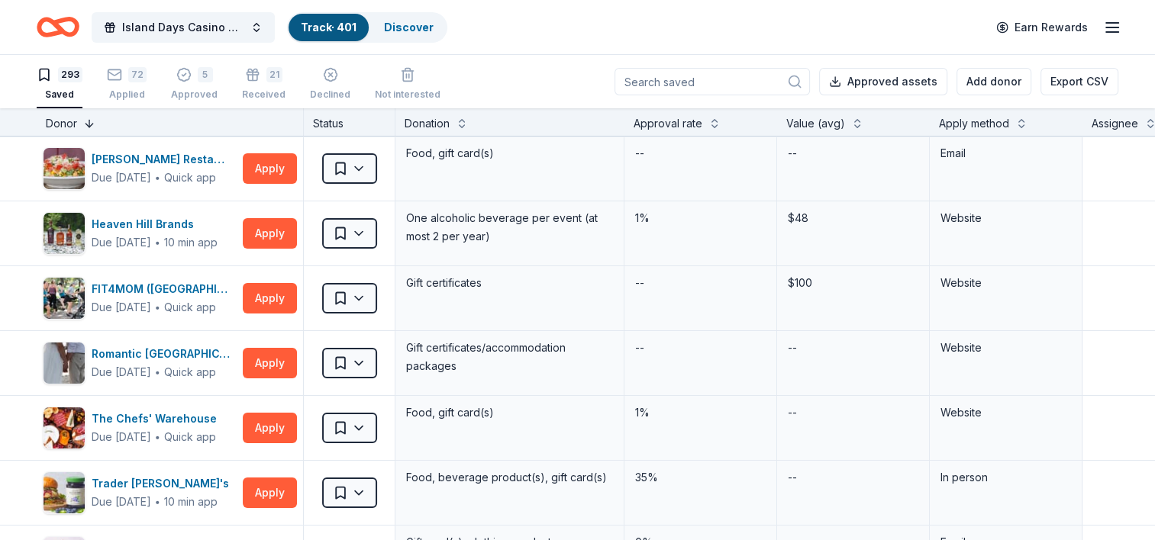
click at [89, 125] on button at bounding box center [89, 121] width 12 height 15
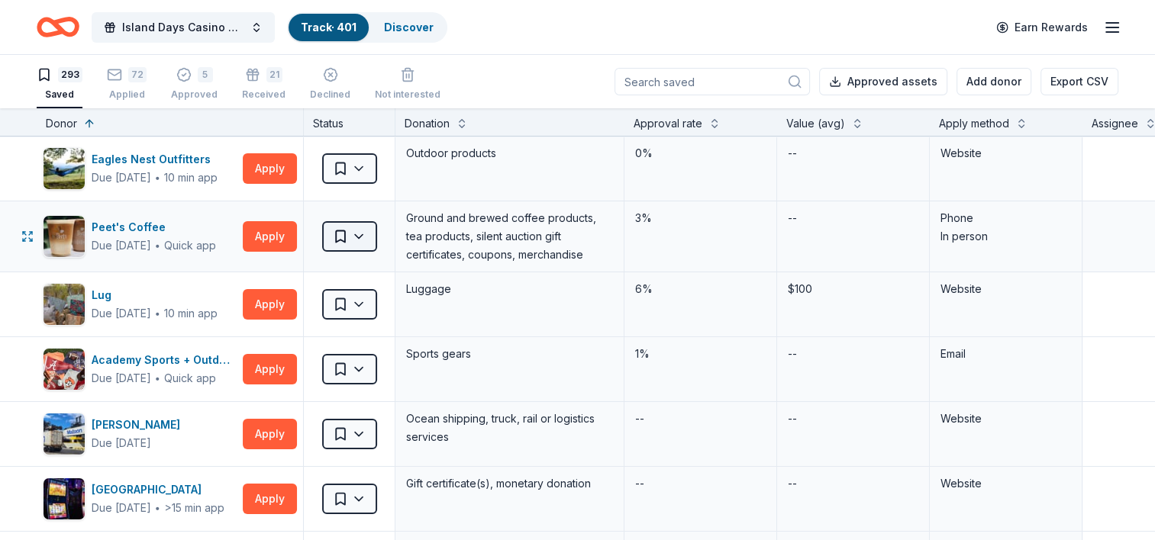
click at [359, 233] on html "Island Days Casino Night Track · 401 Discover Earn Rewards 293 Saved 72 Applied…" at bounding box center [577, 270] width 1155 height 540
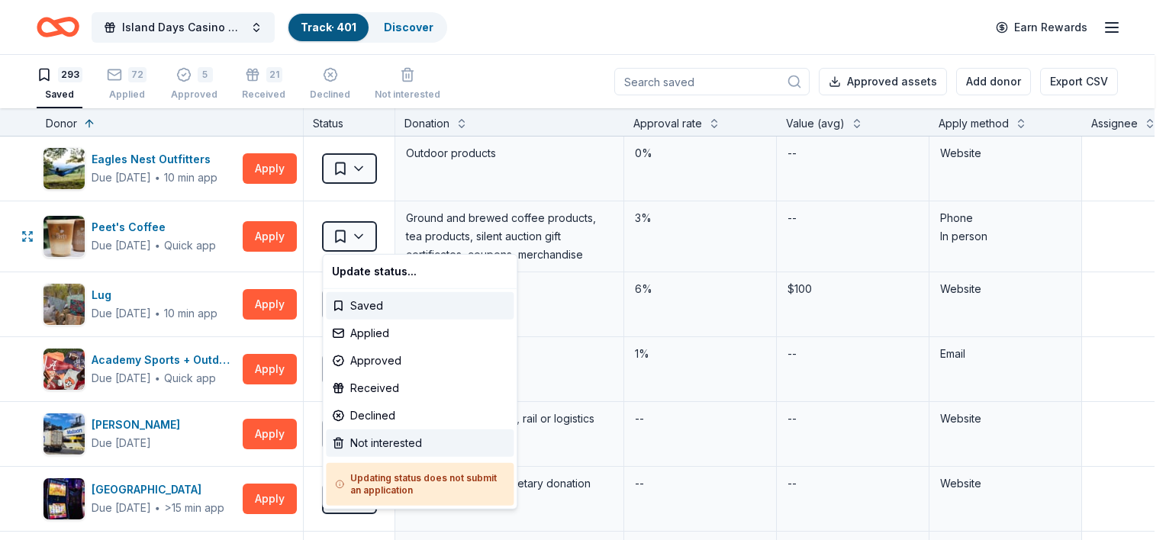
click at [382, 442] on div "Not interested" at bounding box center [420, 443] width 188 height 27
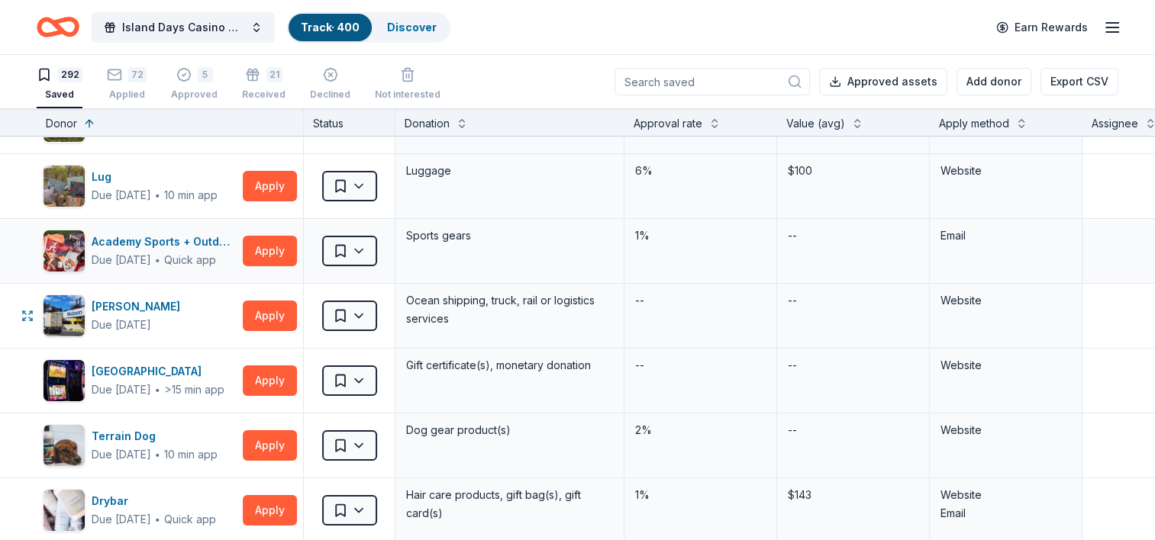
scroll to position [76, 0]
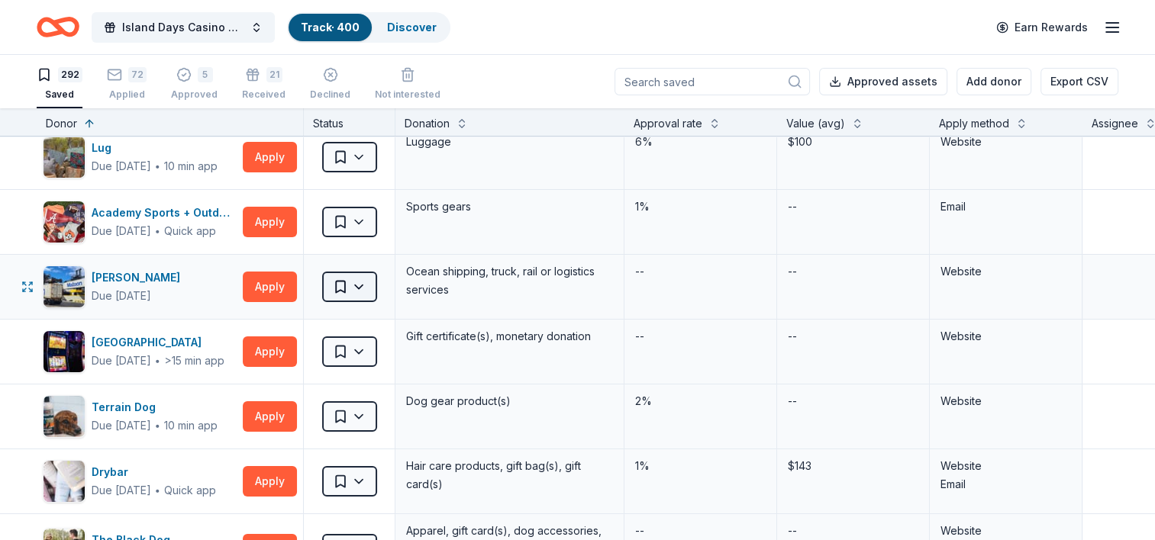
click at [357, 285] on html "Island Days Casino Night Track · 400 Discover Earn Rewards 292 Saved 72 Applied…" at bounding box center [577, 270] width 1155 height 540
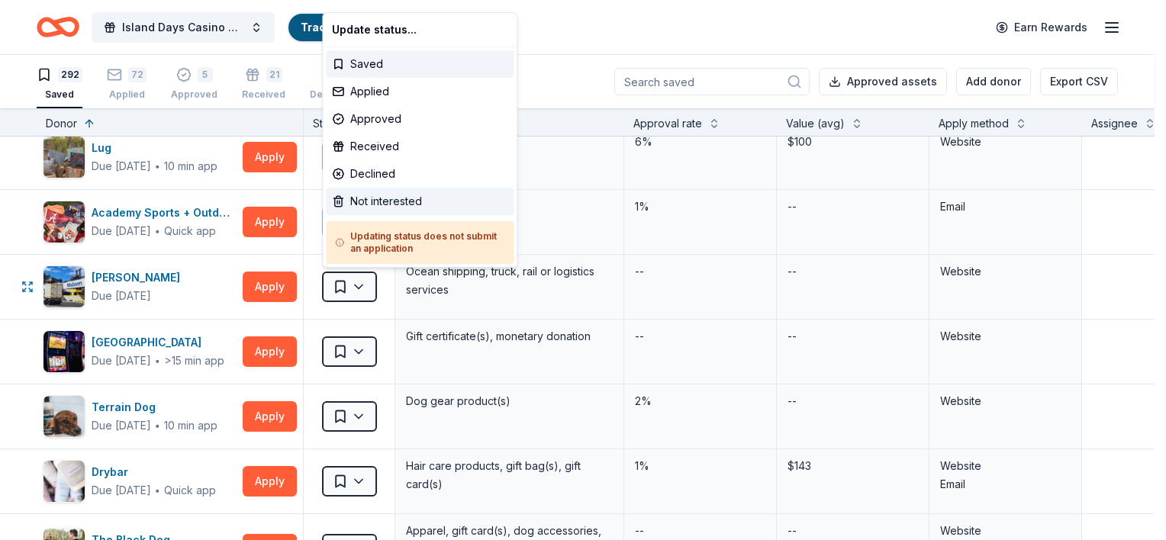
click at [388, 202] on div "Not interested" at bounding box center [420, 201] width 188 height 27
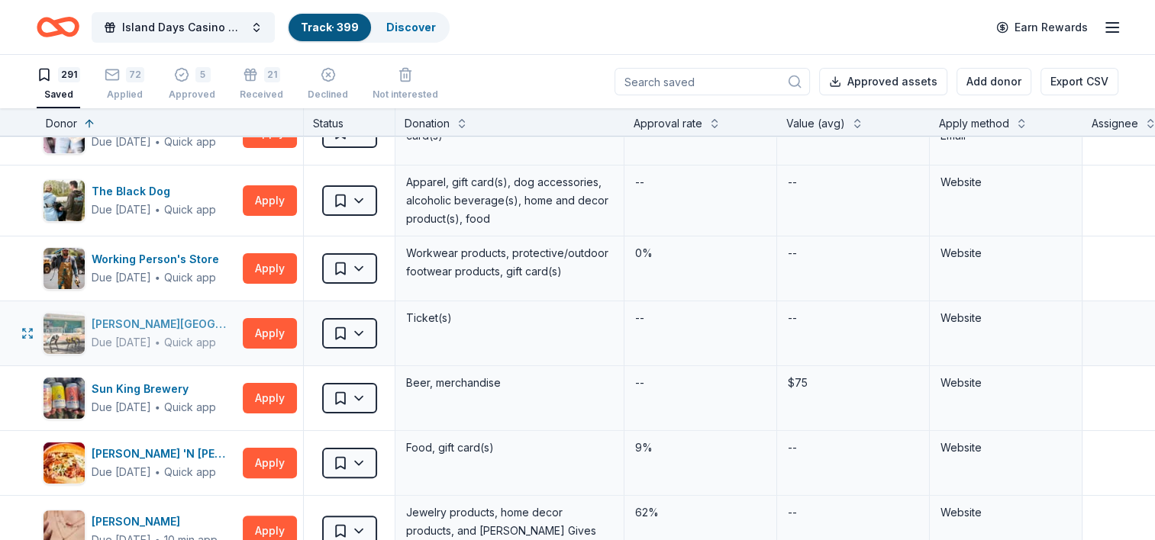
scroll to position [382, 0]
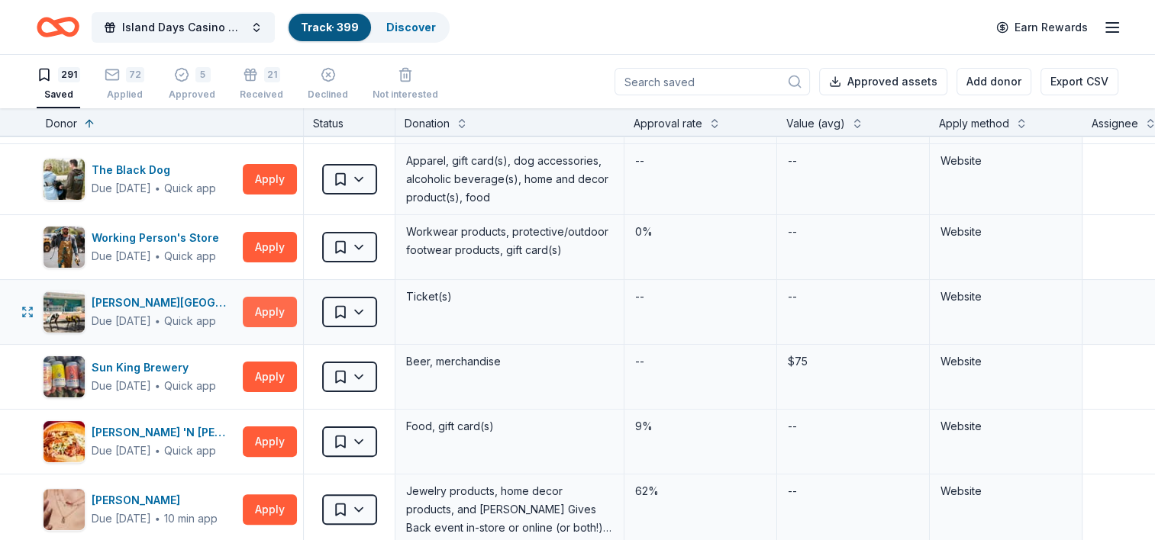
click at [277, 311] on button "Apply" at bounding box center [270, 312] width 54 height 31
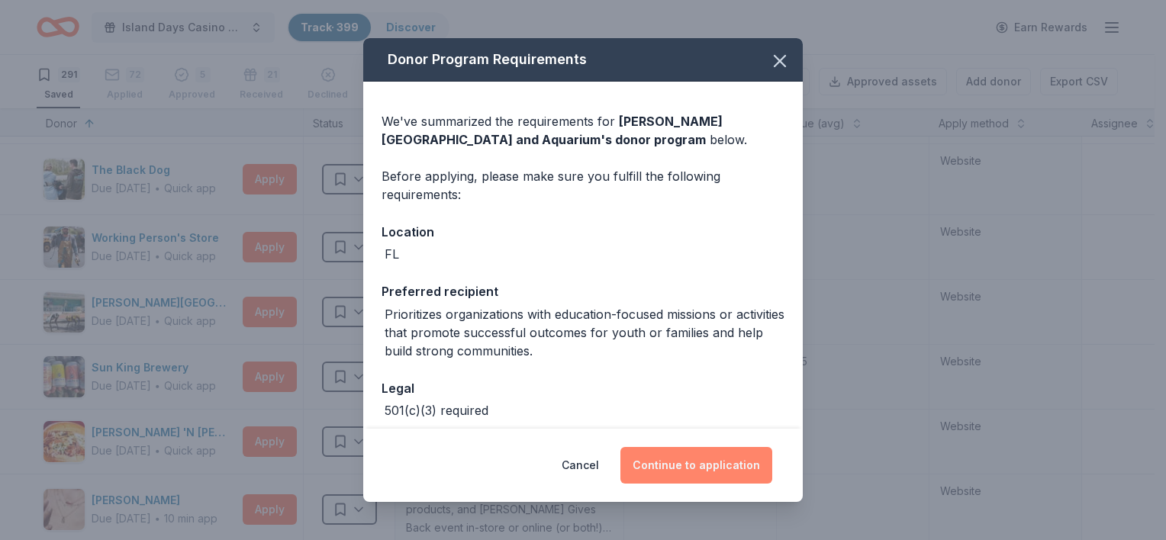
click at [715, 467] on button "Continue to application" at bounding box center [697, 465] width 152 height 37
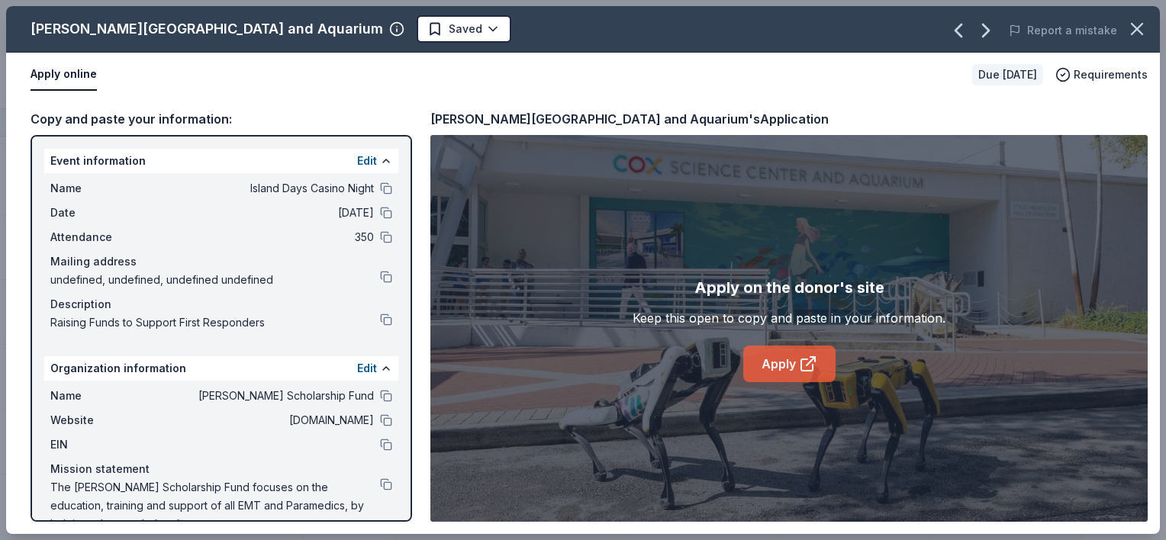
click at [792, 364] on link "Apply" at bounding box center [789, 364] width 92 height 37
click at [364, 24] on html "Island Days Casino Night Track · 399 Discover Earn Rewards 291 Saved 72 Applied…" at bounding box center [583, 270] width 1166 height 540
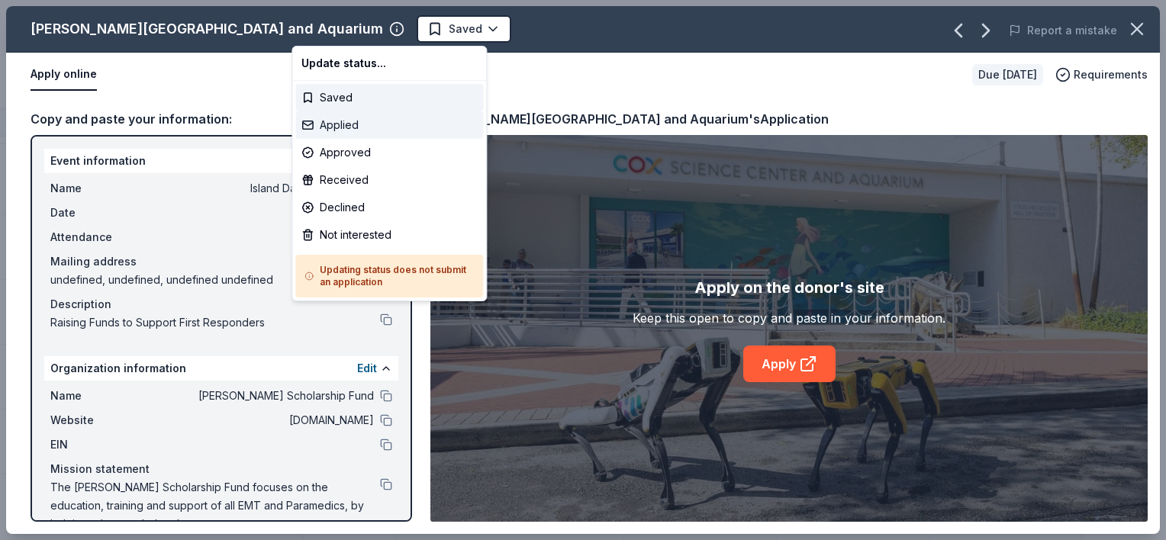
click at [343, 127] on div "Applied" at bounding box center [389, 124] width 188 height 27
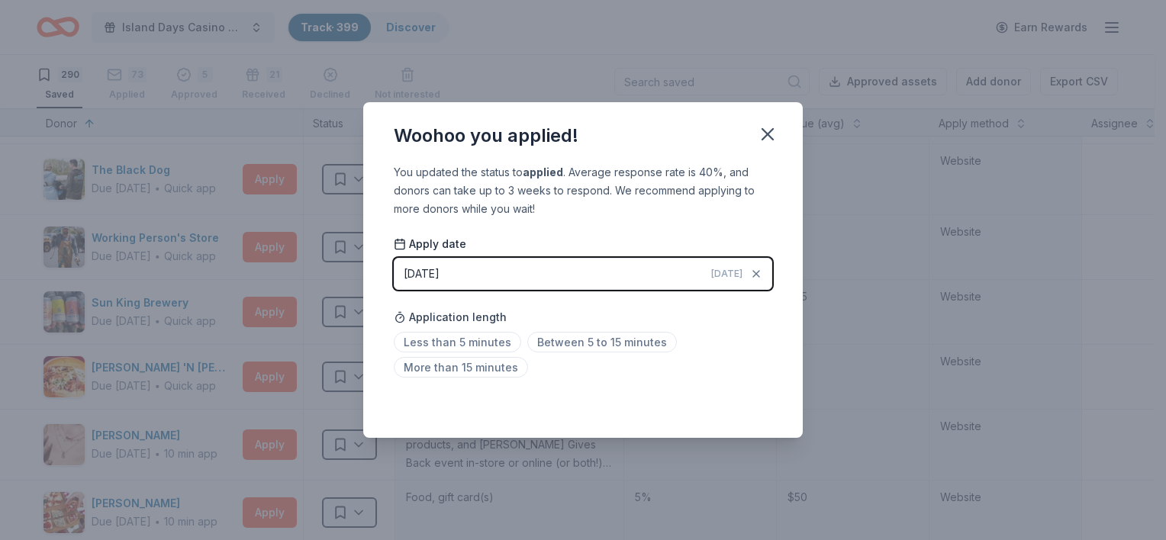
click at [766, 140] on icon "button" at bounding box center [767, 134] width 21 height 21
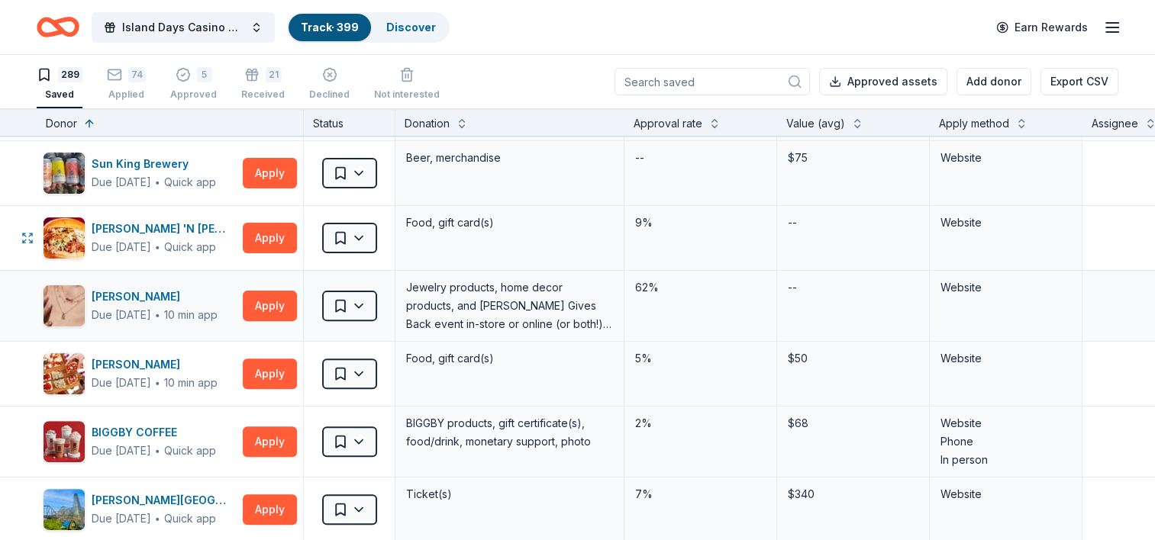
scroll to position [534, 0]
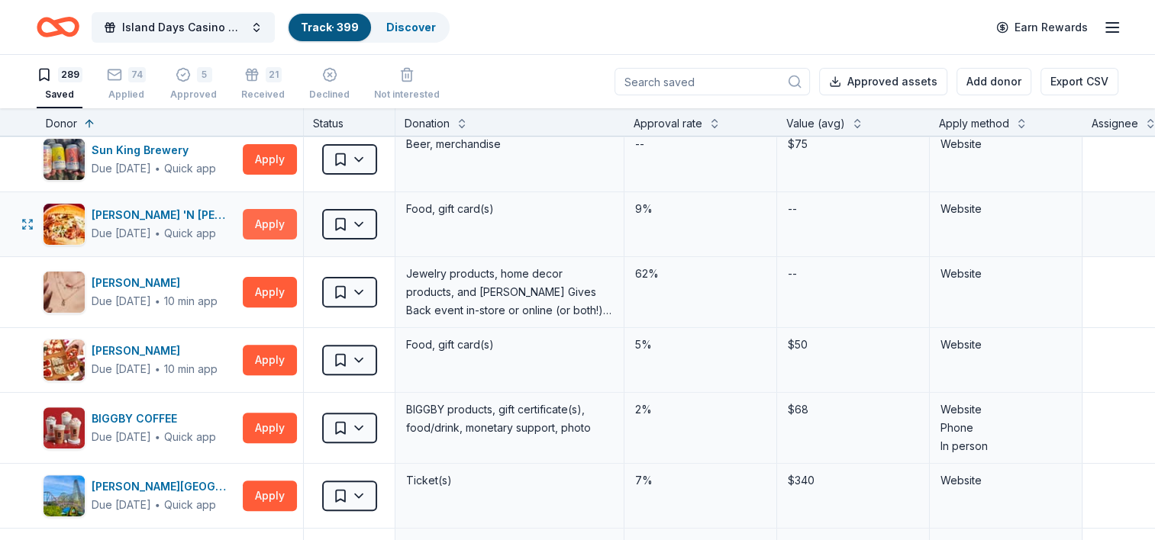
click at [271, 224] on button "Apply" at bounding box center [270, 224] width 54 height 31
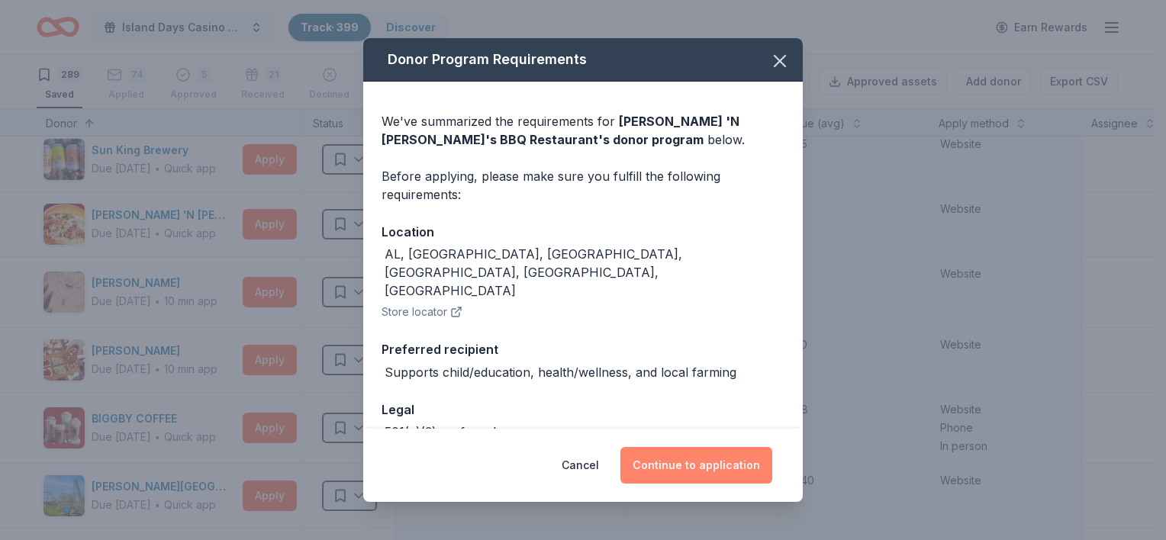
click at [721, 470] on button "Continue to application" at bounding box center [697, 465] width 152 height 37
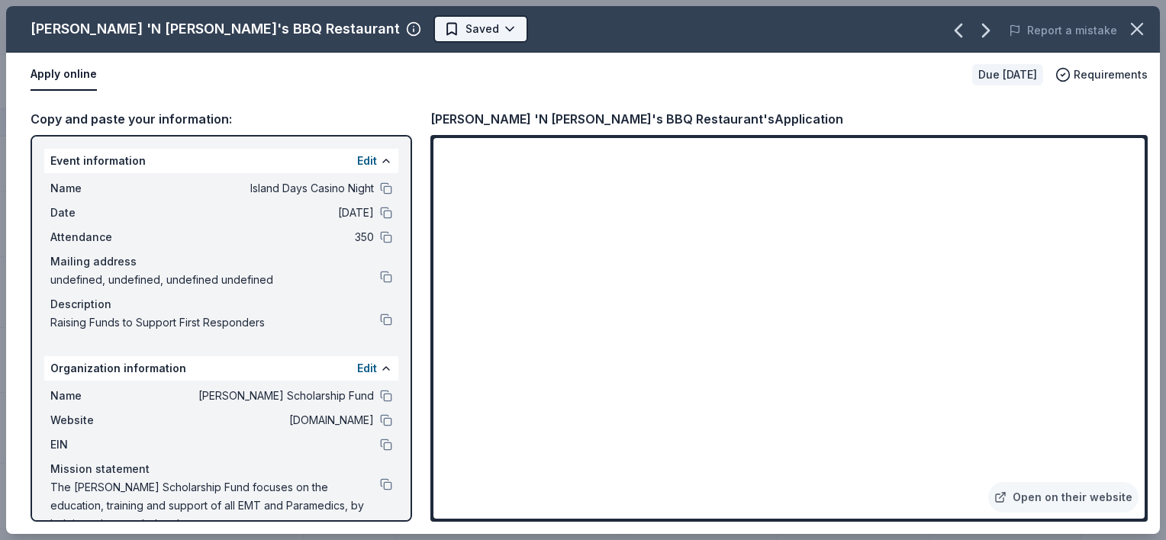
click at [340, 29] on html "Island Days Casino Night Track · 399 Discover Earn Rewards 289 Saved 74 Applied…" at bounding box center [583, 270] width 1166 height 540
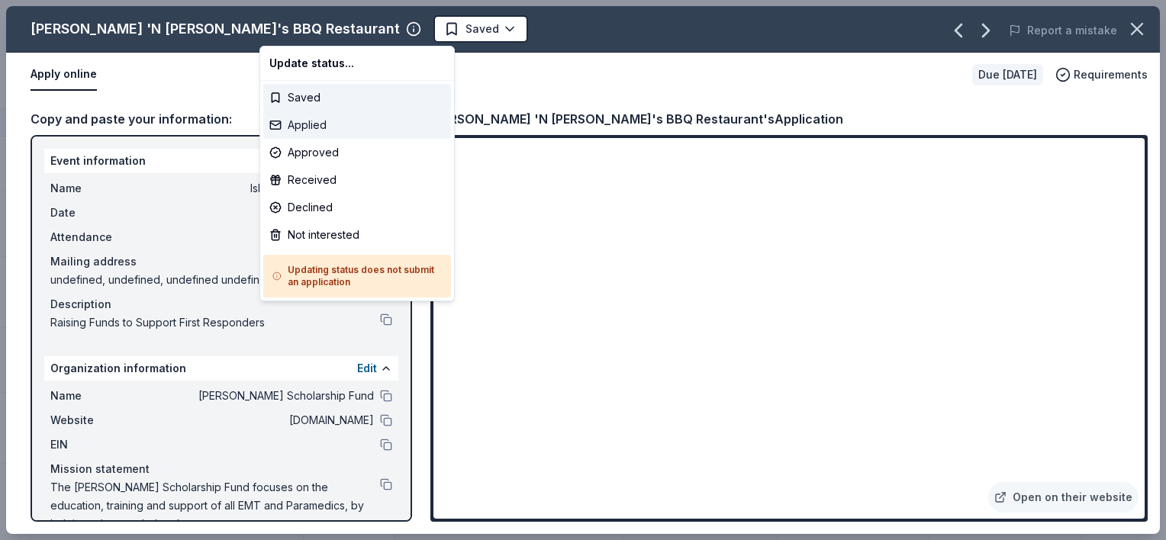
click at [305, 128] on div "Applied" at bounding box center [357, 124] width 188 height 27
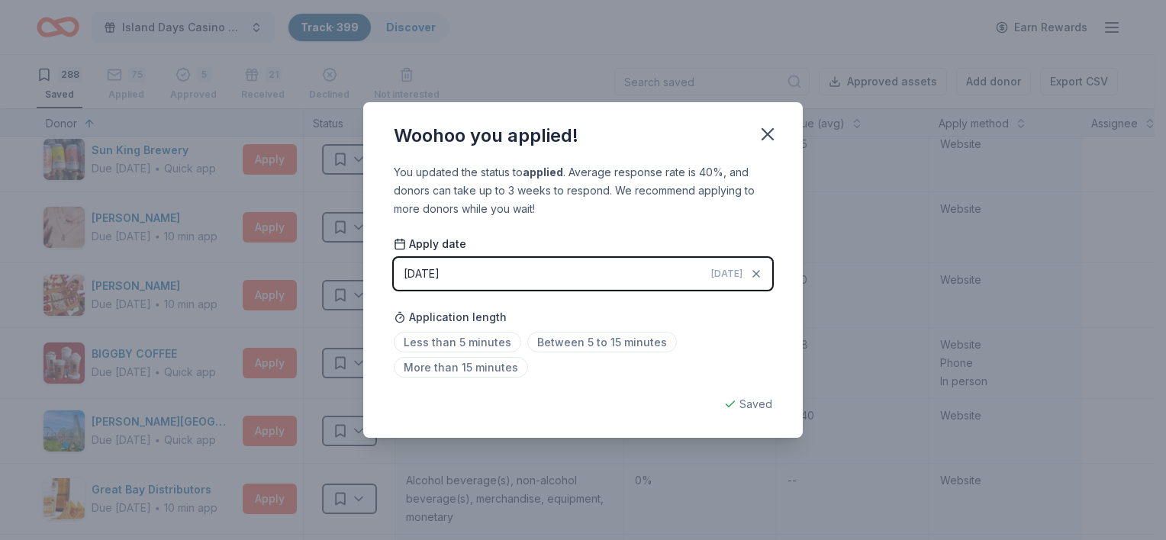
drag, startPoint x: 772, startPoint y: 137, endPoint x: 745, endPoint y: 141, distance: 27.1
click at [772, 136] on icon "button" at bounding box center [767, 134] width 21 height 21
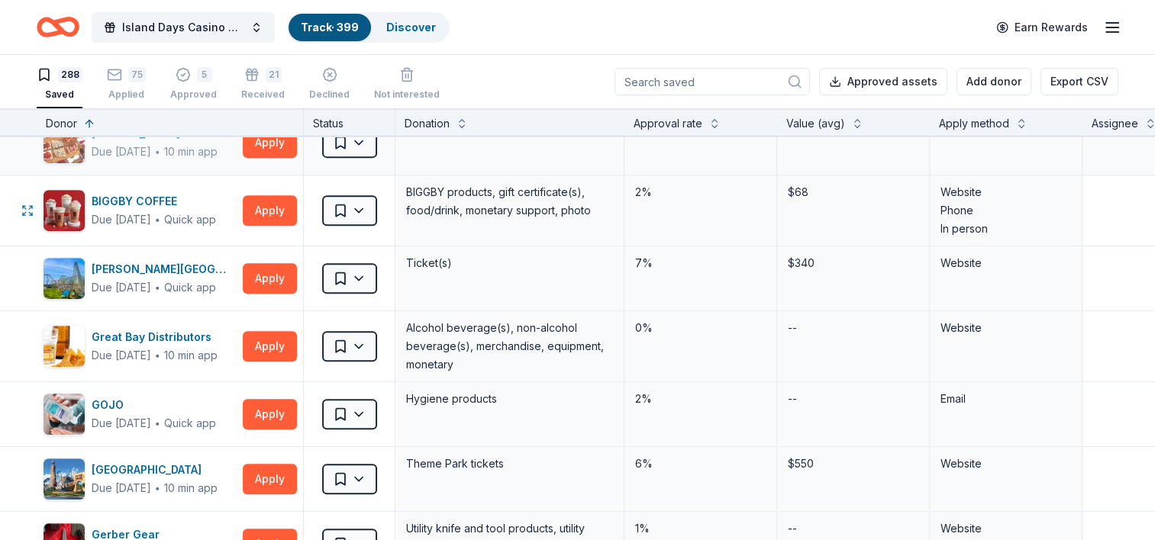
scroll to position [763, 0]
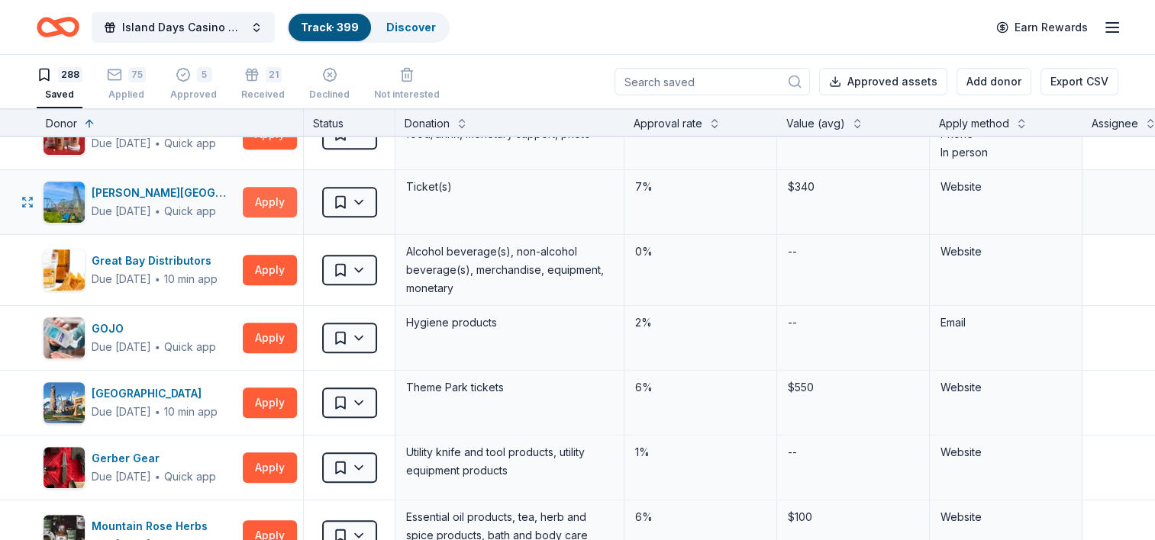
click at [275, 200] on button "Apply" at bounding box center [270, 202] width 54 height 31
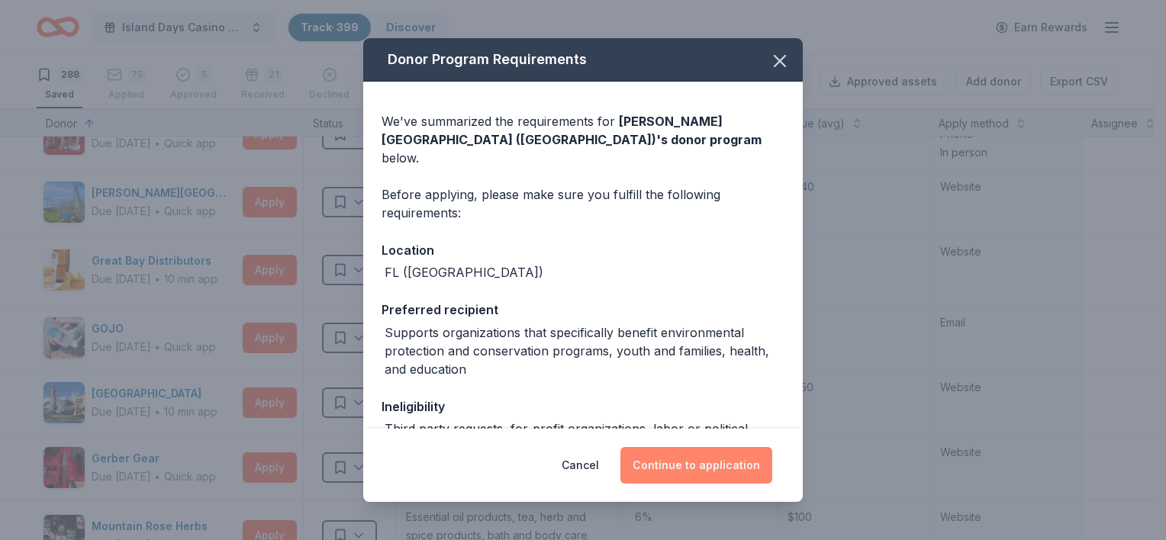
click at [727, 470] on button "Continue to application" at bounding box center [697, 465] width 152 height 37
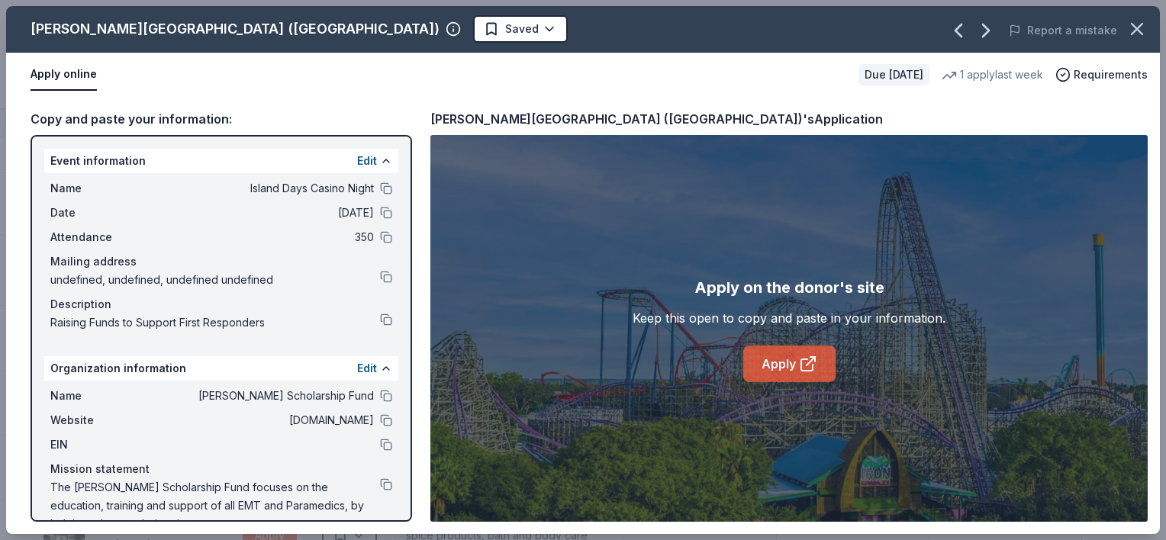
click at [789, 371] on link "Apply" at bounding box center [789, 364] width 92 height 37
click at [300, 26] on html "Island Days Casino Night Track · 399 Discover Earn Rewards 288 Saved 75 Applied…" at bounding box center [583, 270] width 1166 height 540
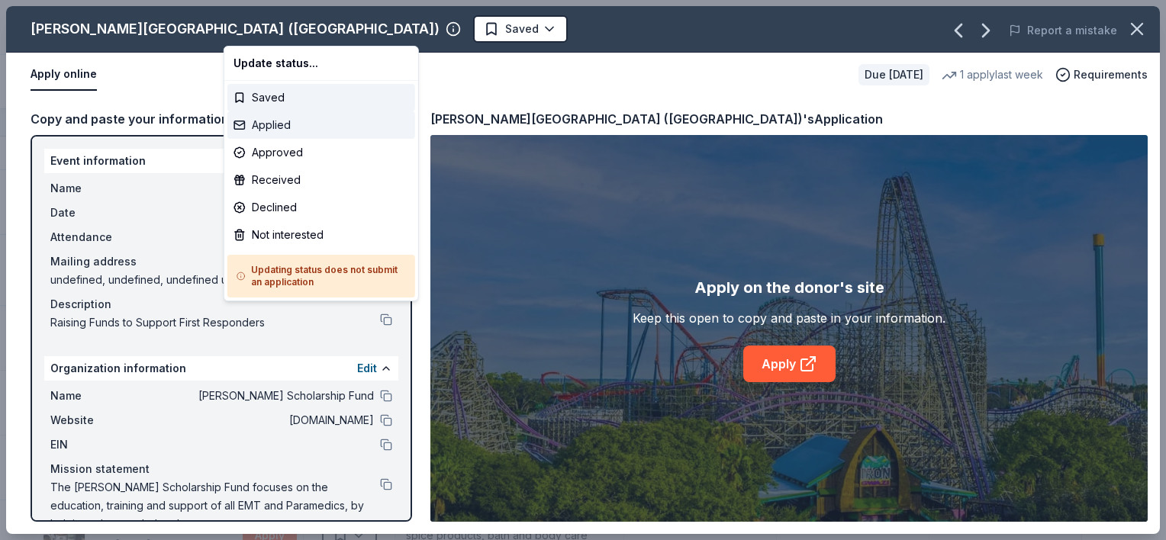
click at [275, 125] on div "Applied" at bounding box center [321, 124] width 188 height 27
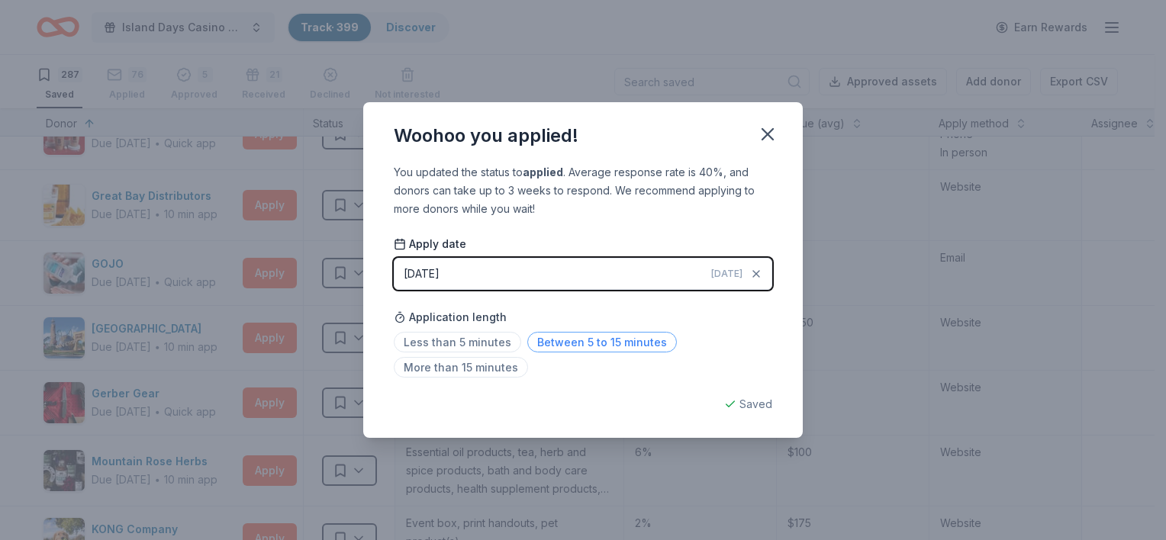
click at [566, 347] on span "Between 5 to 15 minutes" at bounding box center [602, 342] width 150 height 21
click at [769, 144] on icon "button" at bounding box center [767, 134] width 21 height 21
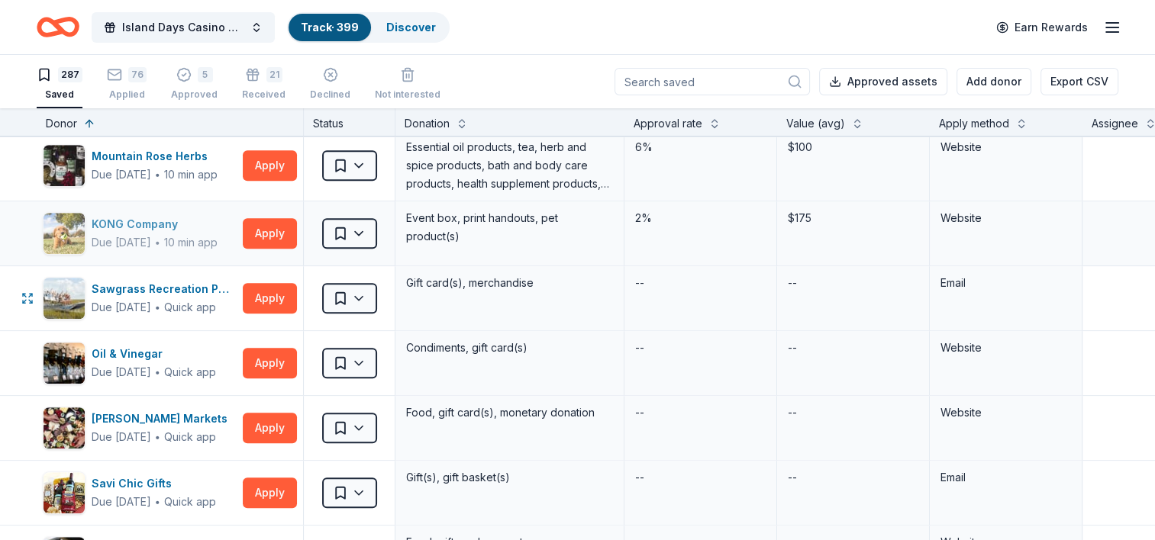
scroll to position [1145, 0]
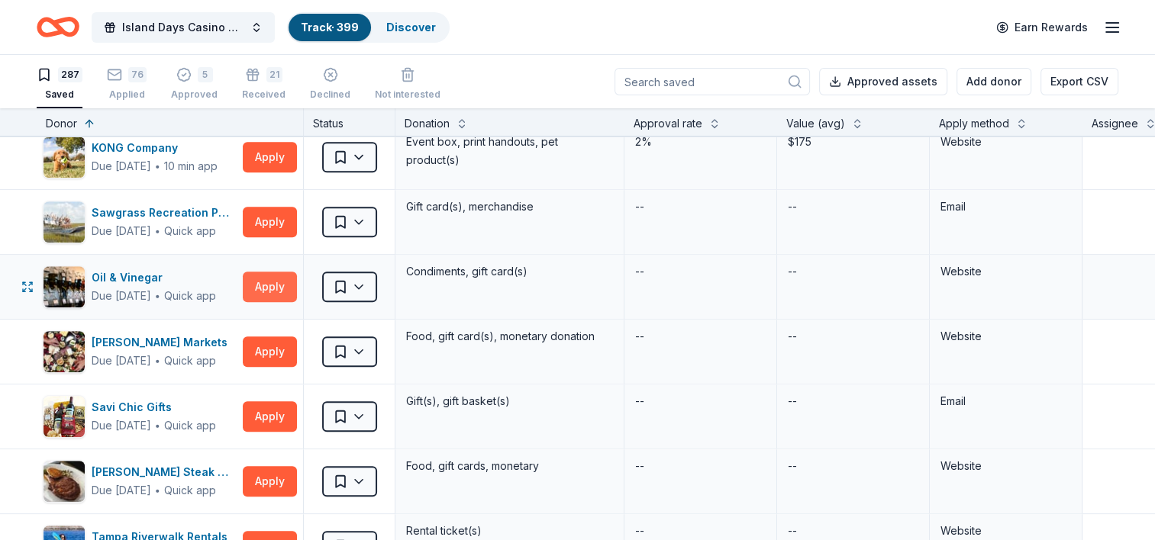
click at [263, 278] on button "Apply" at bounding box center [270, 287] width 54 height 31
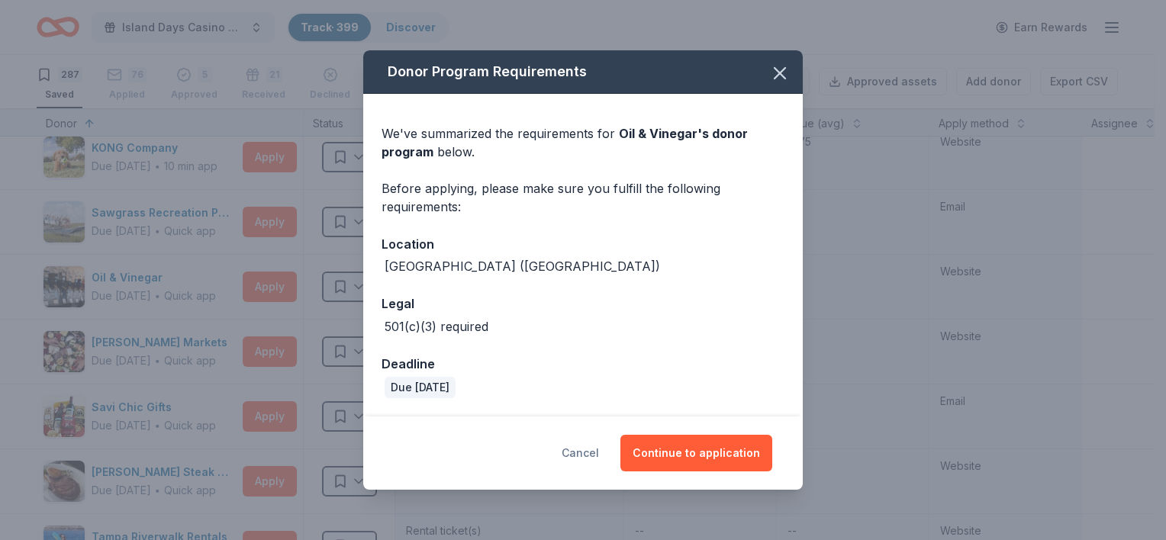
drag, startPoint x: 586, startPoint y: 455, endPoint x: 571, endPoint y: 449, distance: 16.4
click at [586, 455] on button "Cancel" at bounding box center [580, 453] width 37 height 37
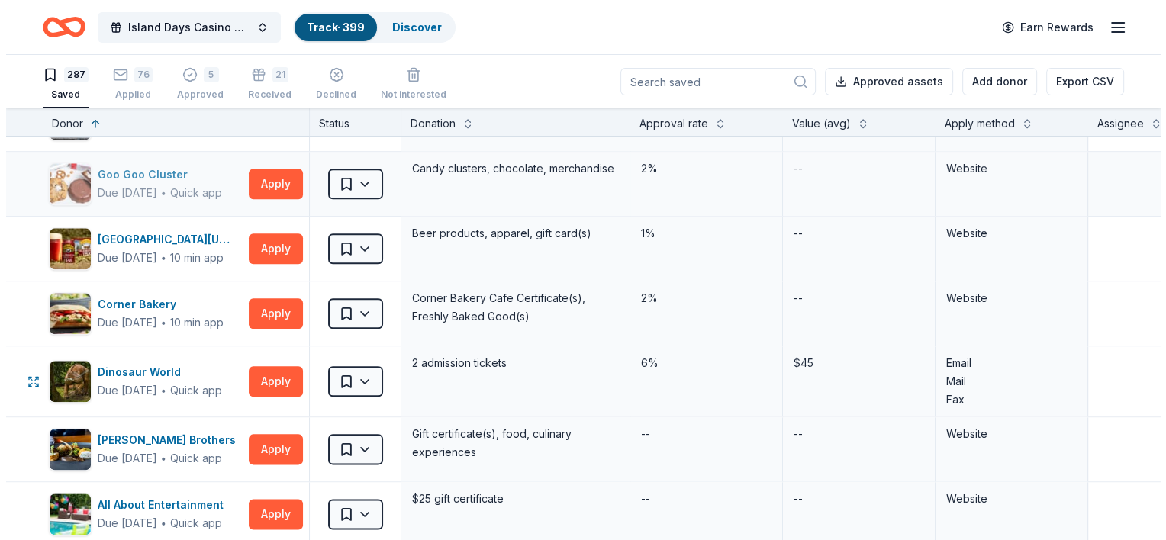
scroll to position [1908, 0]
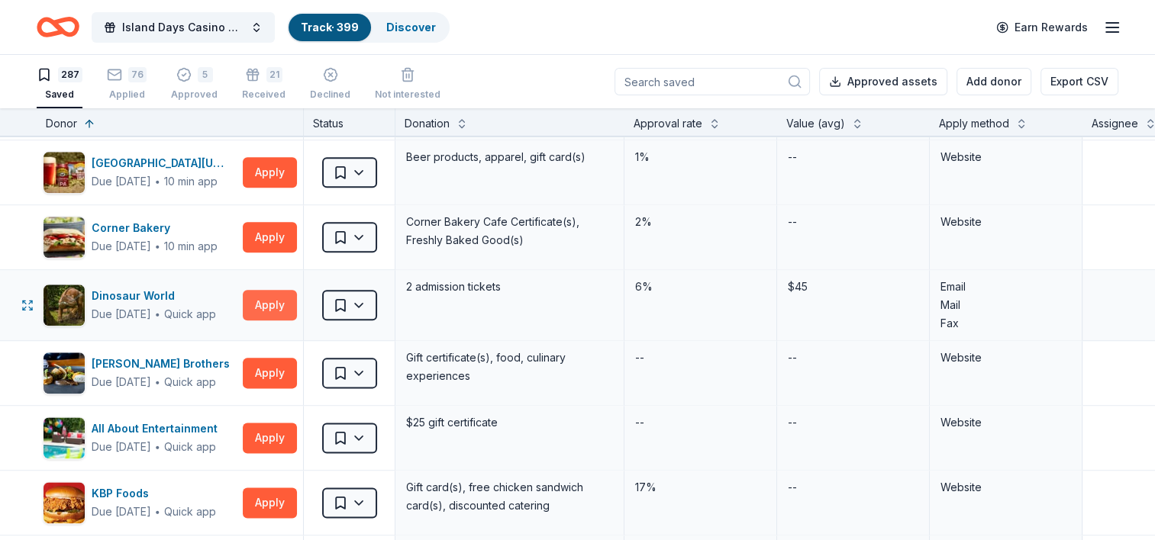
click at [266, 292] on button "Apply" at bounding box center [270, 305] width 54 height 31
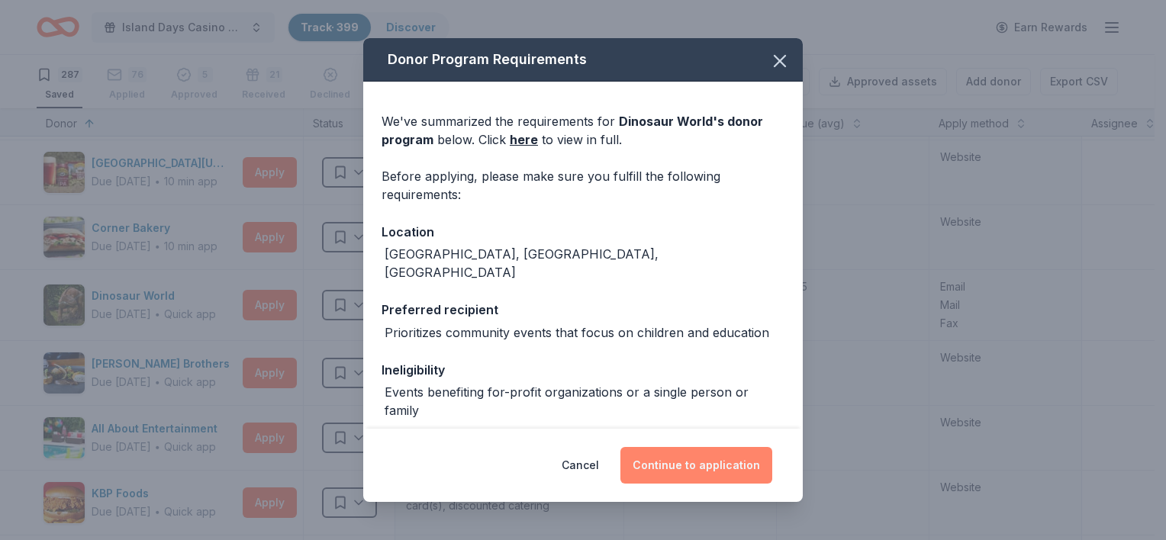
click at [721, 467] on button "Continue to application" at bounding box center [697, 465] width 152 height 37
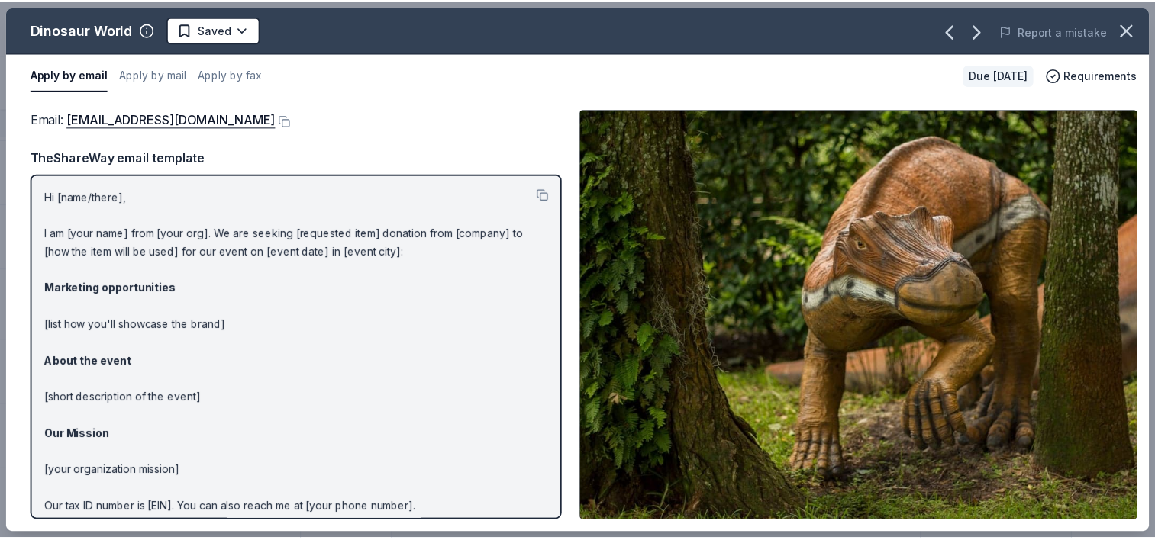
scroll to position [63, 0]
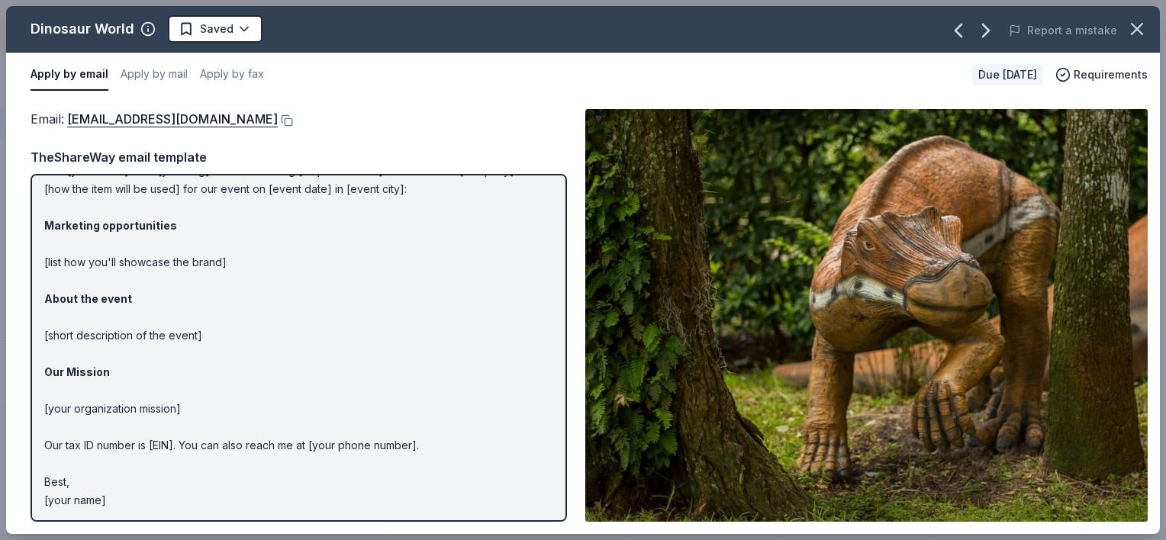
click at [240, 24] on html "Island Days Casino Night Track · 399 Discover Earn Rewards 287 Saved 76 Applied…" at bounding box center [583, 270] width 1166 height 540
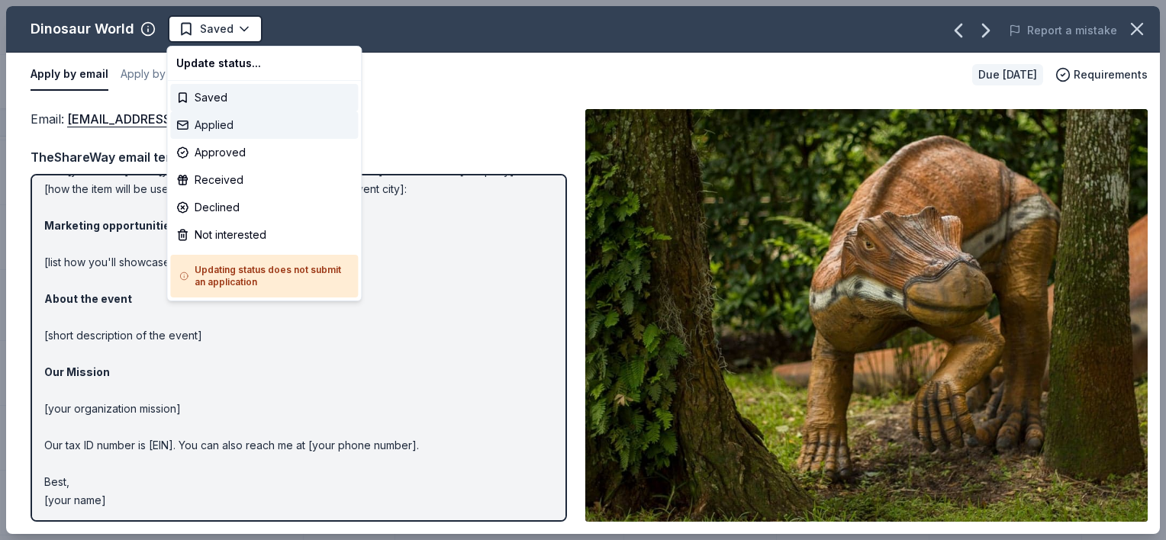
click at [224, 126] on div "Applied" at bounding box center [264, 124] width 188 height 27
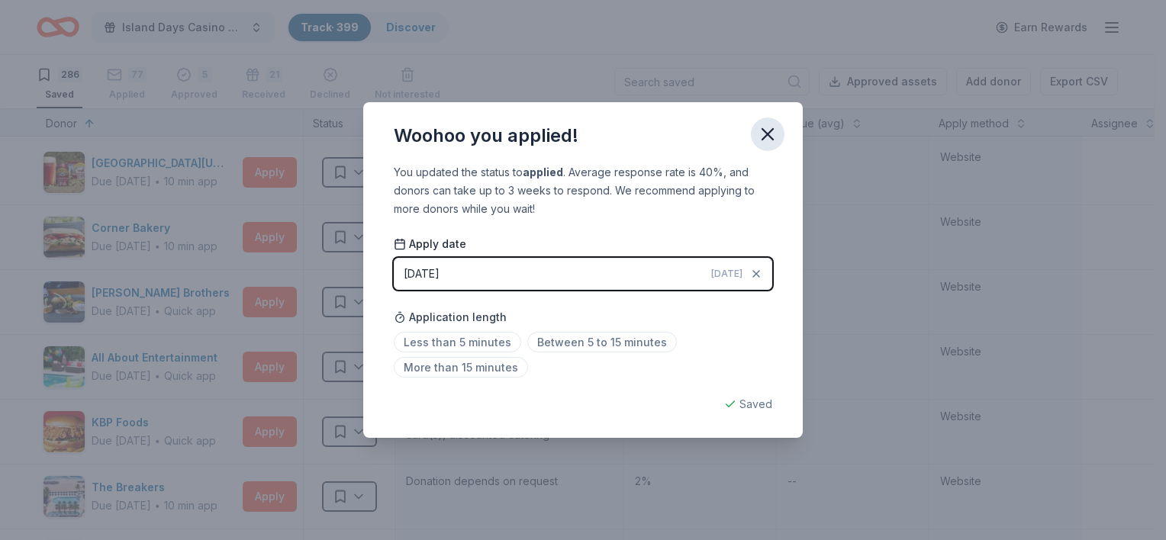
click at [782, 132] on button "button" at bounding box center [768, 135] width 34 height 34
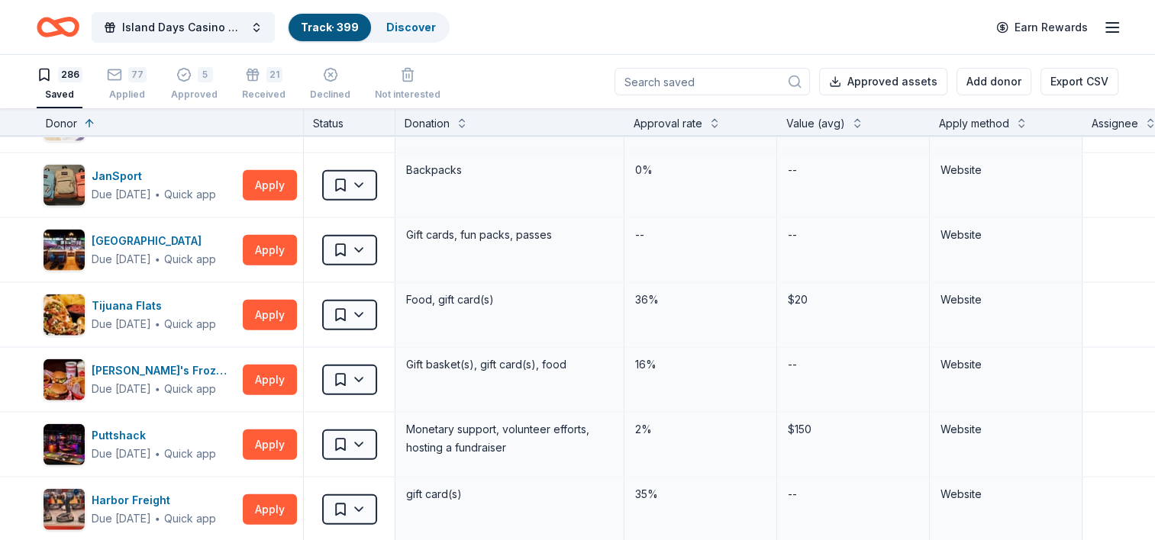
scroll to position [3588, 0]
click at [284, 237] on button "Apply" at bounding box center [270, 251] width 54 height 31
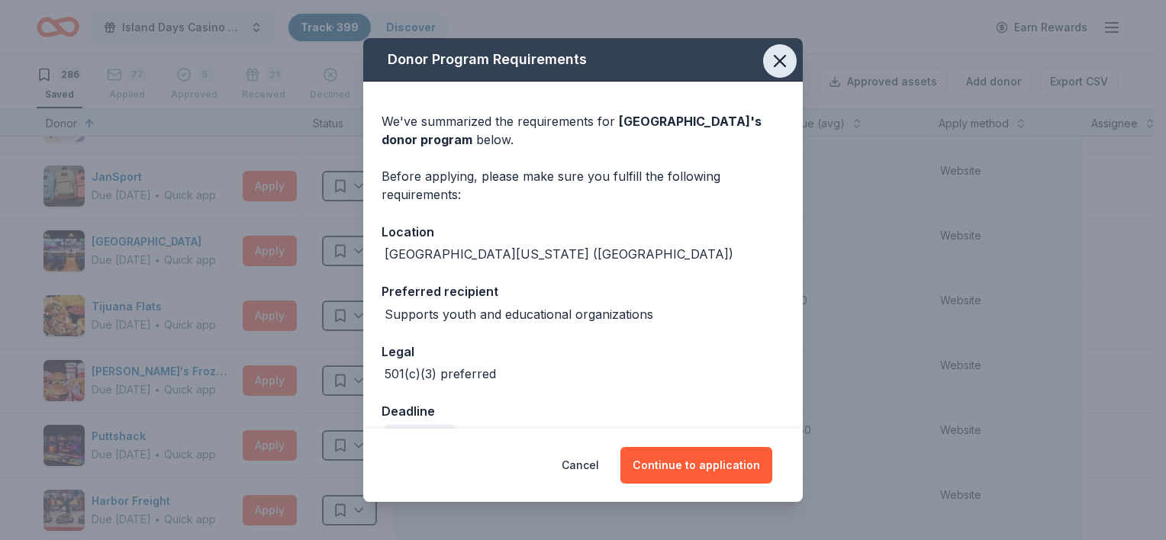
click at [770, 66] on icon "button" at bounding box center [779, 60] width 21 height 21
